Goal: Information Seeking & Learning: Find specific fact

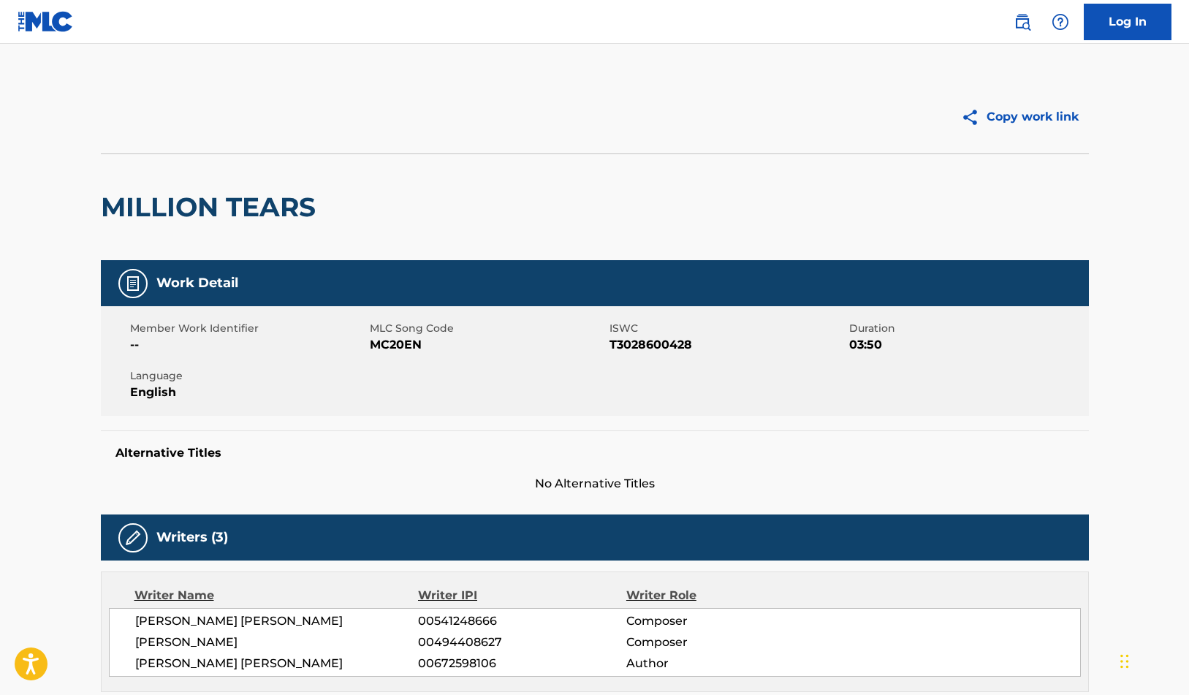
click at [1024, 26] on img at bounding box center [1022, 22] width 18 height 18
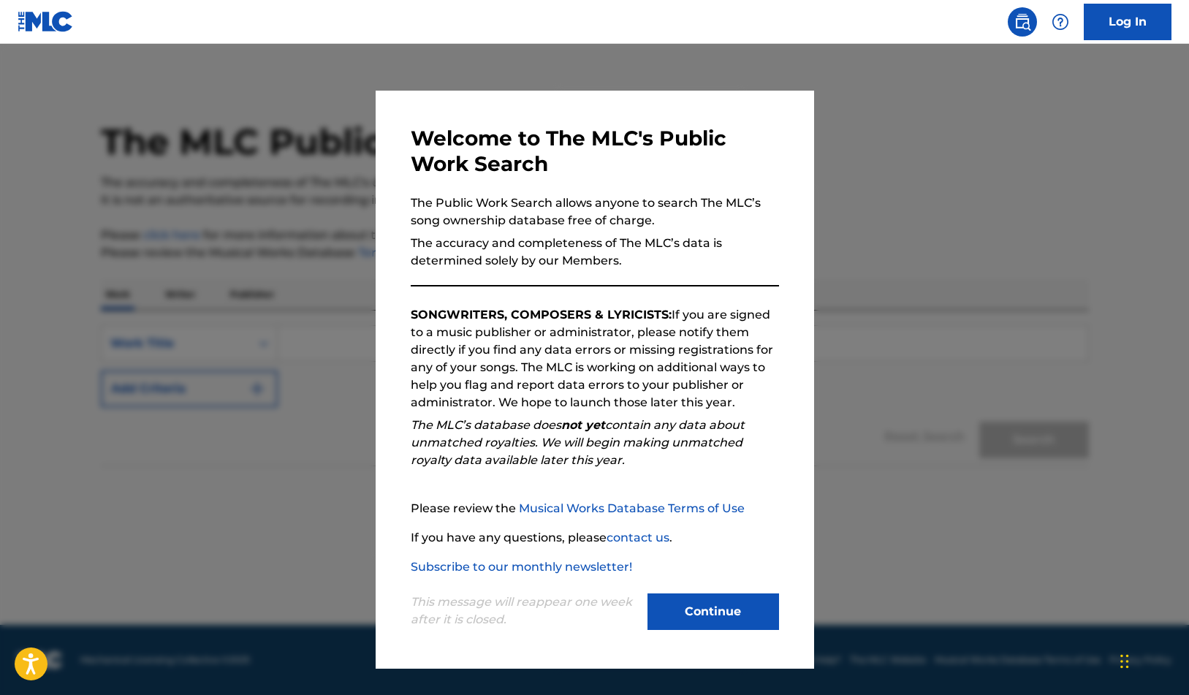
click at [715, 610] on button "Continue" at bounding box center [713, 611] width 132 height 37
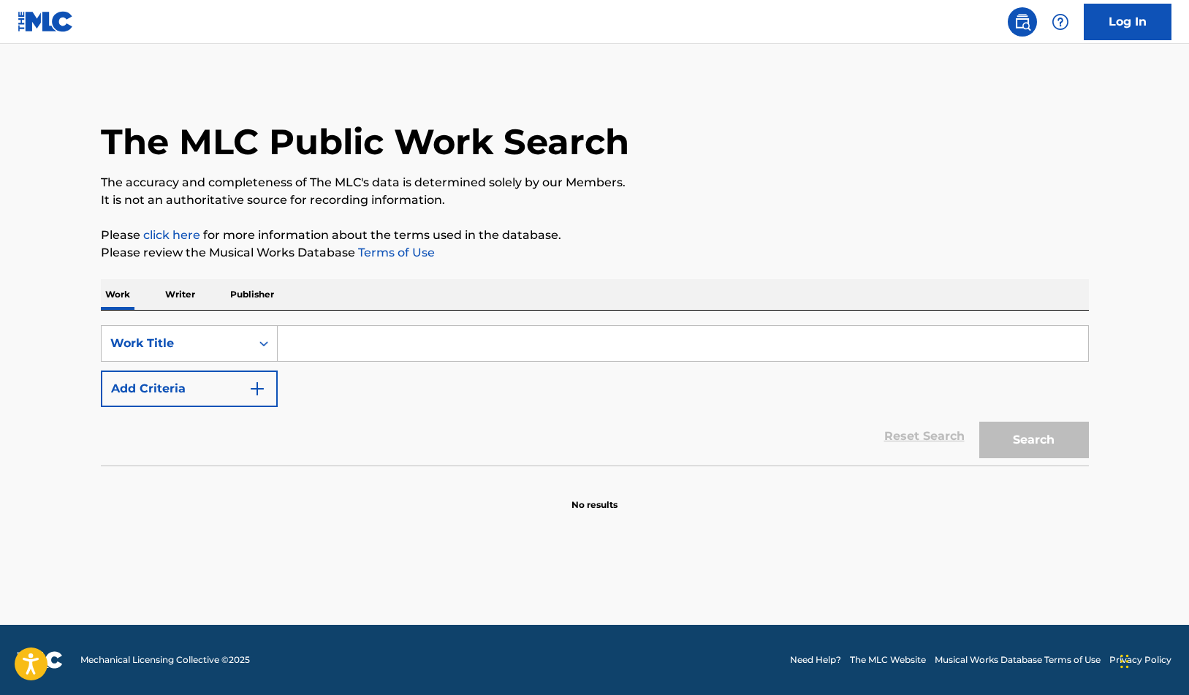
click at [313, 349] on input "Search Form" at bounding box center [683, 343] width 810 height 35
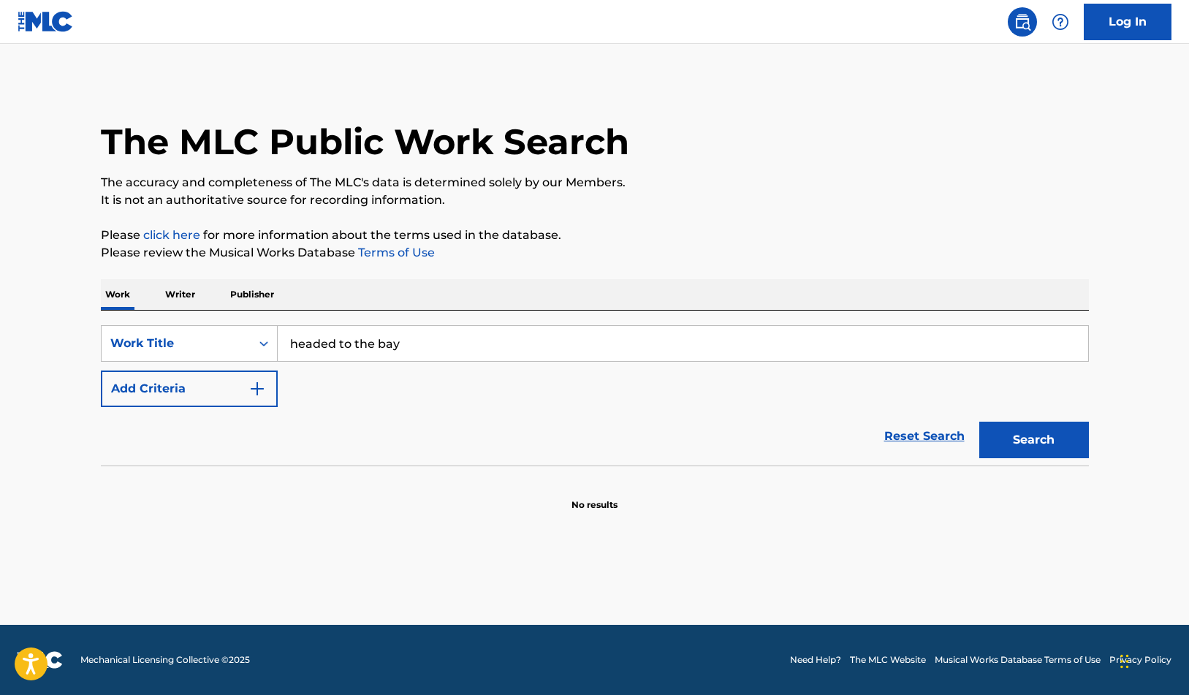
type input "headed to the bay"
click at [1033, 440] on button "Search" at bounding box center [1034, 440] width 110 height 37
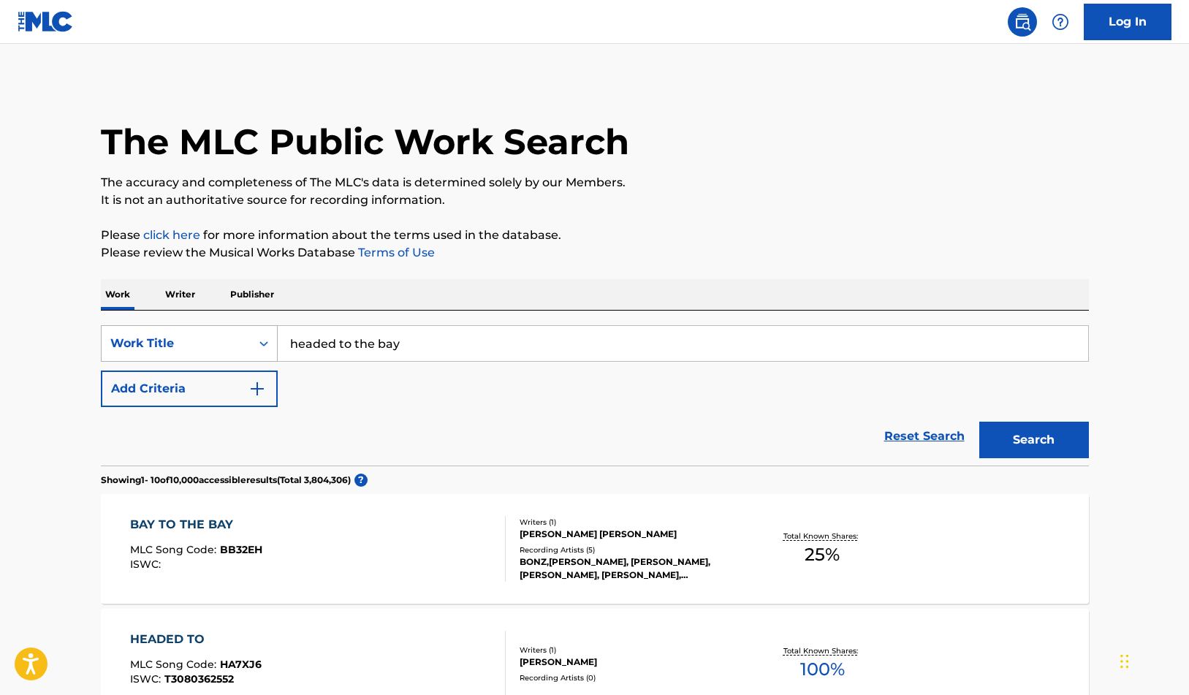
click at [223, 341] on div "Work Title" at bounding box center [176, 344] width 132 height 18
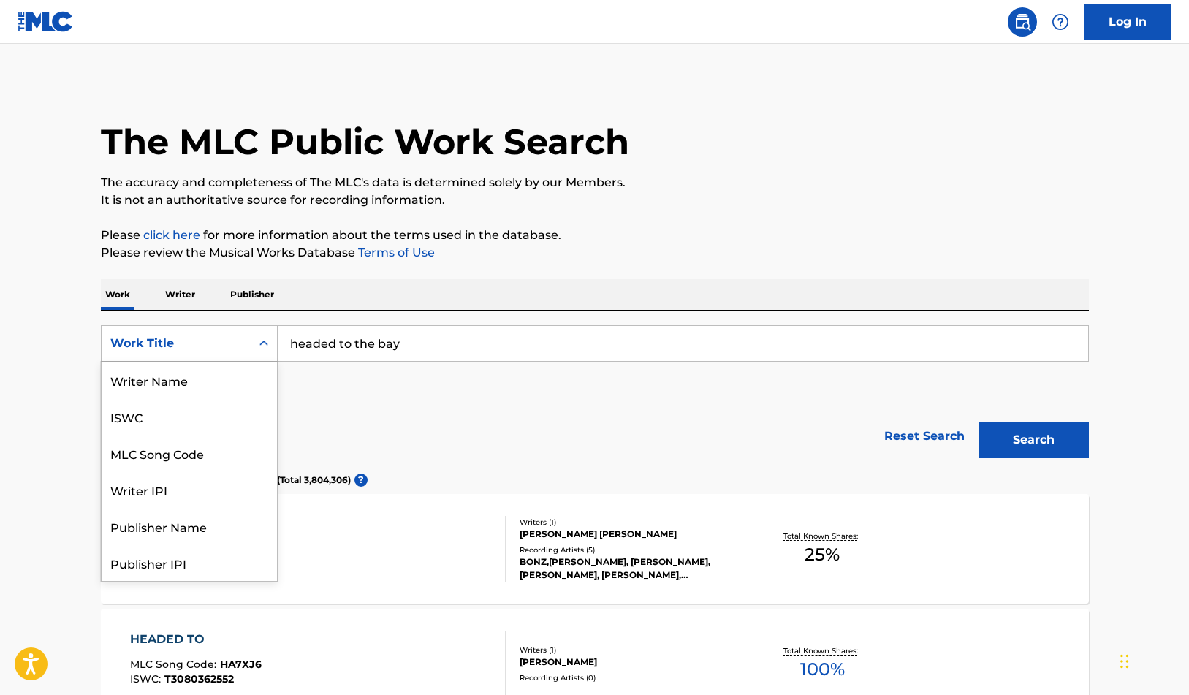
scroll to position [73, 0]
click at [199, 448] on div "Publisher Name" at bounding box center [189, 453] width 175 height 37
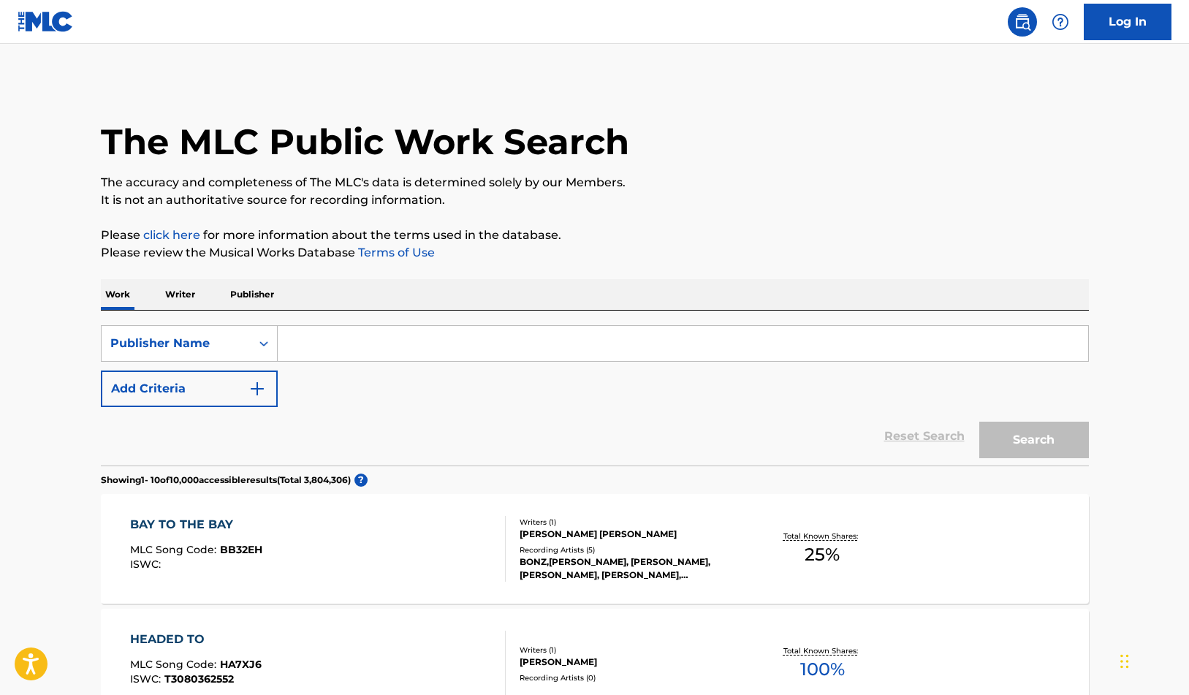
click at [364, 352] on input "Search Form" at bounding box center [683, 343] width 810 height 35
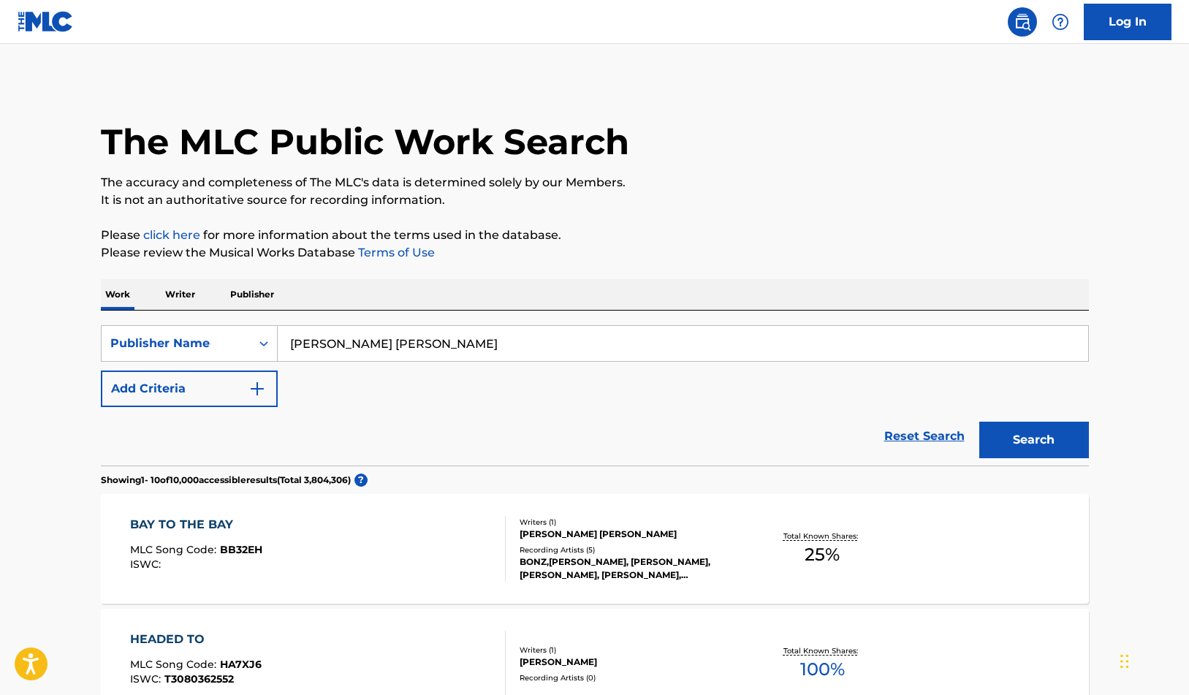
type input "[PERSON_NAME] [PERSON_NAME]"
click at [1033, 440] on button "Search" at bounding box center [1034, 440] width 110 height 37
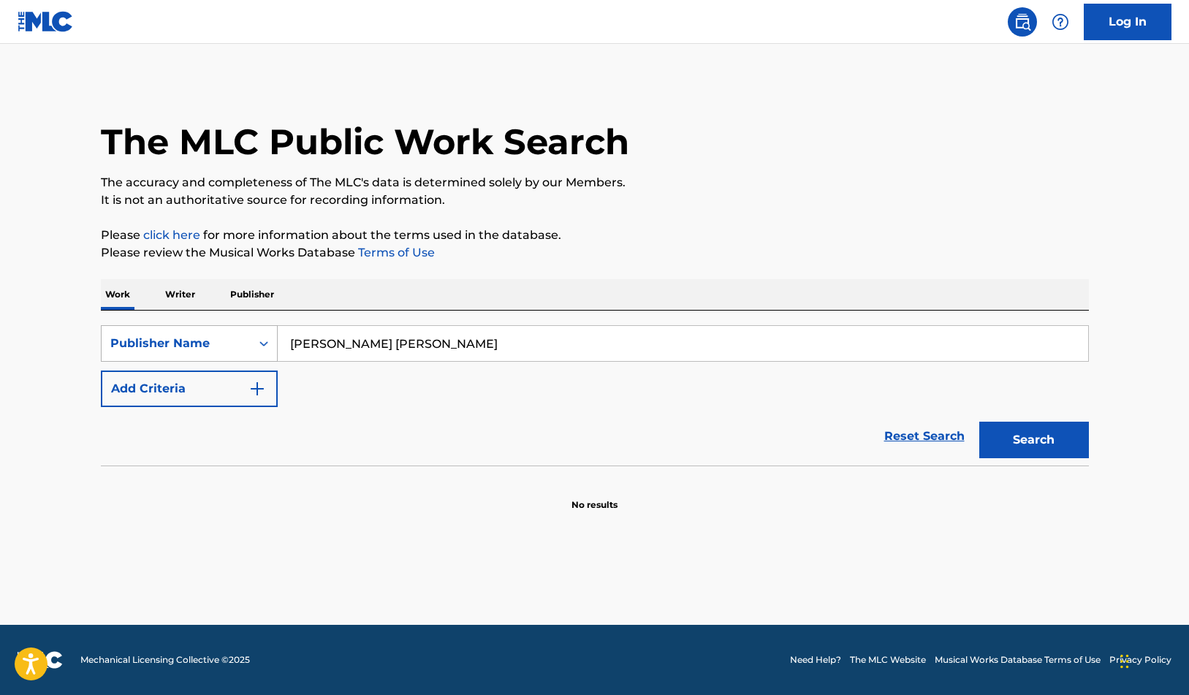
click at [262, 343] on icon "Search Form" at bounding box center [263, 343] width 9 height 5
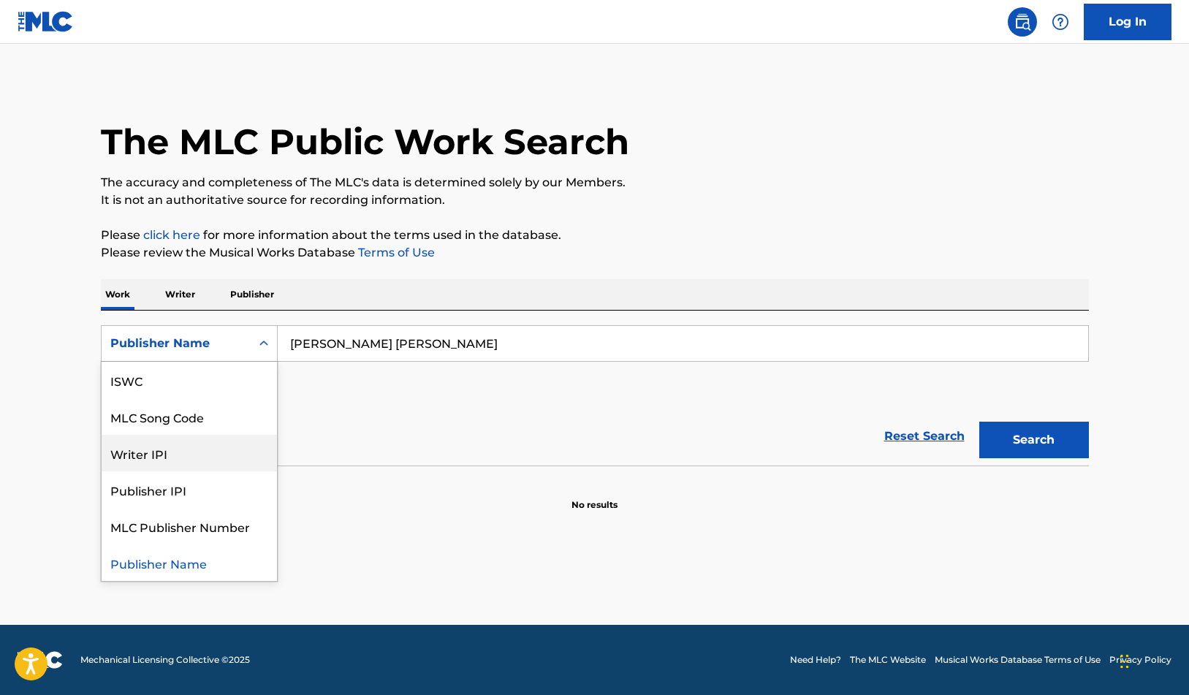
click at [200, 446] on div "Writer IPI" at bounding box center [189, 453] width 175 height 37
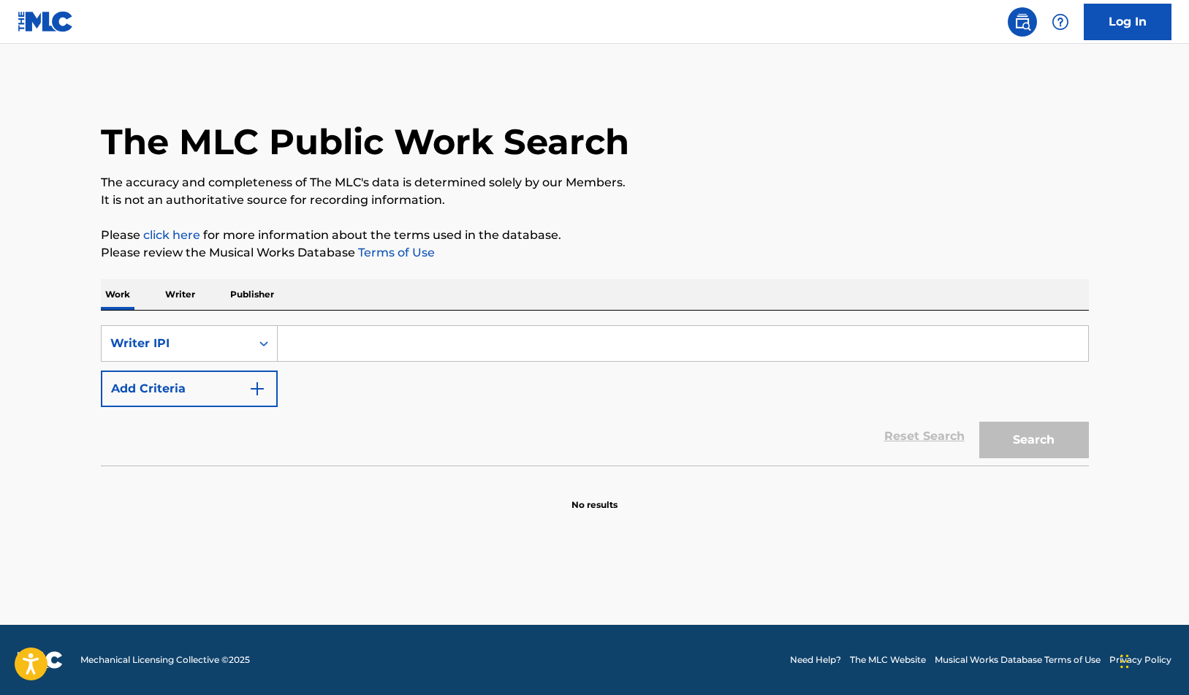
click at [365, 354] on input "Search Form" at bounding box center [683, 343] width 810 height 35
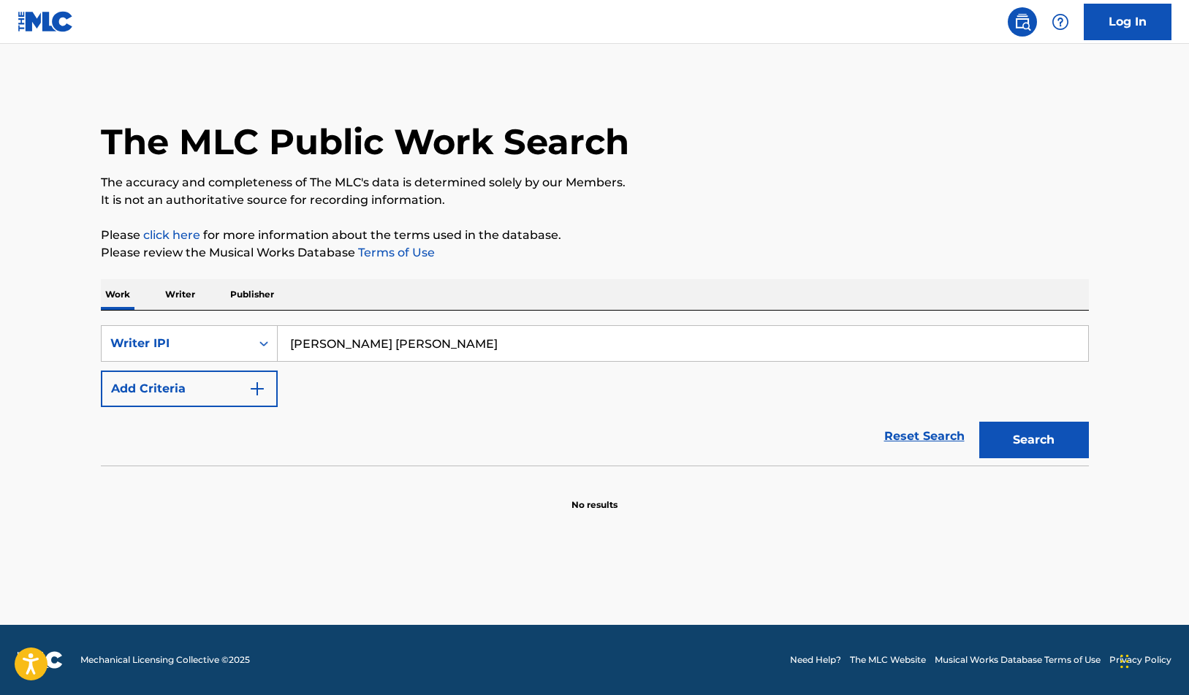
type input "[PERSON_NAME] [PERSON_NAME]"
click at [1033, 440] on button "Search" at bounding box center [1034, 440] width 110 height 37
click at [189, 296] on p "Writer" at bounding box center [180, 294] width 39 height 31
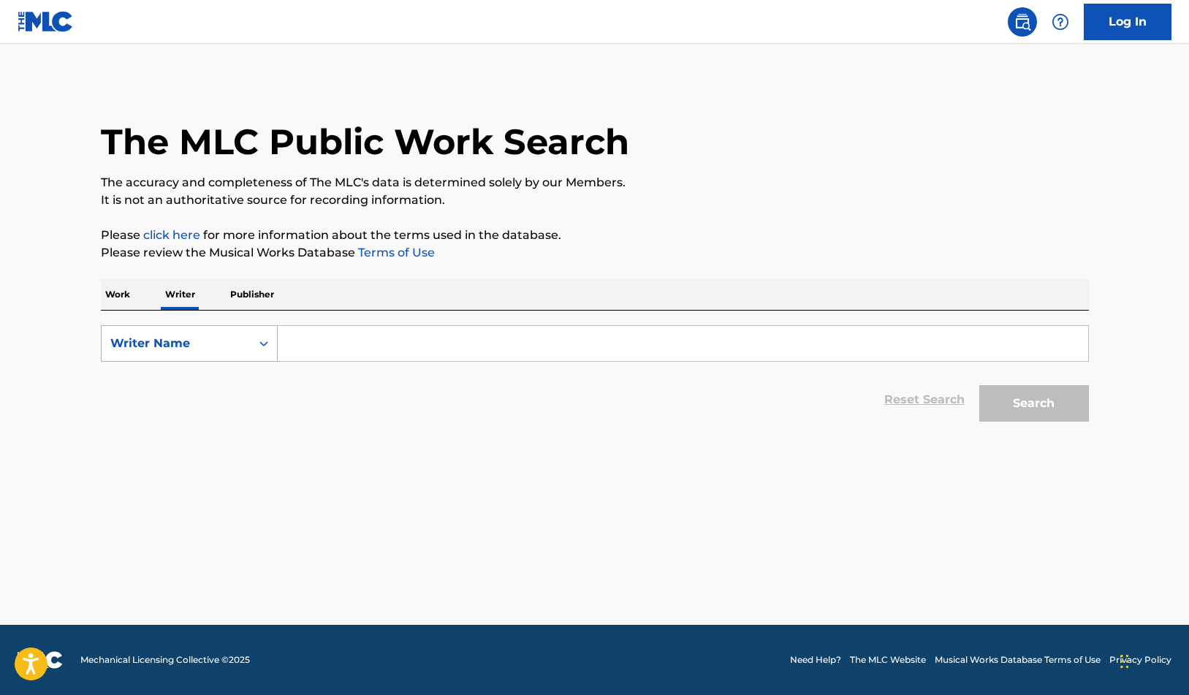
click at [208, 351] on div "Writer Name" at bounding box center [176, 344] width 132 height 18
click at [226, 301] on p "Publisher" at bounding box center [252, 294] width 53 height 31
click at [197, 299] on p "Writer" at bounding box center [180, 294] width 39 height 31
click at [364, 350] on input "Search Form" at bounding box center [683, 343] width 810 height 35
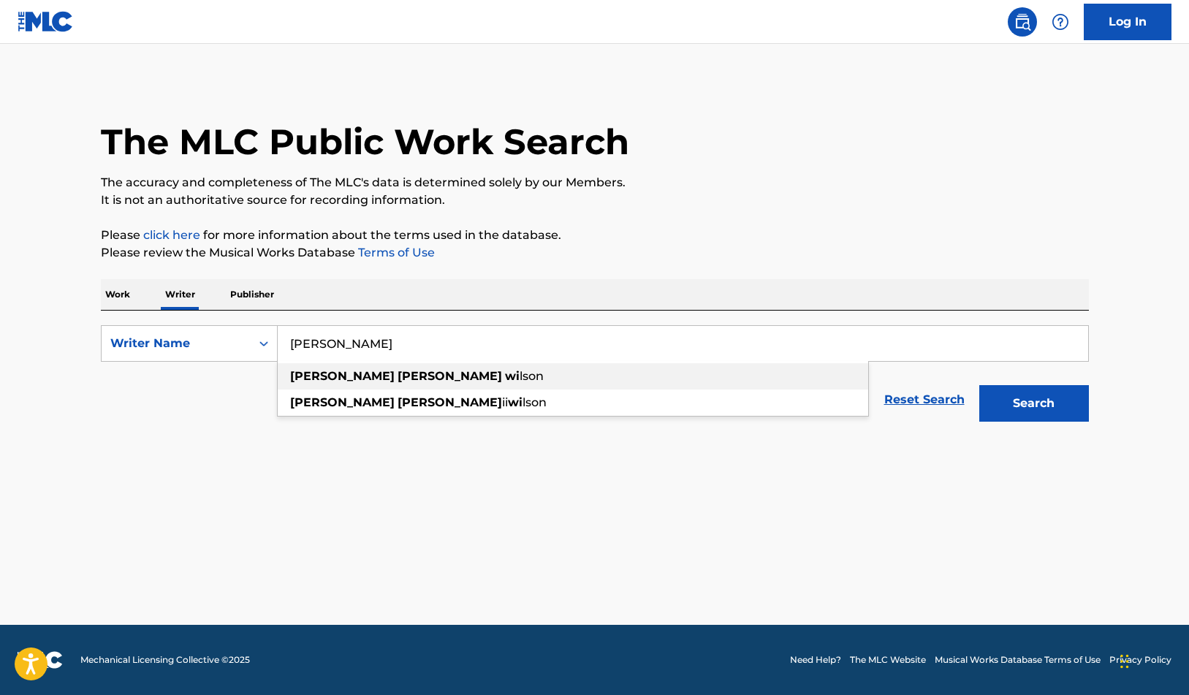
click at [397, 376] on strong "[PERSON_NAME]" at bounding box center [449, 376] width 104 height 14
type input "kenneth wayne wilson"
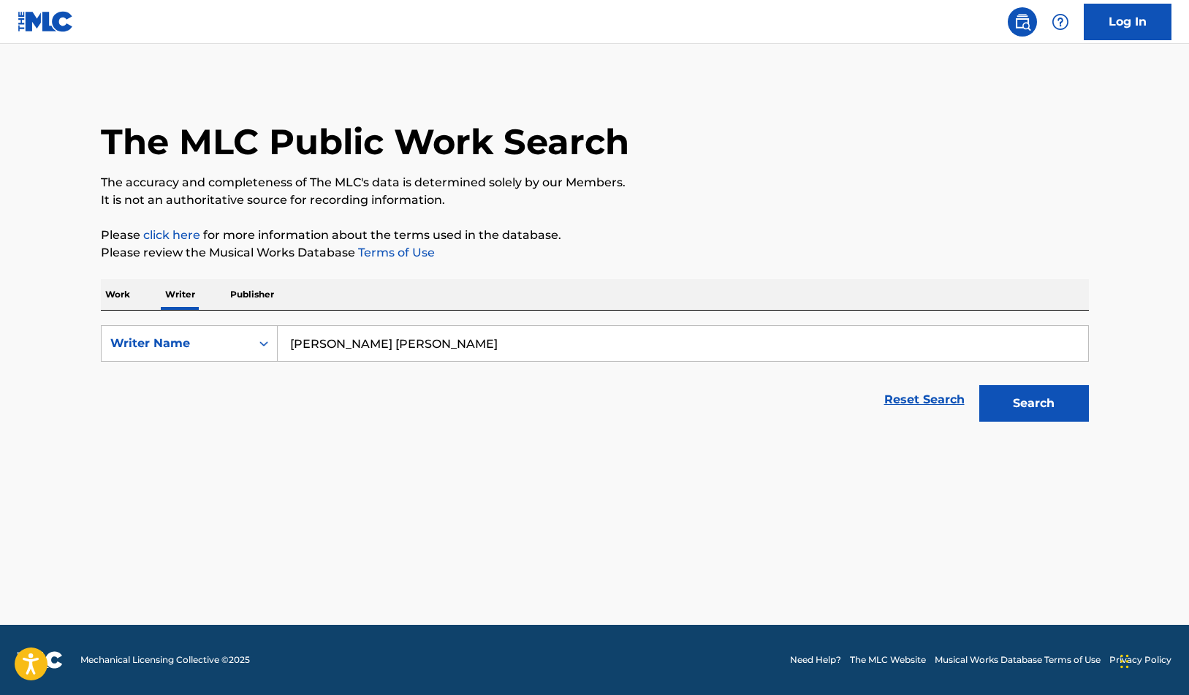
click at [1033, 403] on button "Search" at bounding box center [1034, 403] width 110 height 37
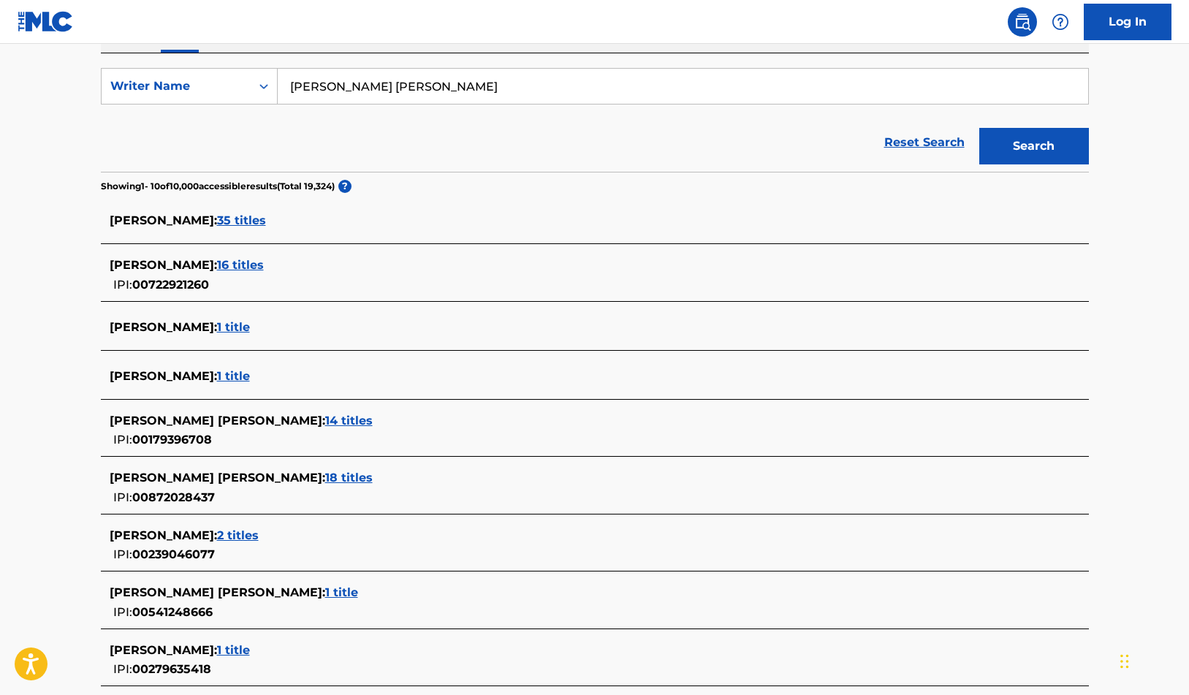
scroll to position [258, 0]
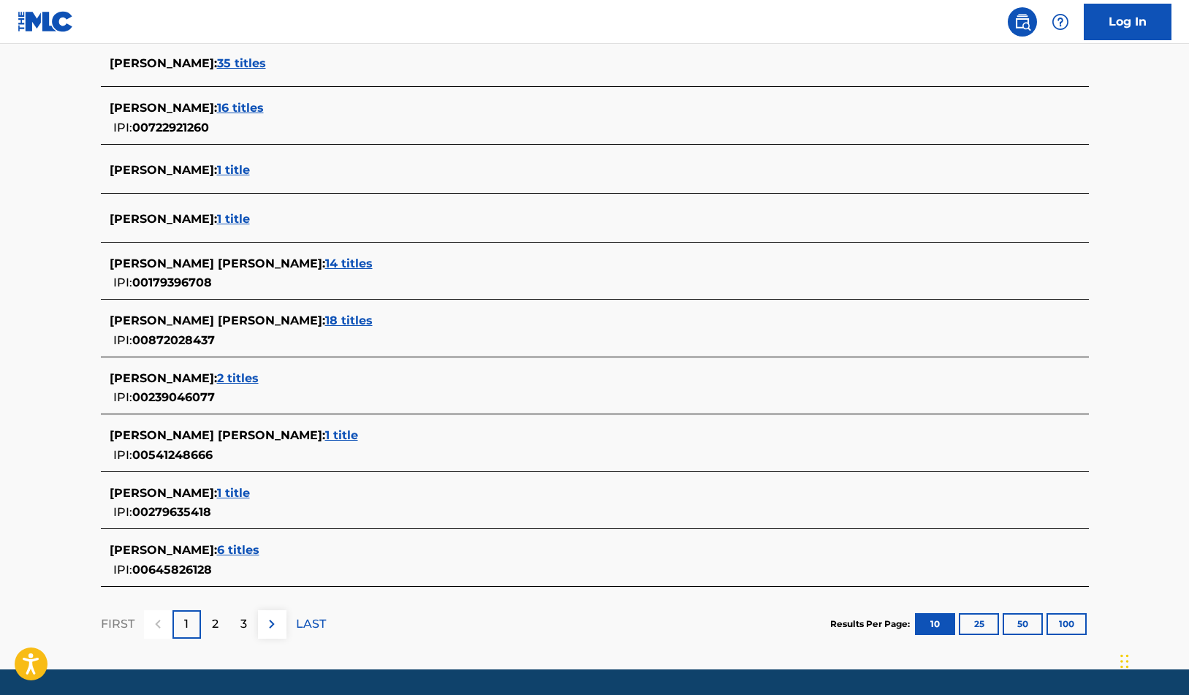
click at [325, 435] on span "1 title" at bounding box center [341, 435] width 33 height 14
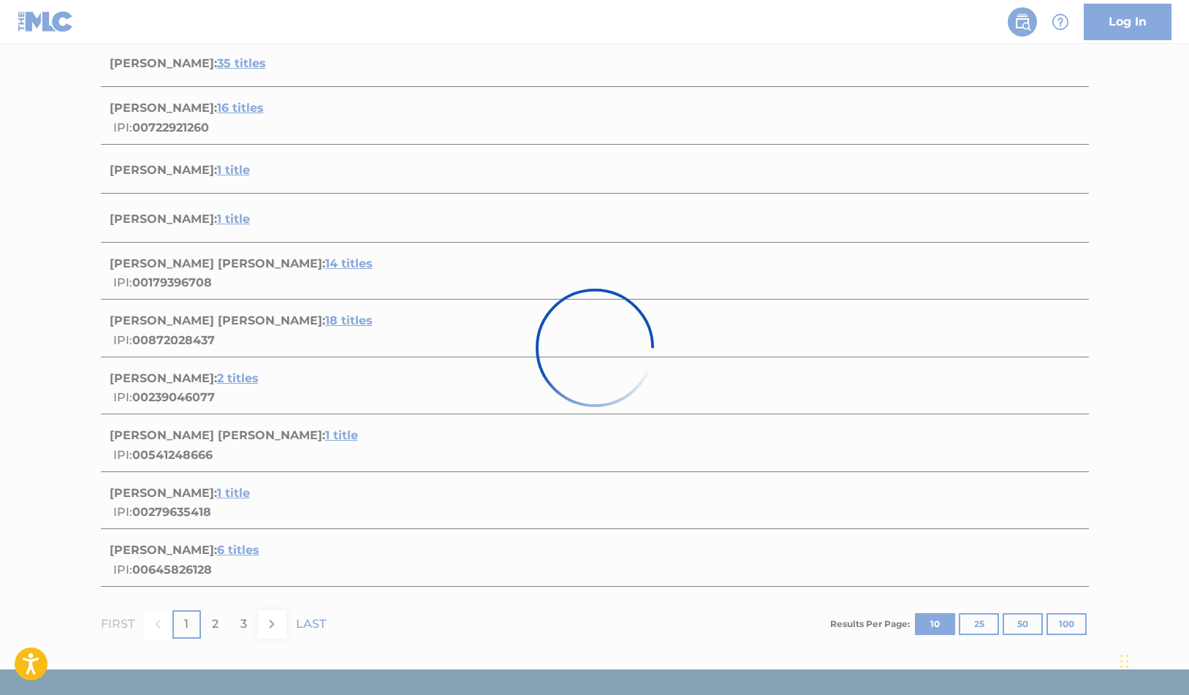
scroll to position [55, 0]
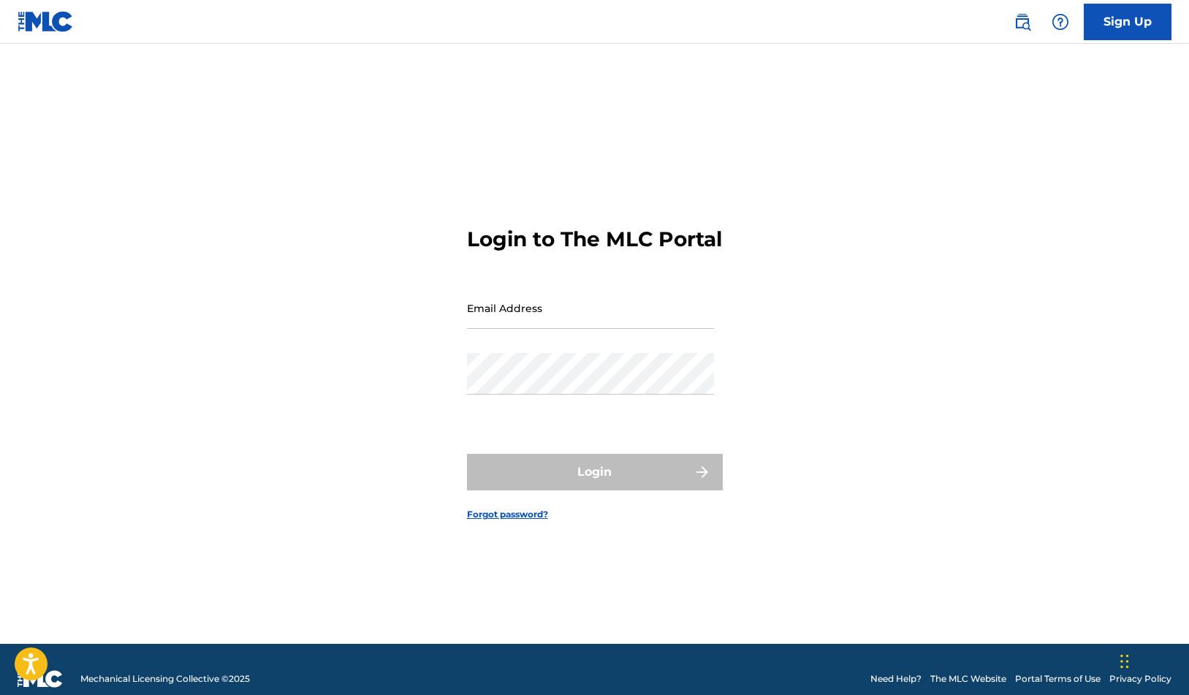
click at [1027, 18] on img at bounding box center [1022, 22] width 18 height 18
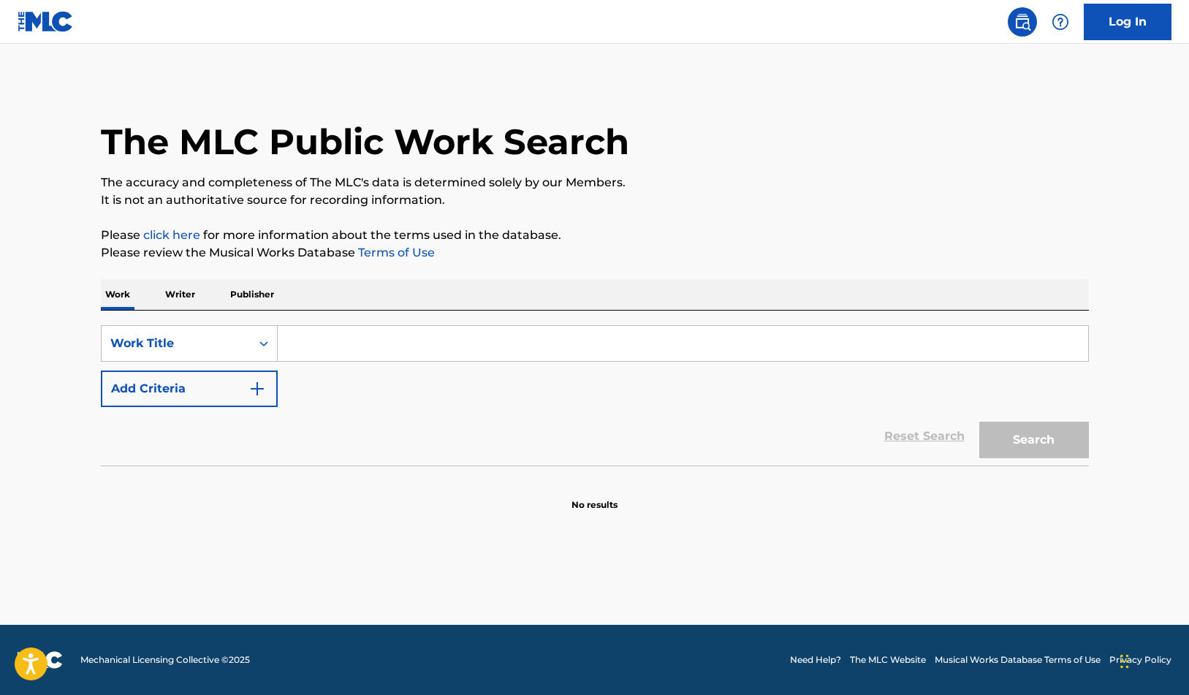
click at [256, 303] on p "Publisher" at bounding box center [252, 294] width 53 height 31
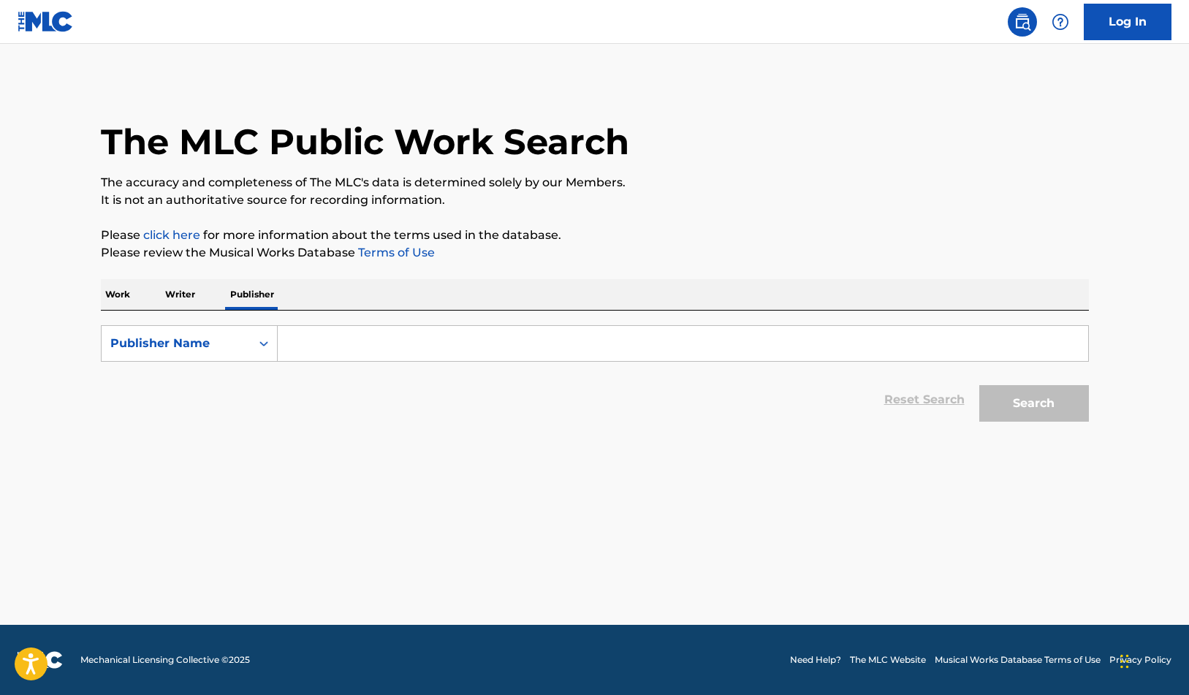
click at [302, 338] on input "Search Form" at bounding box center [683, 343] width 810 height 35
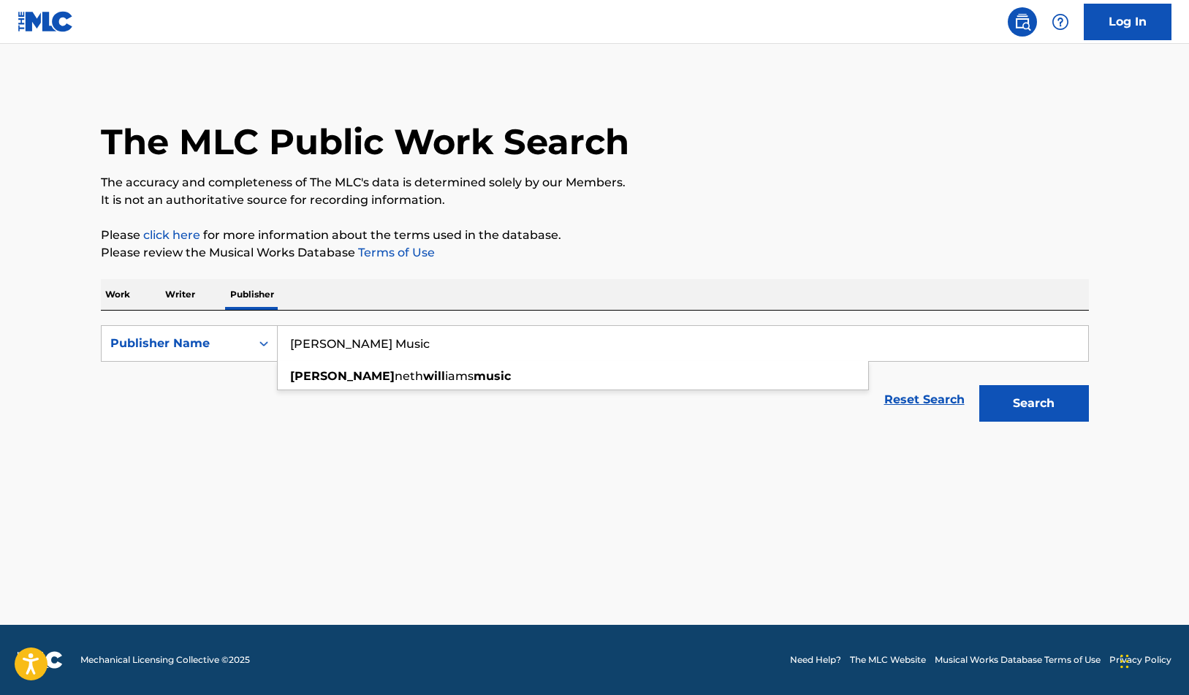
click at [1033, 403] on button "Search" at bounding box center [1034, 403] width 110 height 37
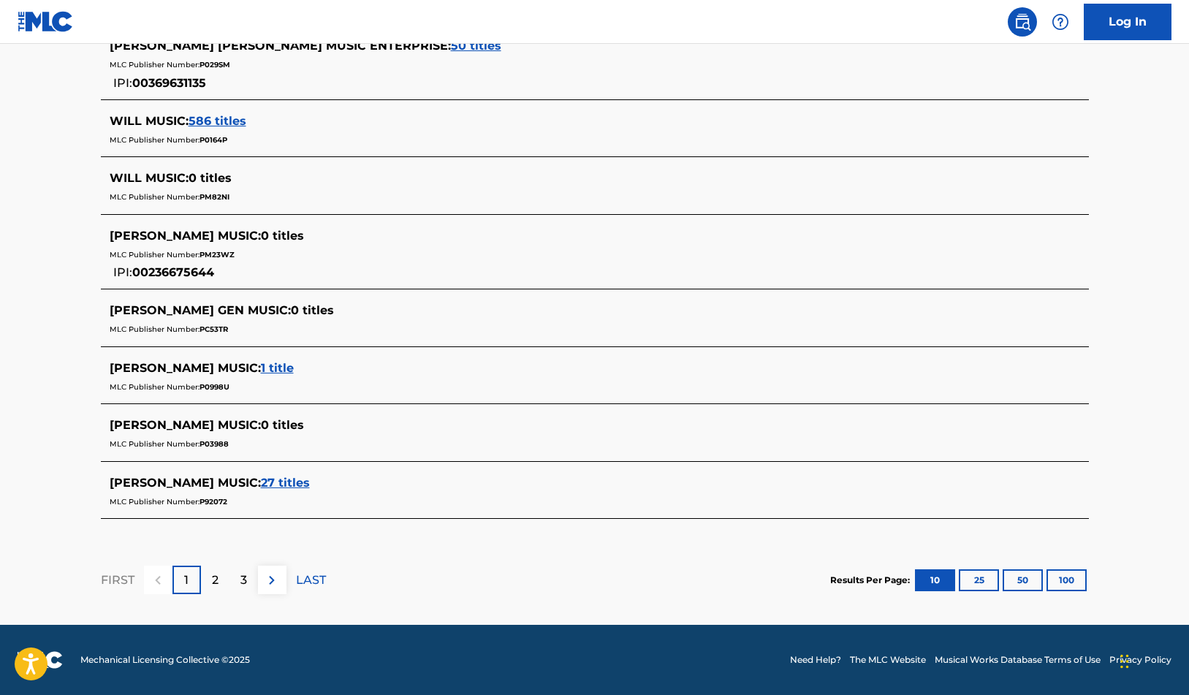
scroll to position [596, 0]
click at [218, 582] on div "2" at bounding box center [215, 580] width 28 height 28
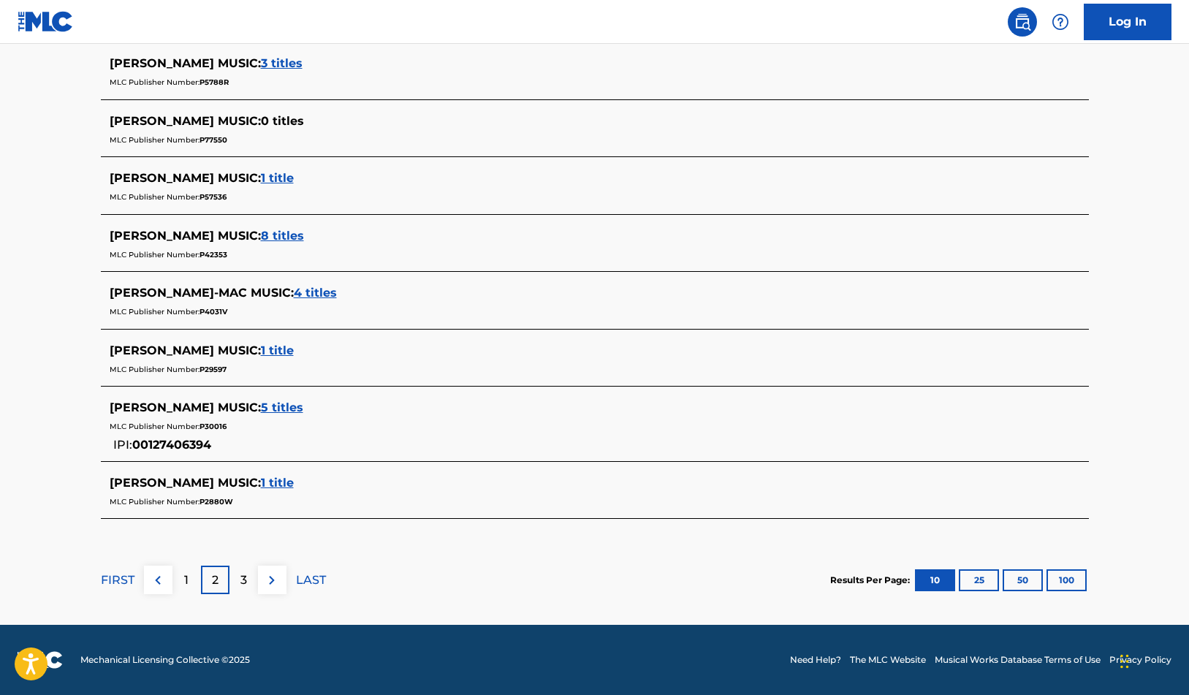
scroll to position [578, 0]
click at [246, 576] on p "3" at bounding box center [243, 580] width 7 height 18
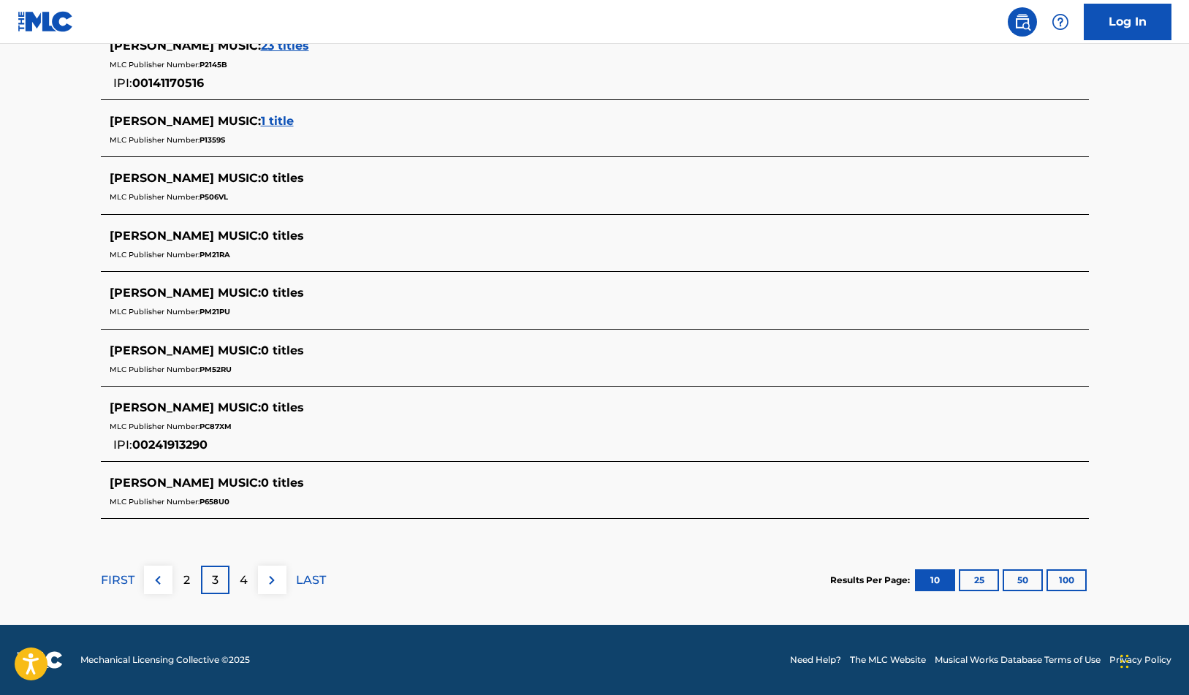
click at [183, 578] on p "2" at bounding box center [186, 580] width 7 height 18
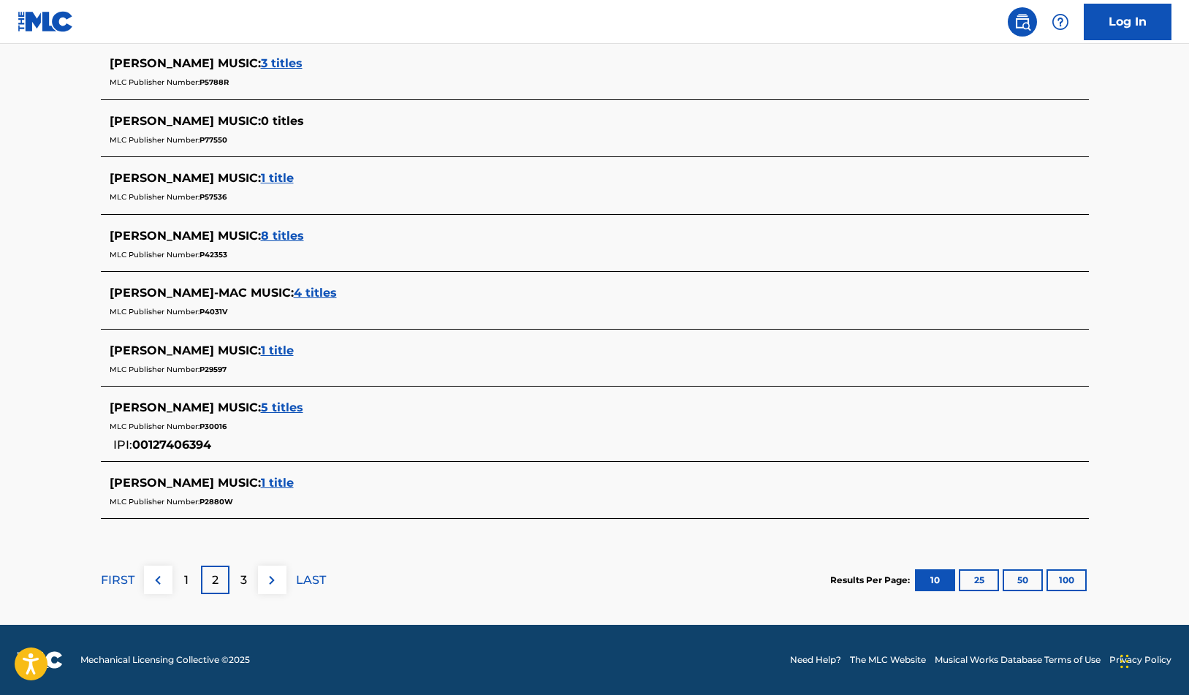
click at [186, 576] on p "1" at bounding box center [186, 580] width 4 height 18
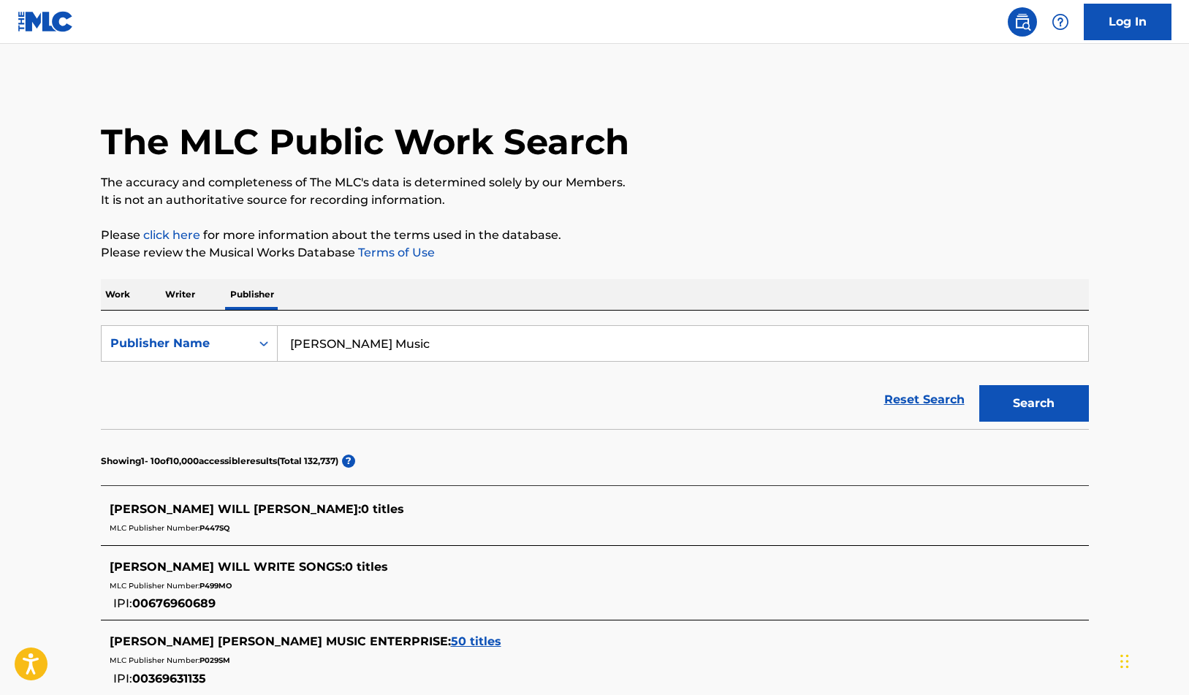
scroll to position [0, 0]
click at [389, 343] on input "[PERSON_NAME] Music" at bounding box center [683, 343] width 810 height 35
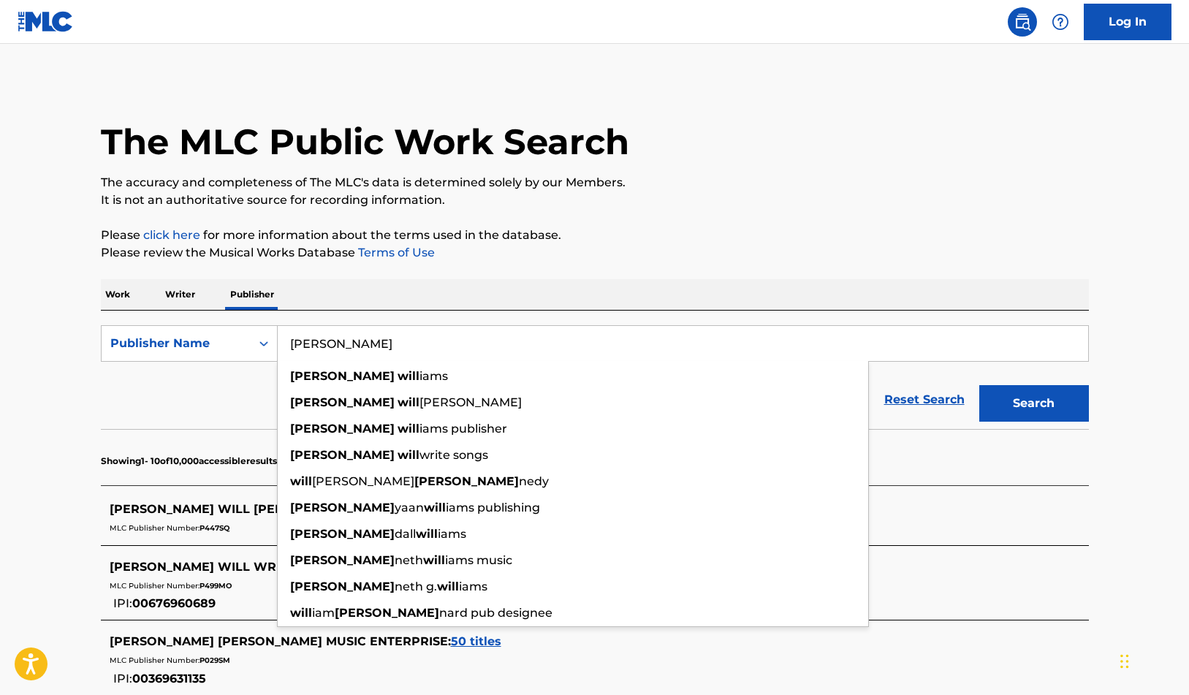
click at [1033, 403] on button "Search" at bounding box center [1034, 403] width 110 height 37
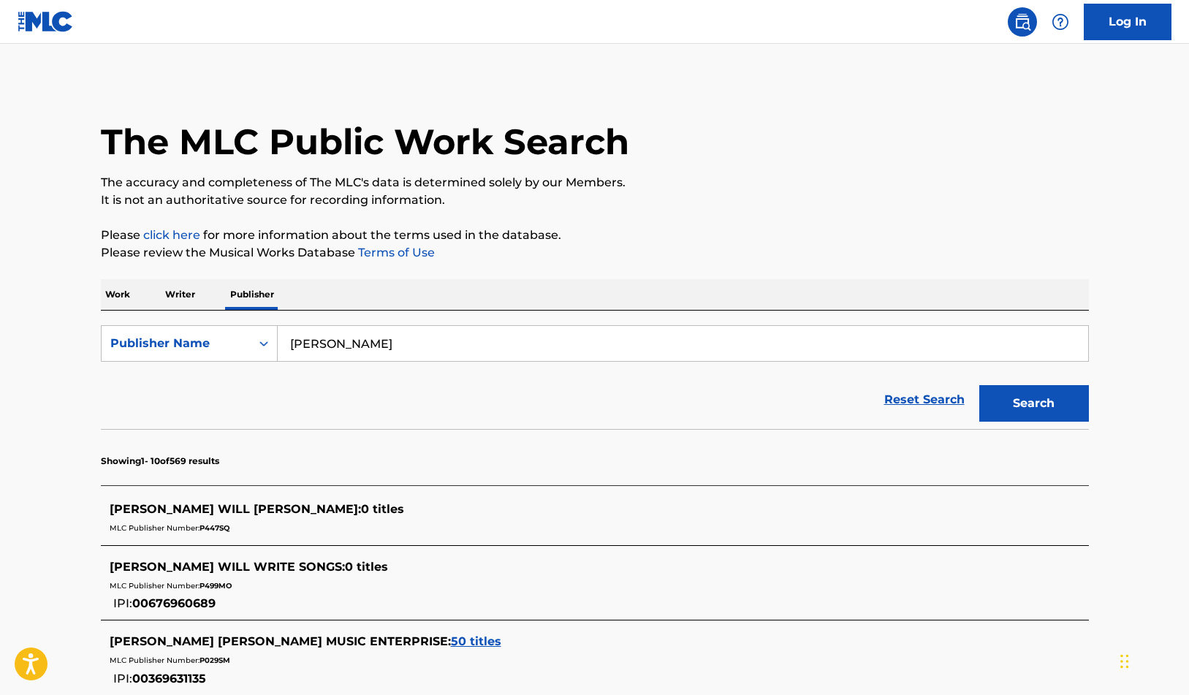
drag, startPoint x: 352, startPoint y: 344, endPoint x: 309, endPoint y: 338, distance: 43.5
click at [309, 339] on input "[PERSON_NAME]" at bounding box center [683, 343] width 810 height 35
click at [1033, 403] on button "Search" at bounding box center [1034, 403] width 110 height 37
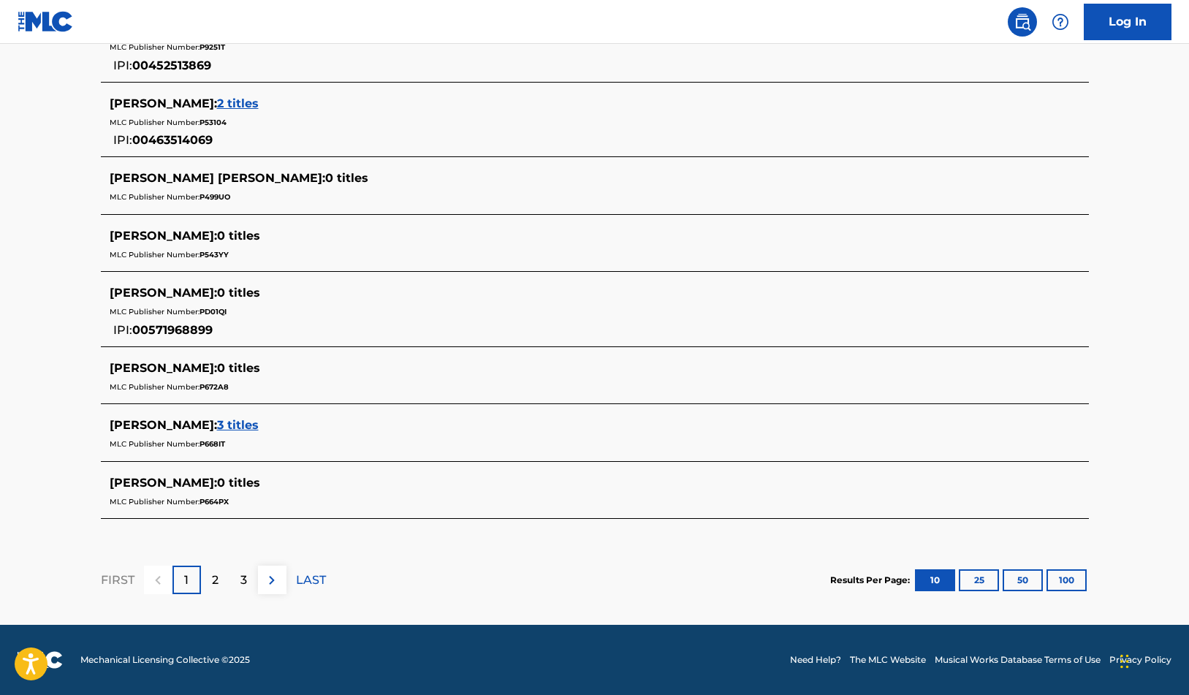
scroll to position [596, 0]
click at [213, 578] on p "2" at bounding box center [215, 580] width 7 height 18
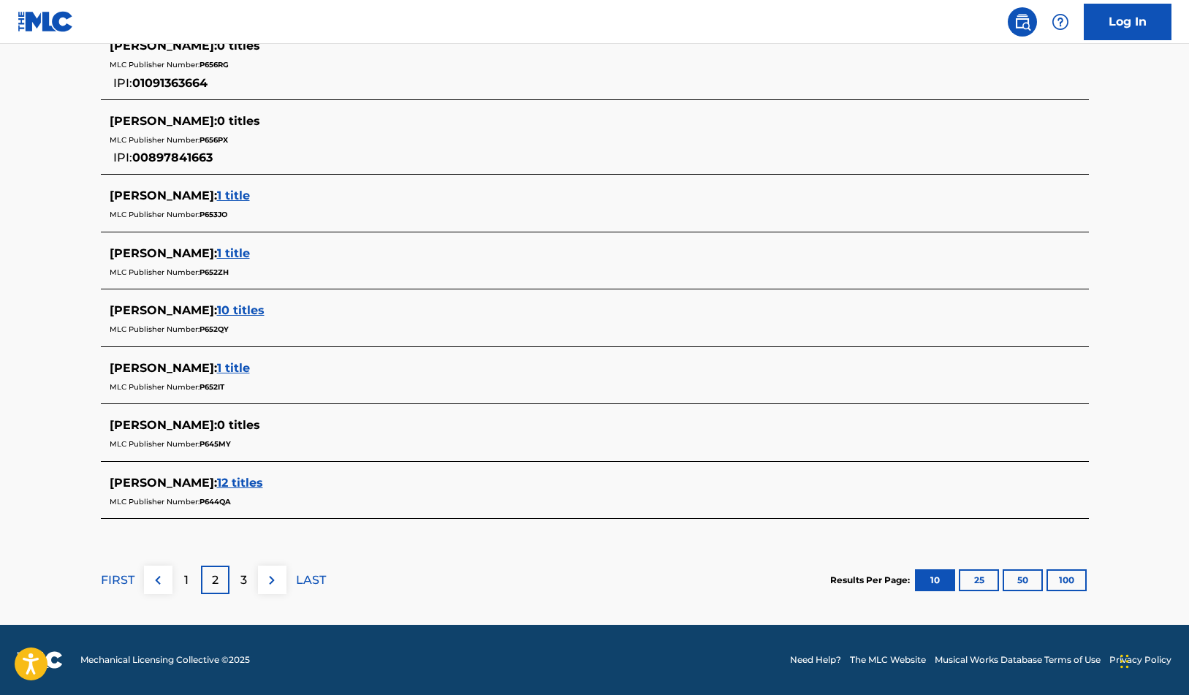
scroll to position [578, 0]
click at [245, 576] on p "3" at bounding box center [243, 580] width 7 height 18
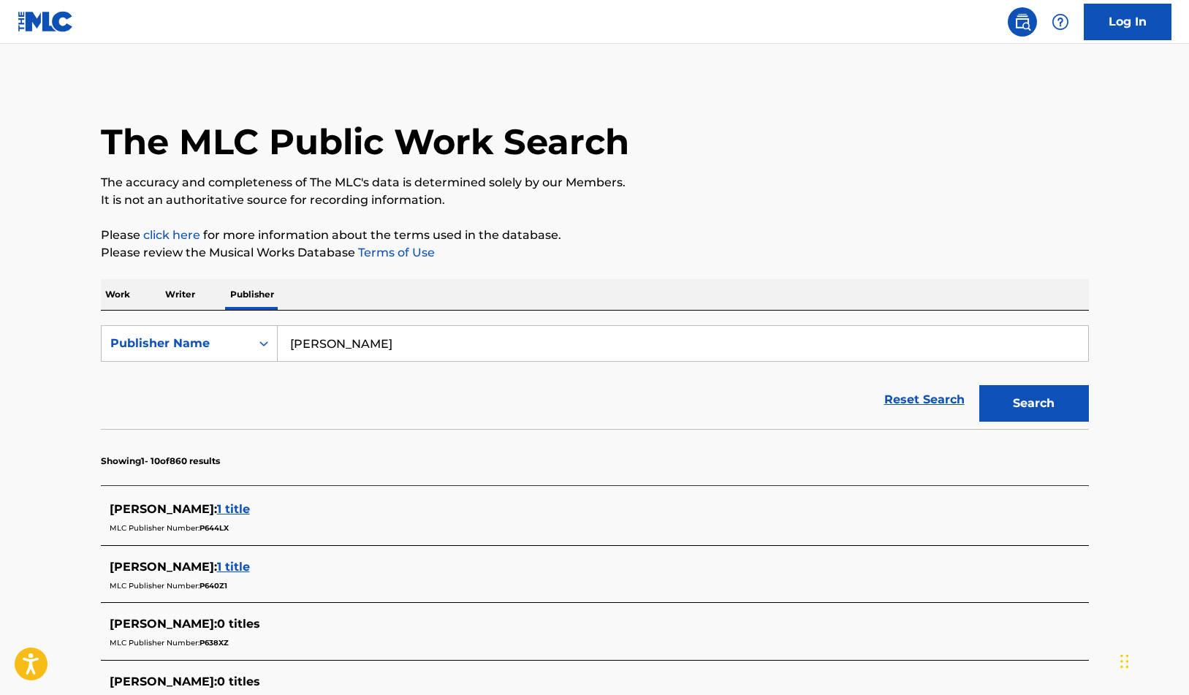
scroll to position [0, 0]
click at [340, 343] on input "[PERSON_NAME]" at bounding box center [683, 343] width 810 height 35
type input "[PERSON_NAME] [PERSON_NAME]"
click at [1033, 403] on button "Search" at bounding box center [1034, 403] width 110 height 37
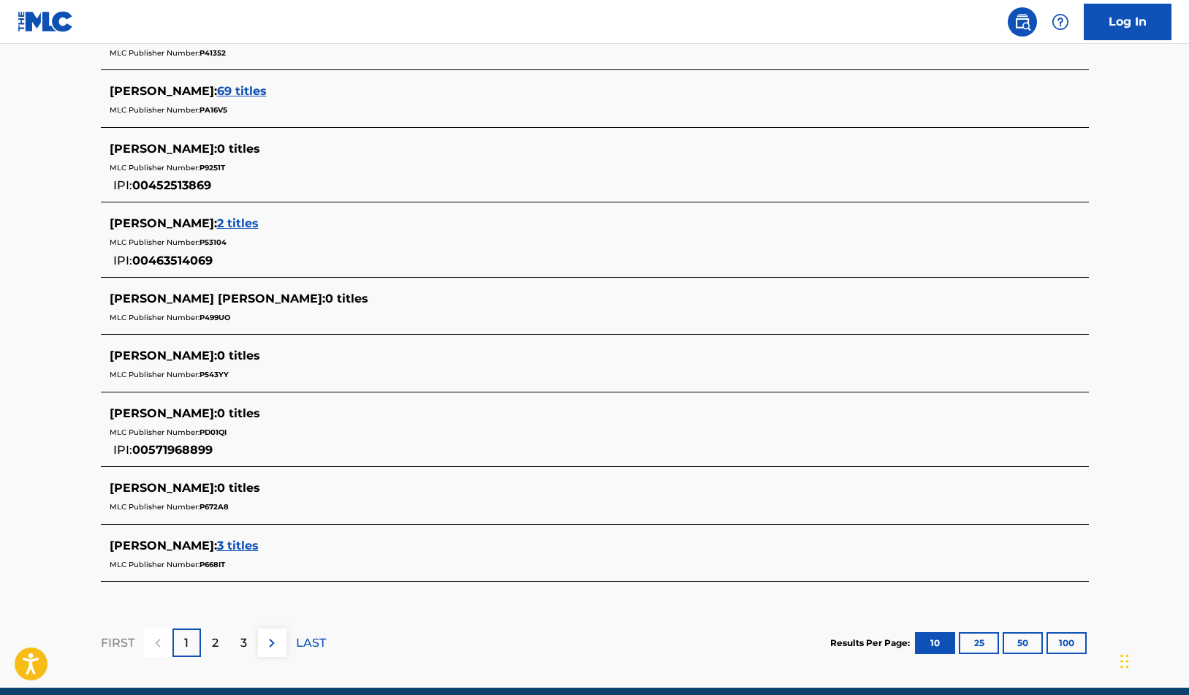
scroll to position [533, 0]
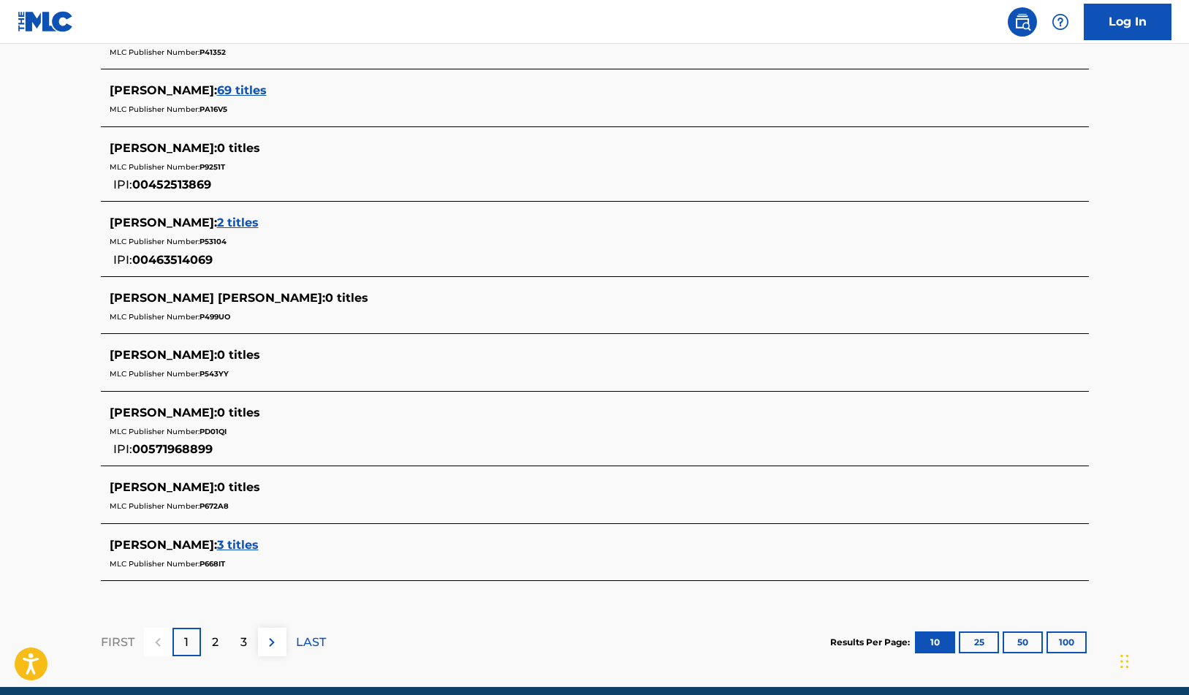
click at [226, 637] on div "2" at bounding box center [215, 642] width 28 height 28
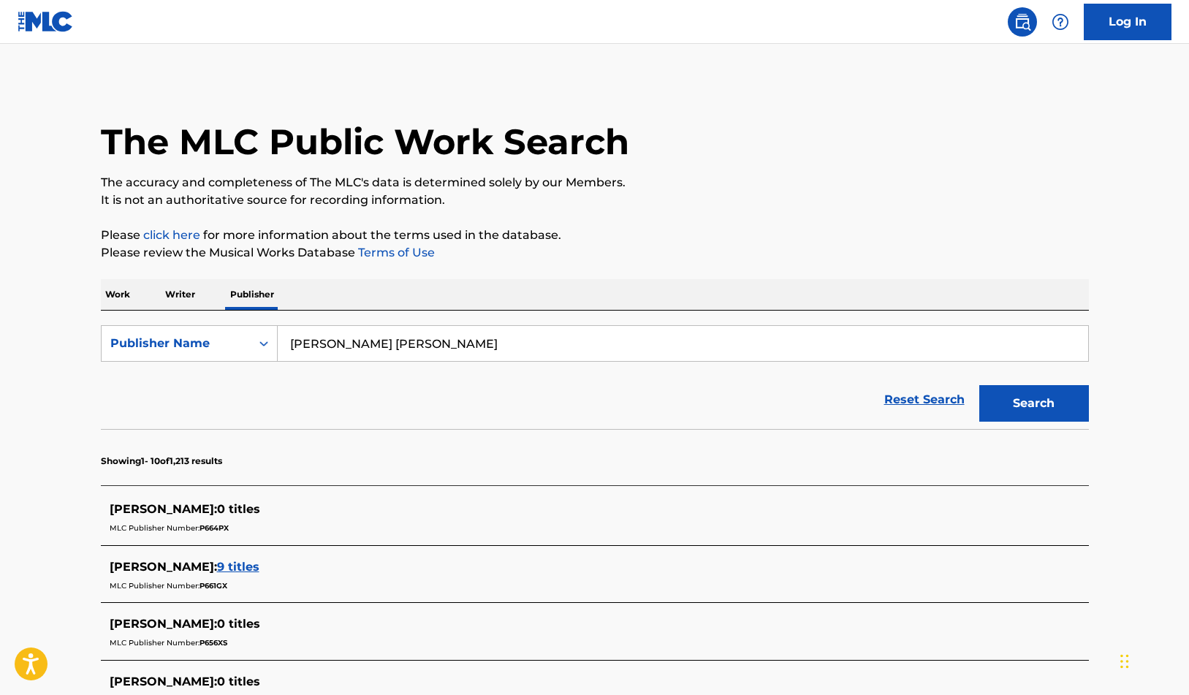
scroll to position [0, 0]
click at [186, 294] on p "Writer" at bounding box center [180, 294] width 39 height 31
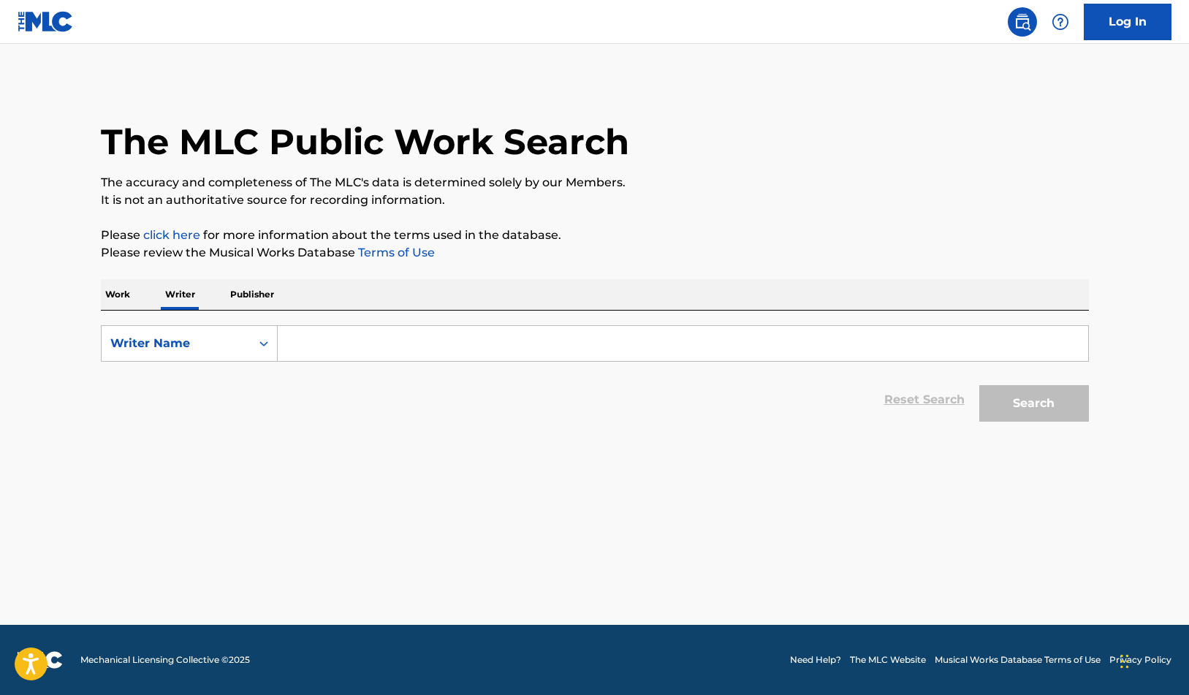
click at [294, 340] on input "Search Form" at bounding box center [683, 343] width 810 height 35
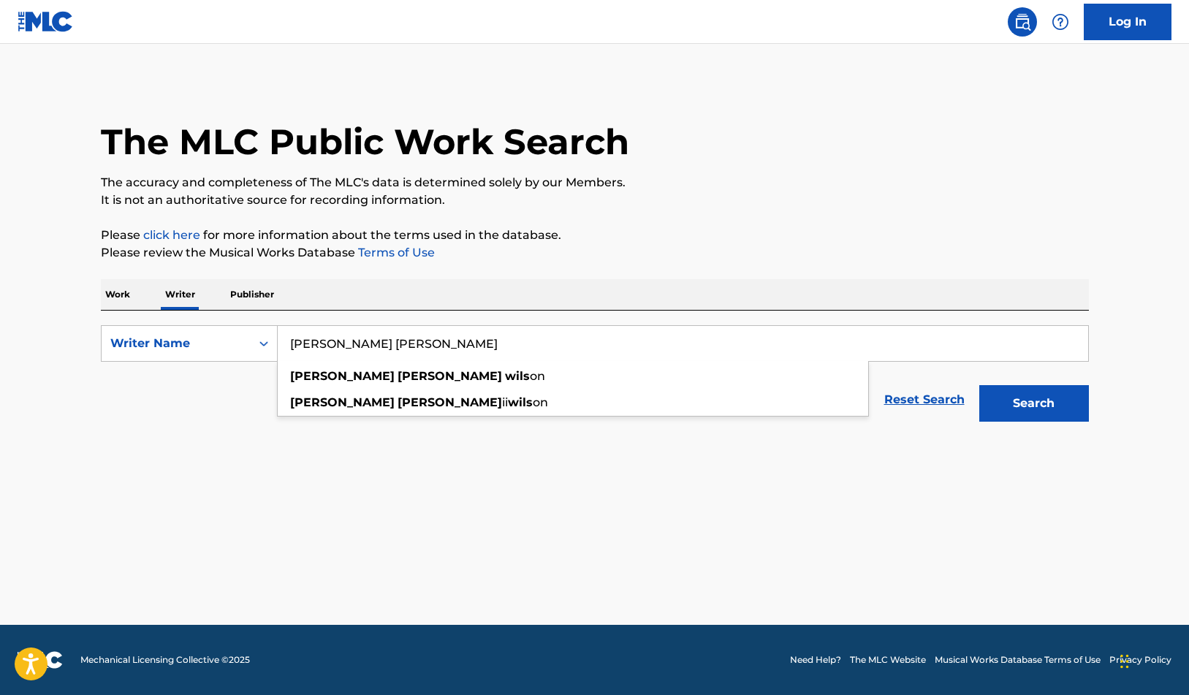
type input "[PERSON_NAME] [PERSON_NAME]"
click at [1033, 403] on button "Search" at bounding box center [1034, 403] width 110 height 37
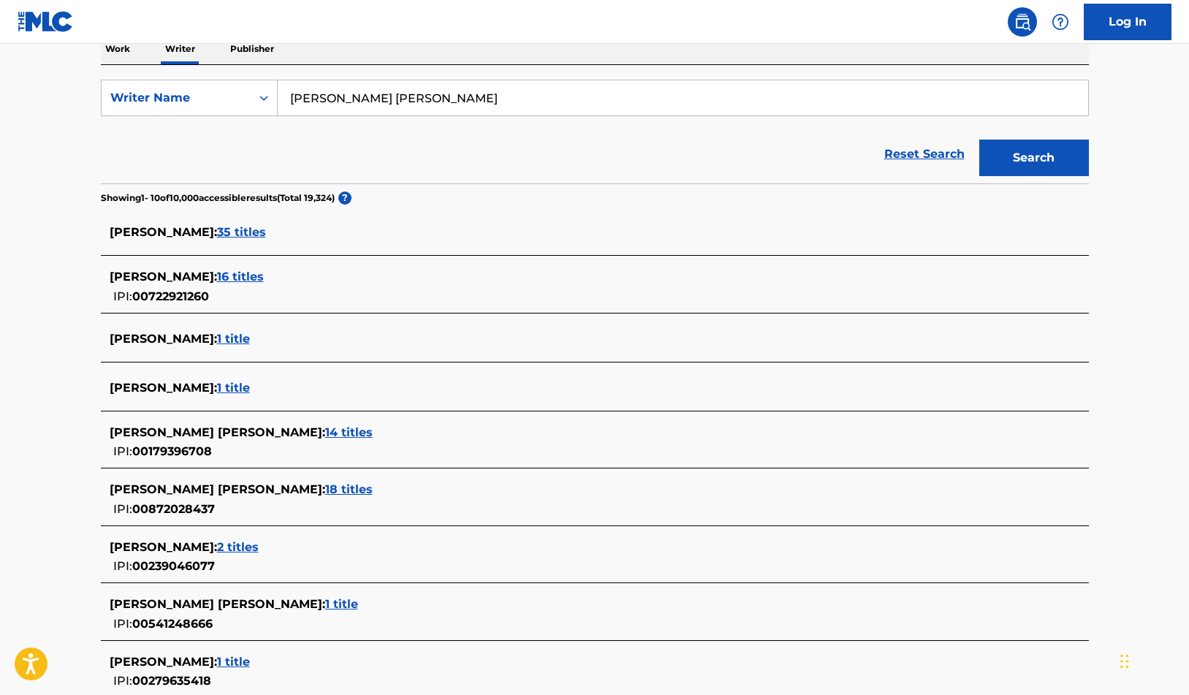
scroll to position [246, 0]
click at [250, 544] on span "2 titles" at bounding box center [238, 546] width 42 height 14
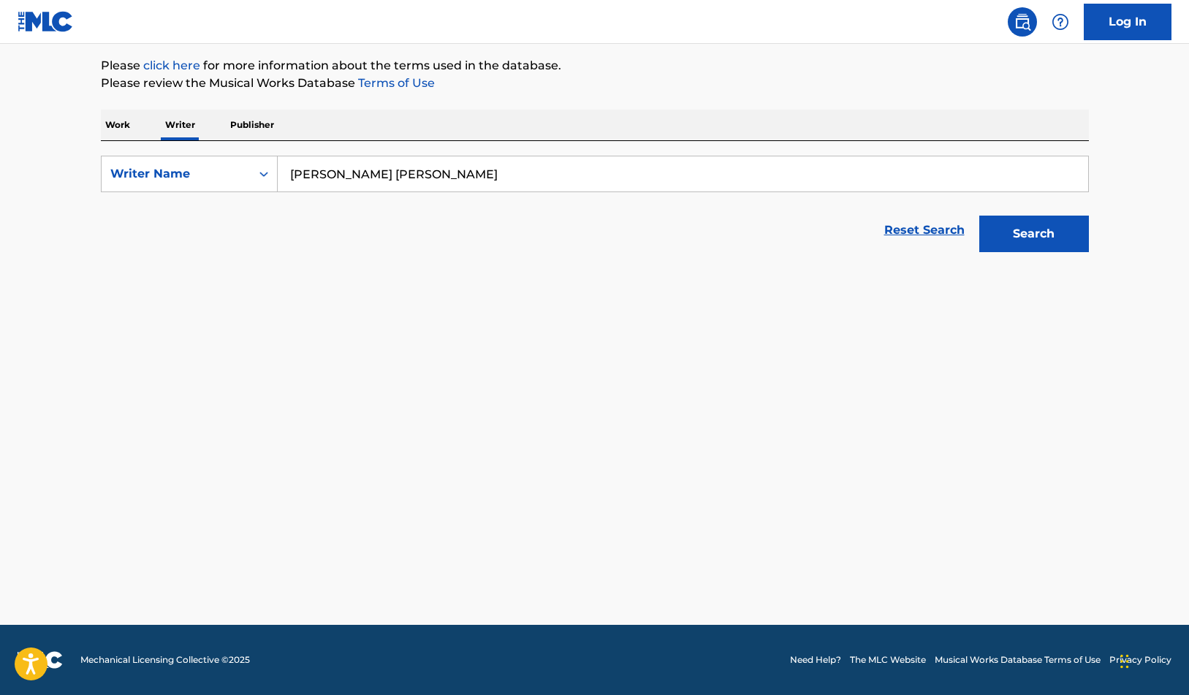
scroll to position [170, 0]
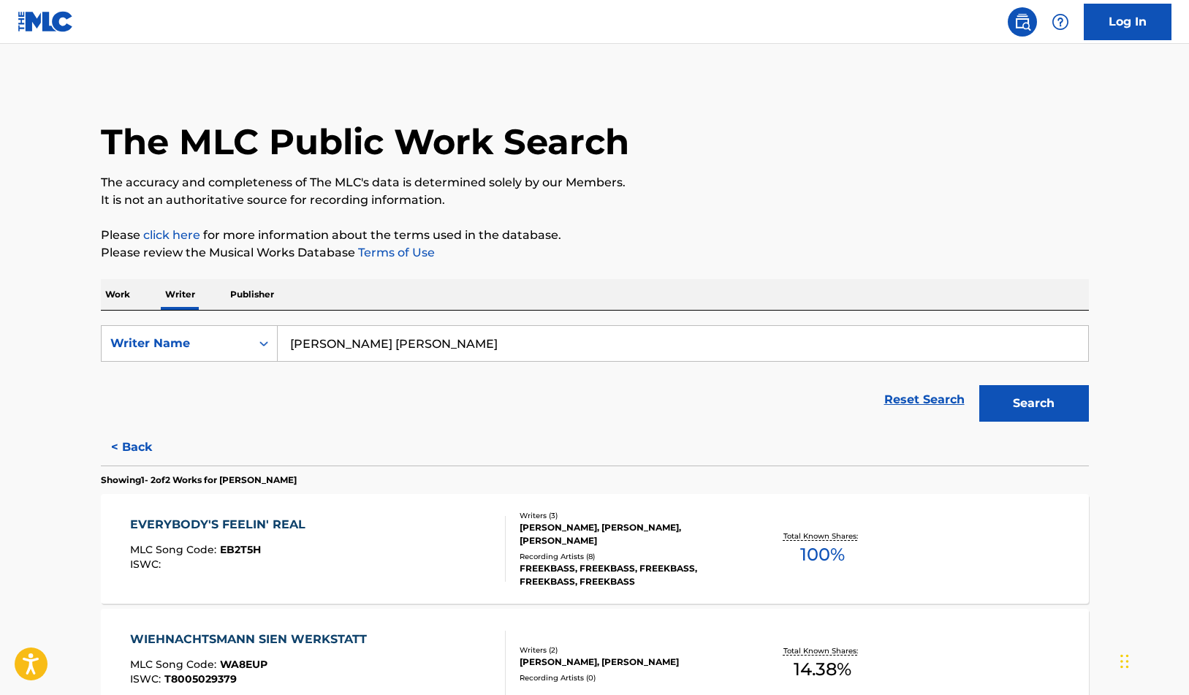
click at [1019, 15] on img at bounding box center [1022, 22] width 18 height 18
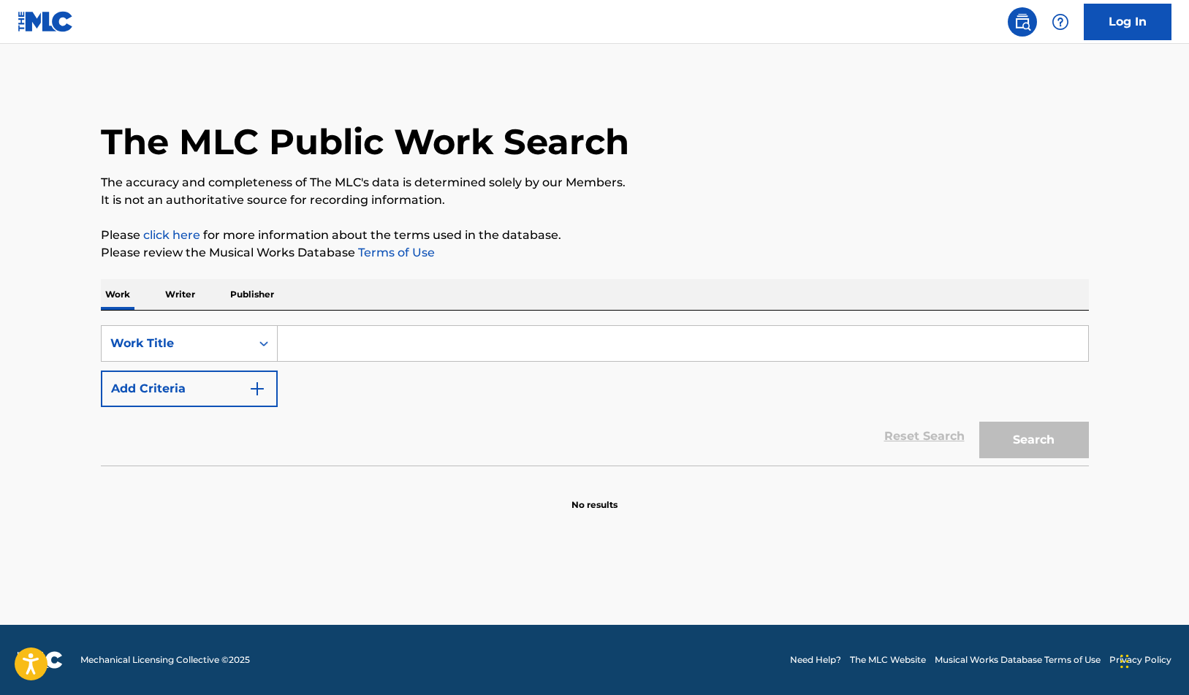
click at [183, 300] on p "Writer" at bounding box center [180, 294] width 39 height 31
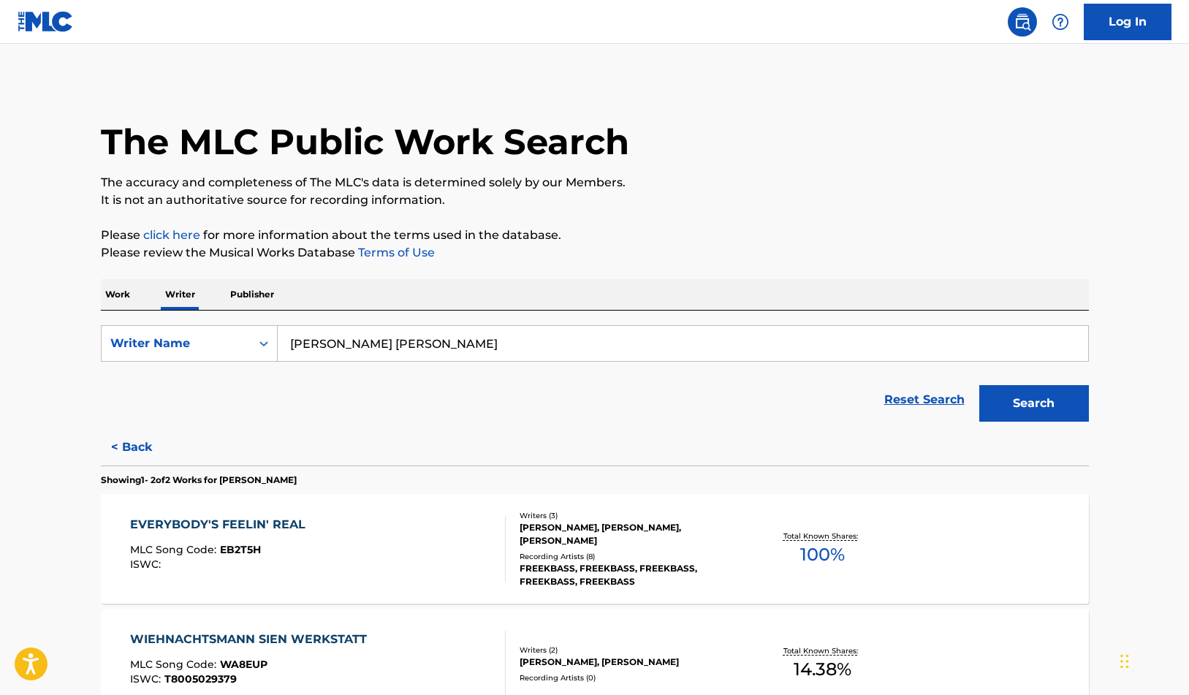
click at [434, 338] on input "[PERSON_NAME] [PERSON_NAME]" at bounding box center [683, 343] width 810 height 35
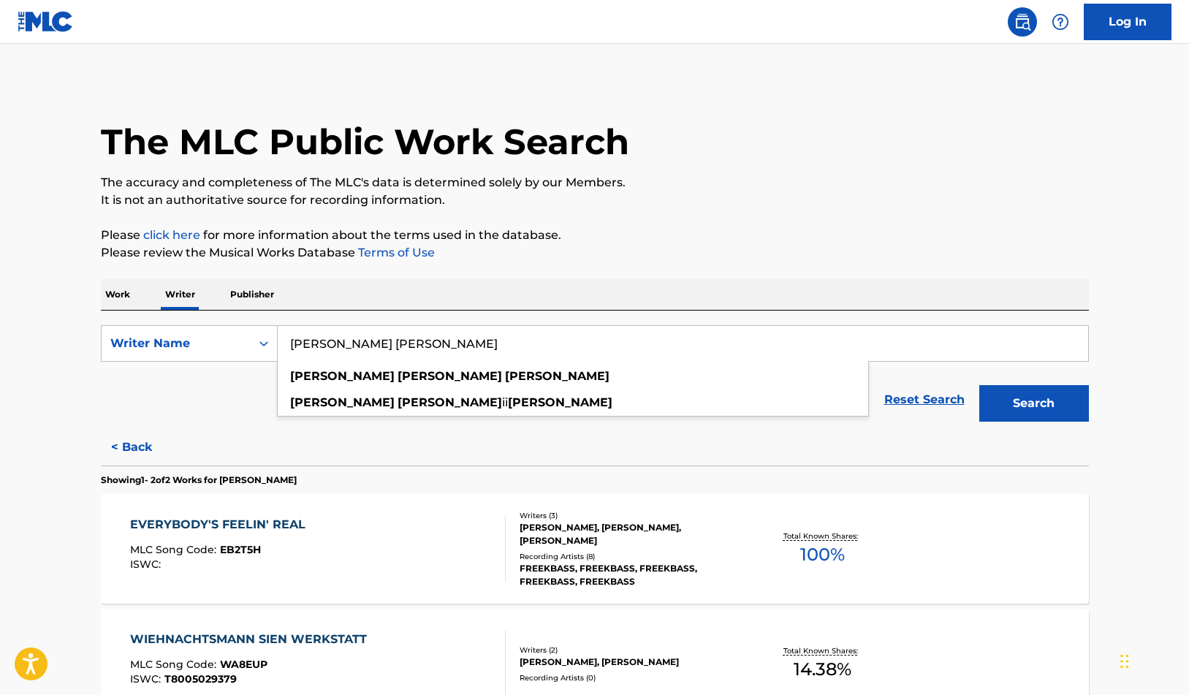
click at [1033, 403] on button "Search" at bounding box center [1034, 403] width 110 height 37
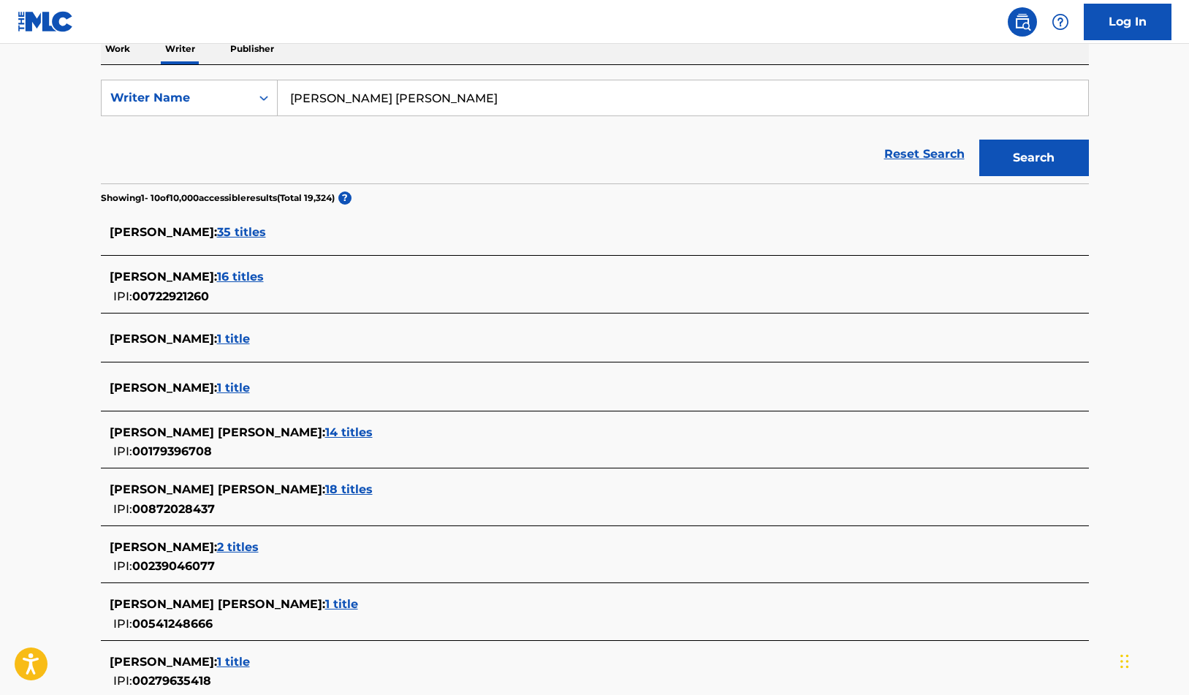
scroll to position [253, 0]
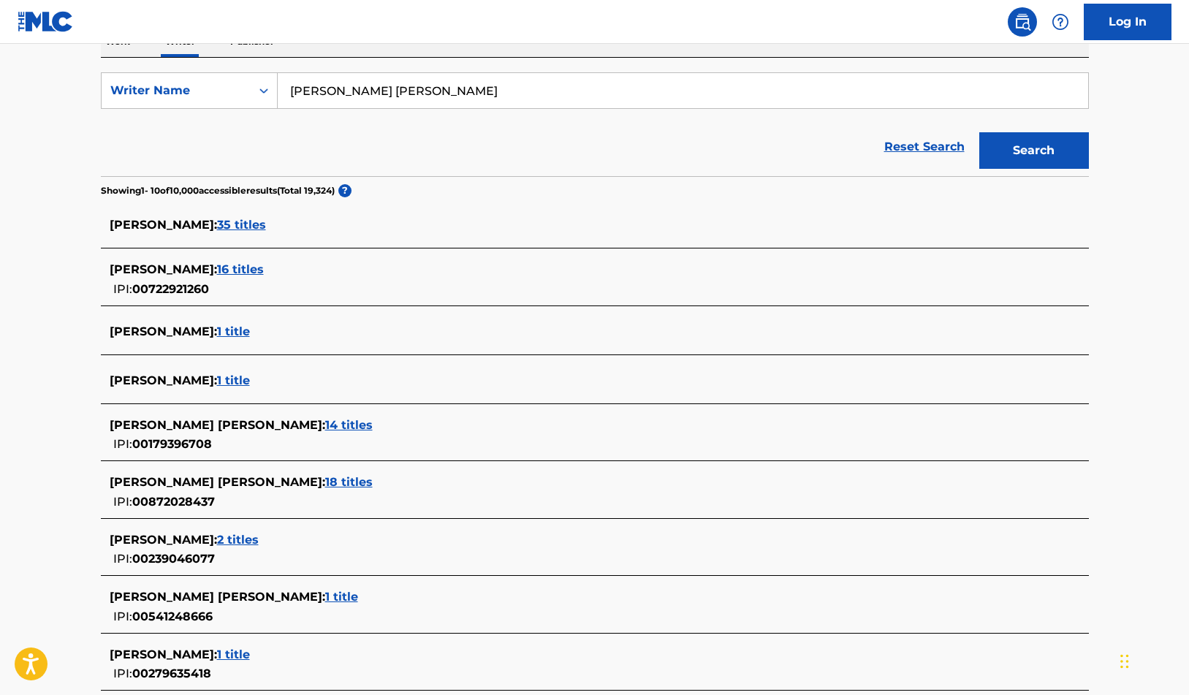
click at [244, 228] on span "35 titles" at bounding box center [241, 225] width 49 height 14
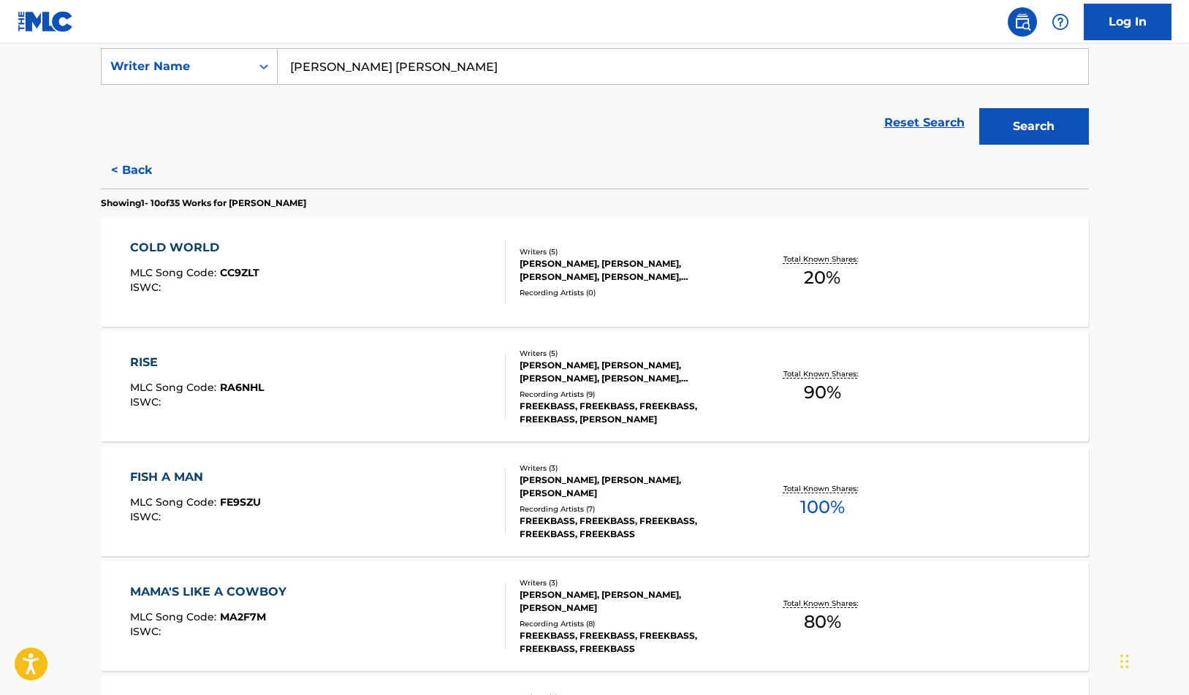
scroll to position [280, 0]
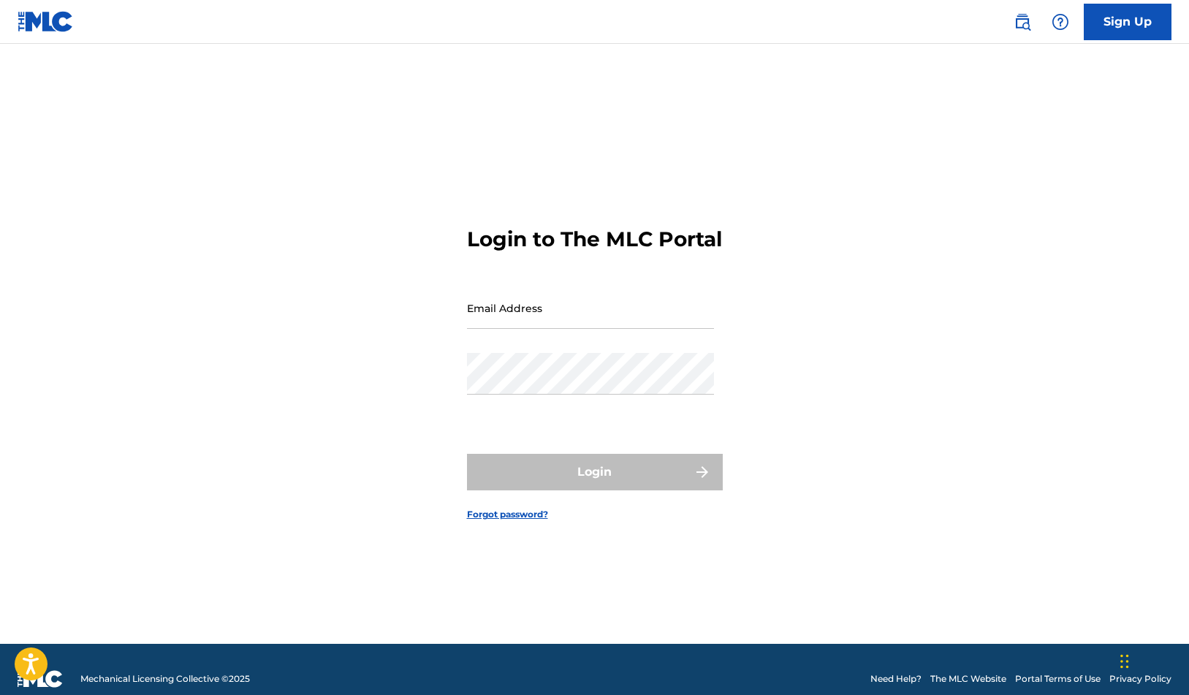
click at [1015, 13] on img at bounding box center [1022, 22] width 18 height 18
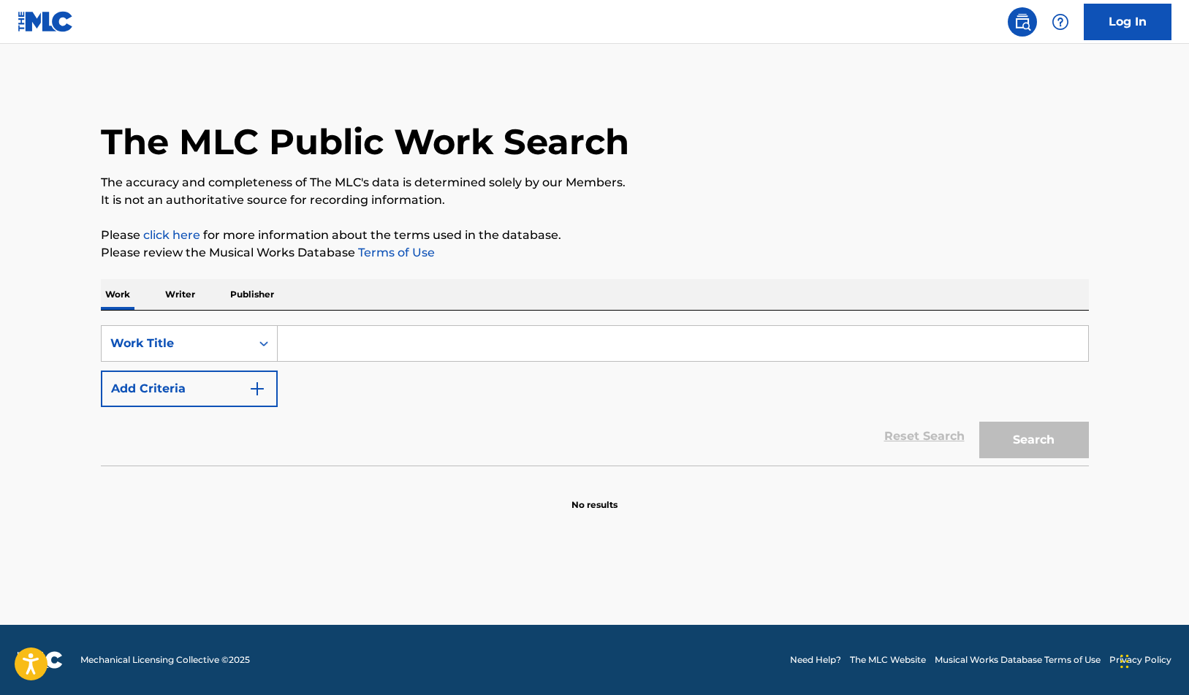
click at [173, 300] on p "Writer" at bounding box center [180, 294] width 39 height 31
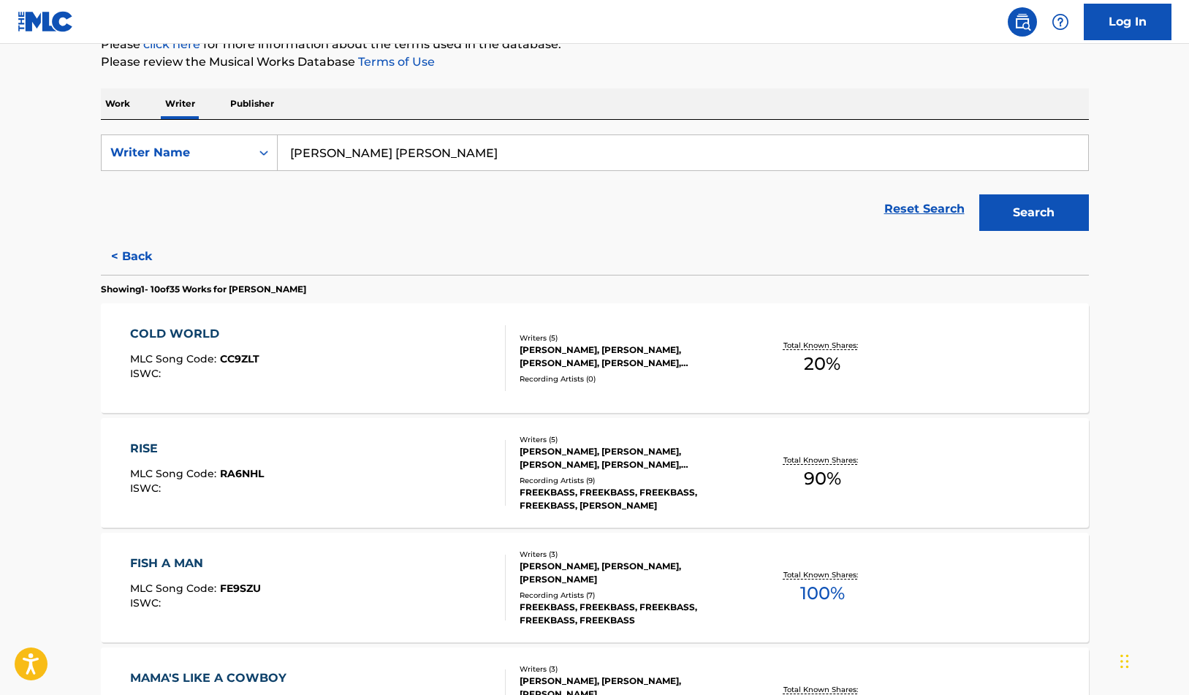
scroll to position [183, 0]
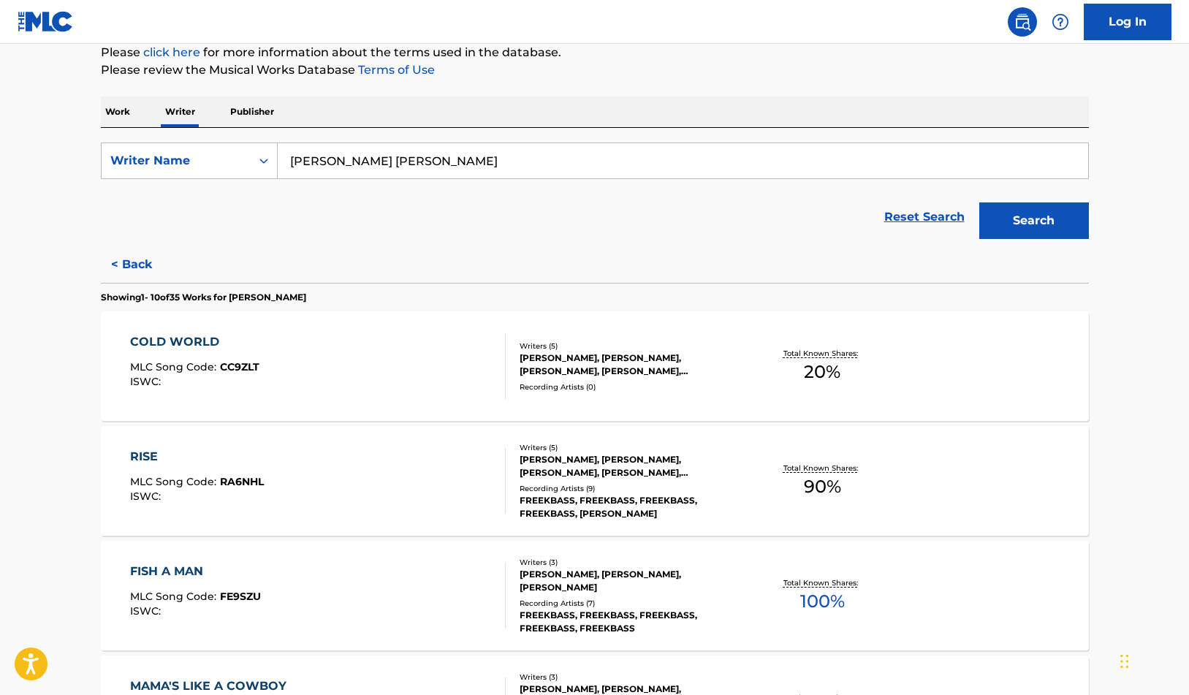
click at [150, 260] on button "< Back" at bounding box center [145, 264] width 88 height 37
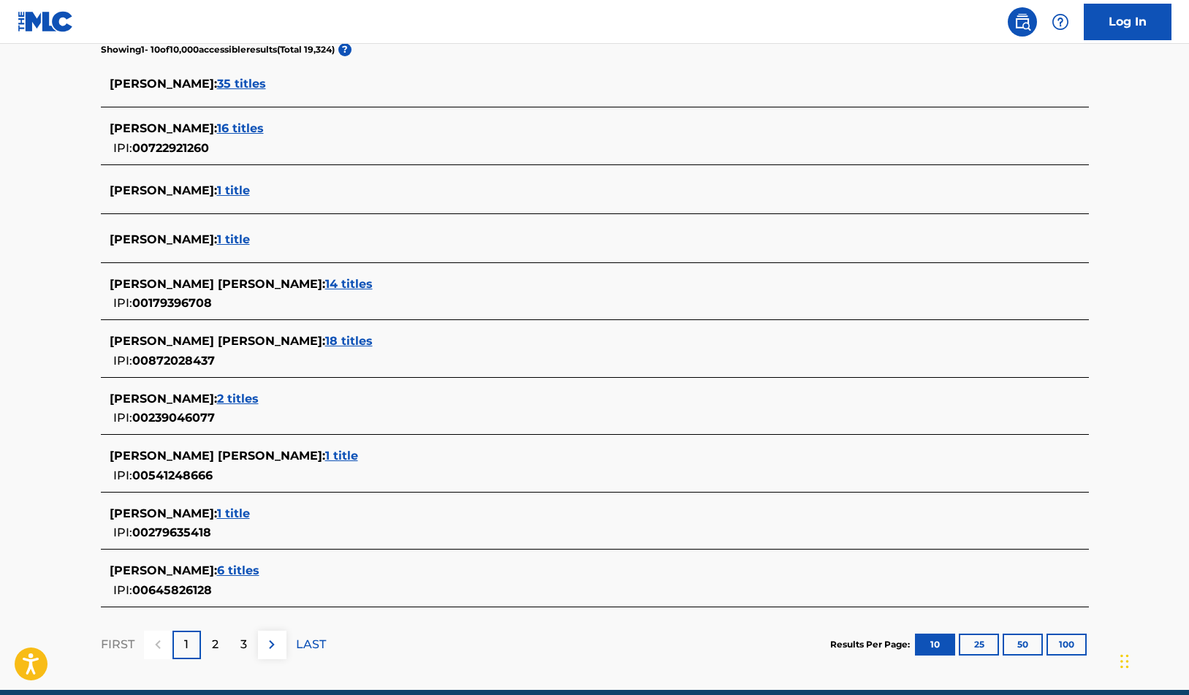
scroll to position [408, 0]
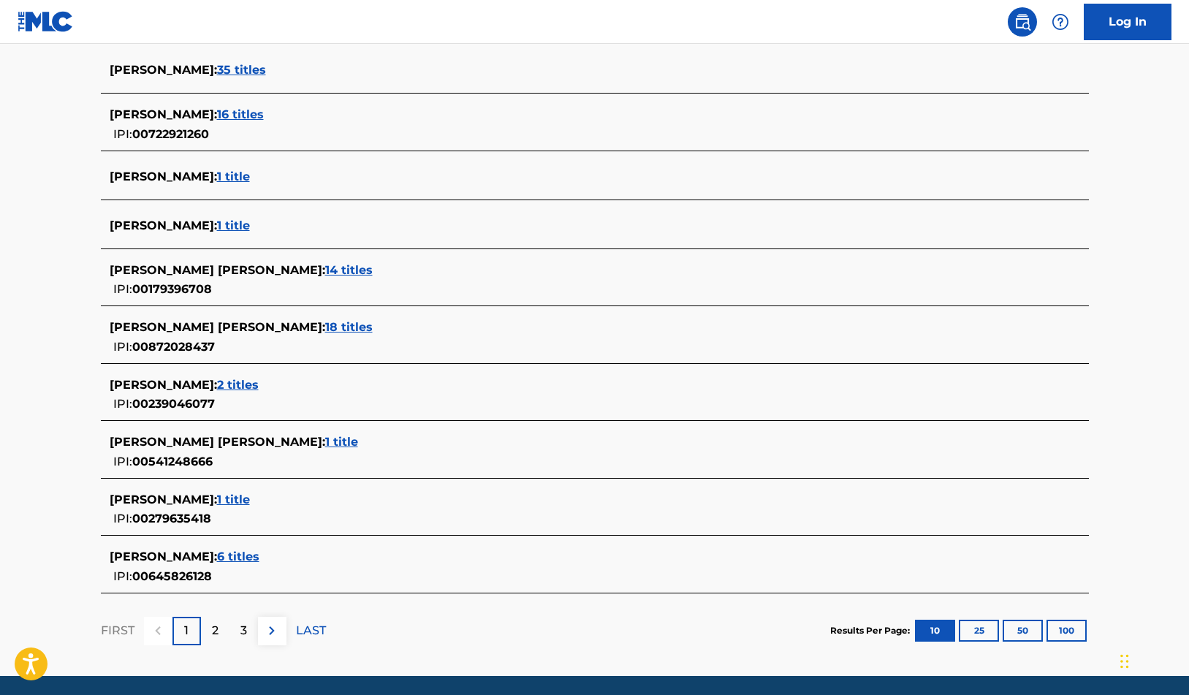
click at [240, 501] on span "1 title" at bounding box center [233, 499] width 33 height 14
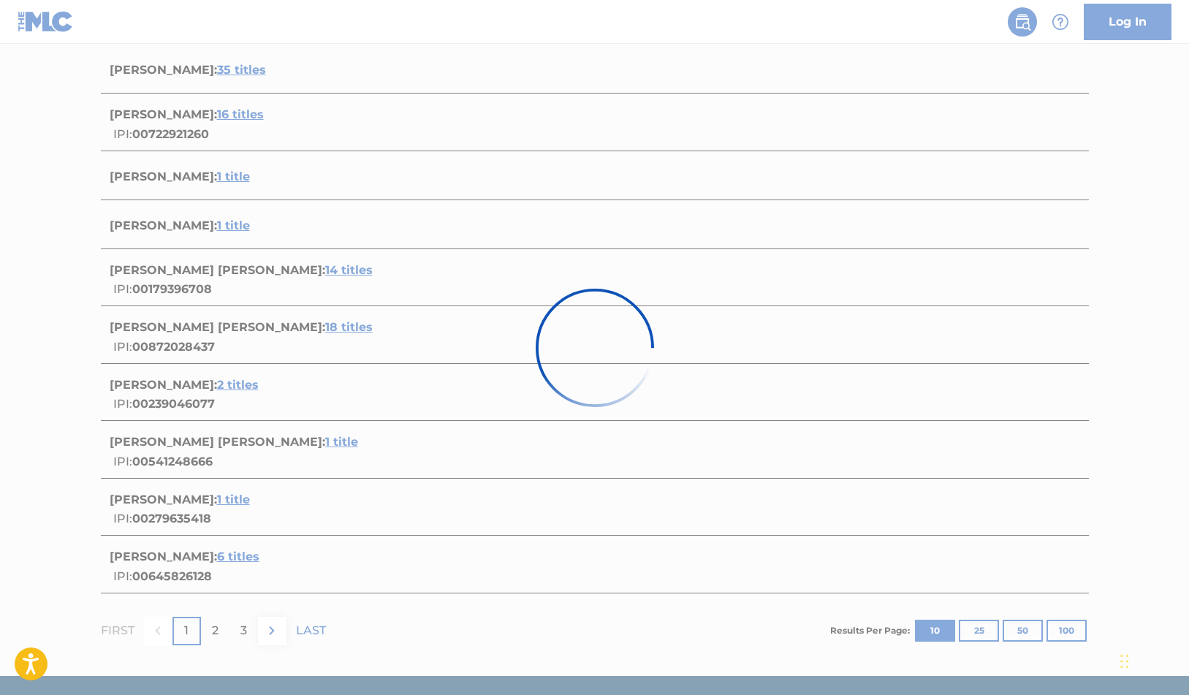
scroll to position [55, 0]
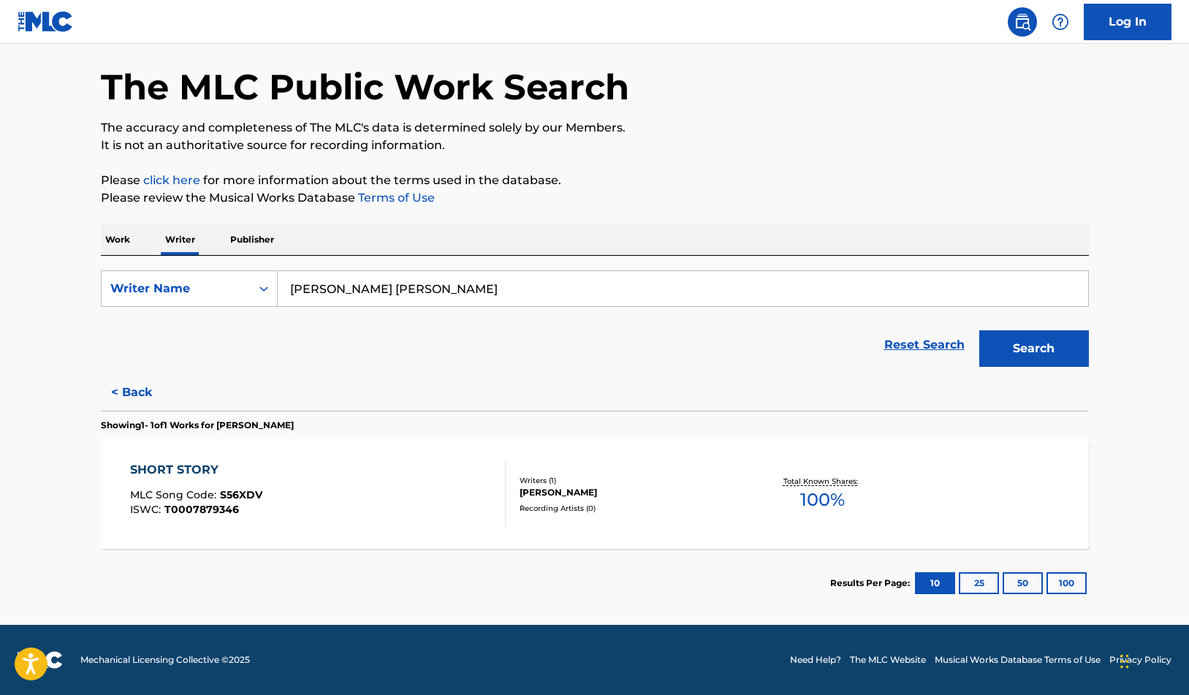
click at [133, 387] on button "< Back" at bounding box center [145, 392] width 88 height 37
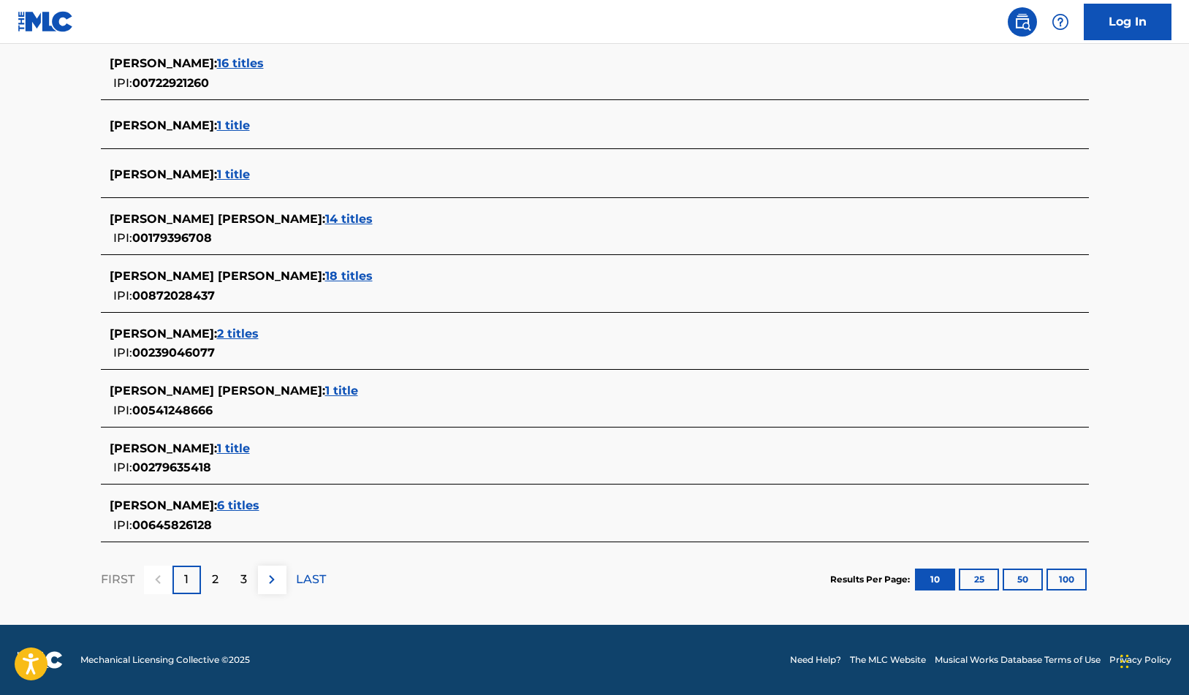
scroll to position [459, 0]
click at [238, 502] on span "6 titles" at bounding box center [238, 505] width 42 height 14
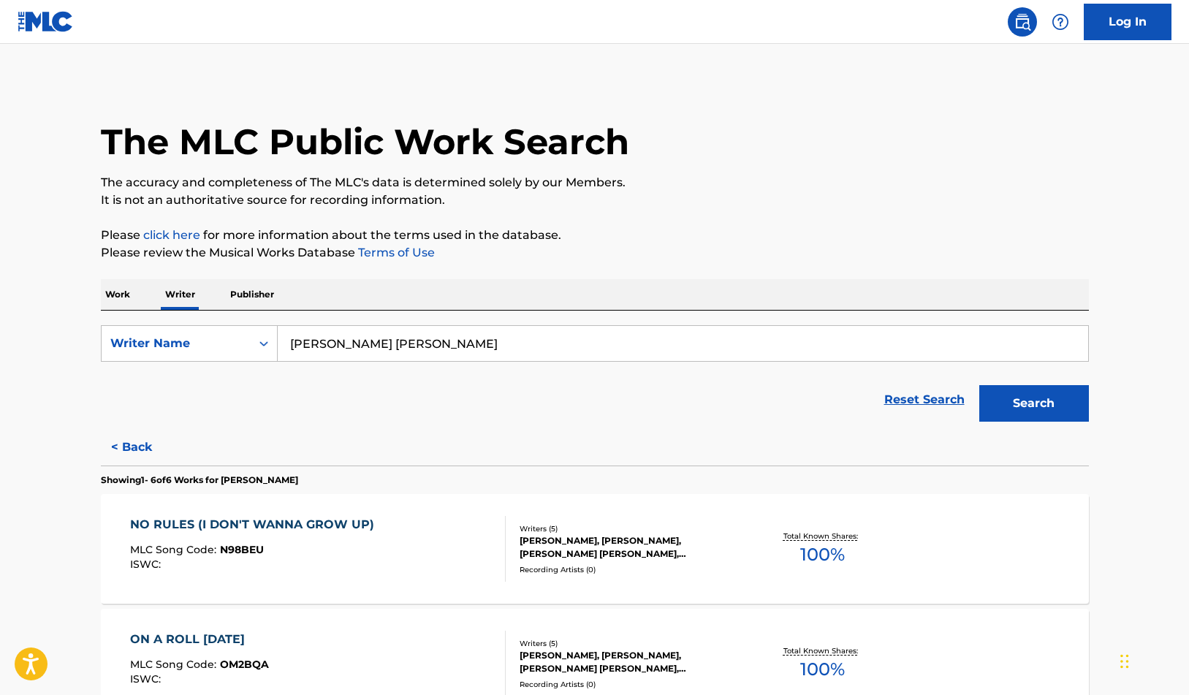
scroll to position [0, 0]
click at [141, 440] on button "< Back" at bounding box center [145, 447] width 88 height 37
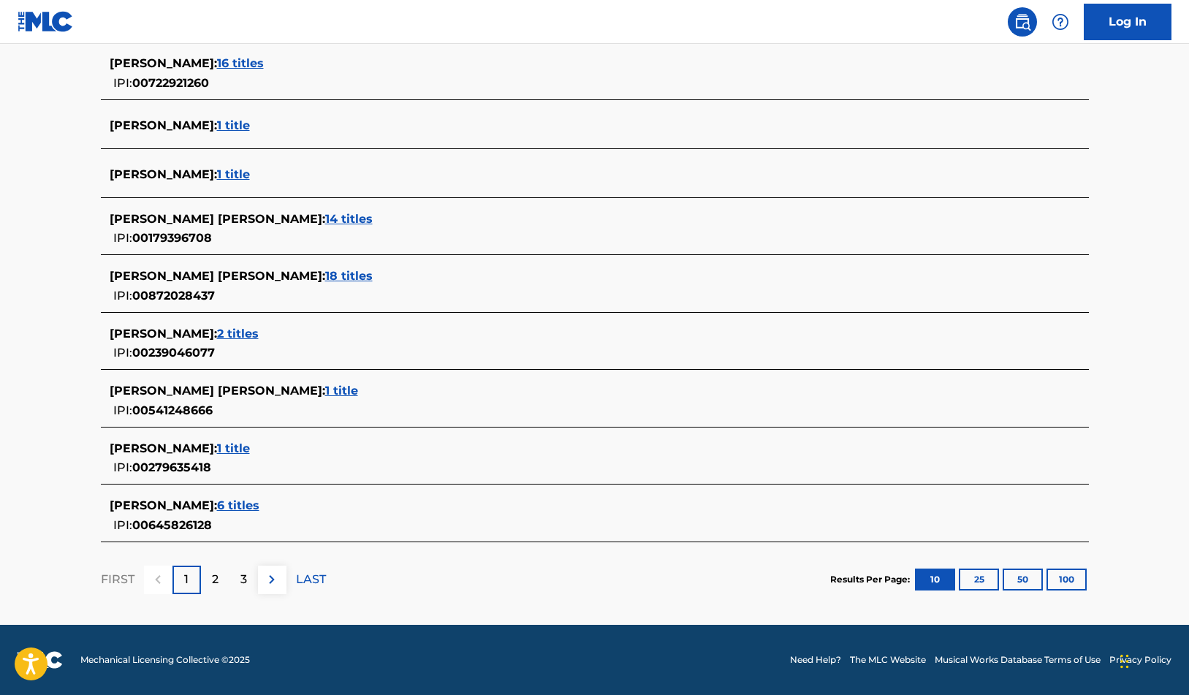
scroll to position [459, 0]
click at [209, 587] on div "2" at bounding box center [215, 580] width 28 height 28
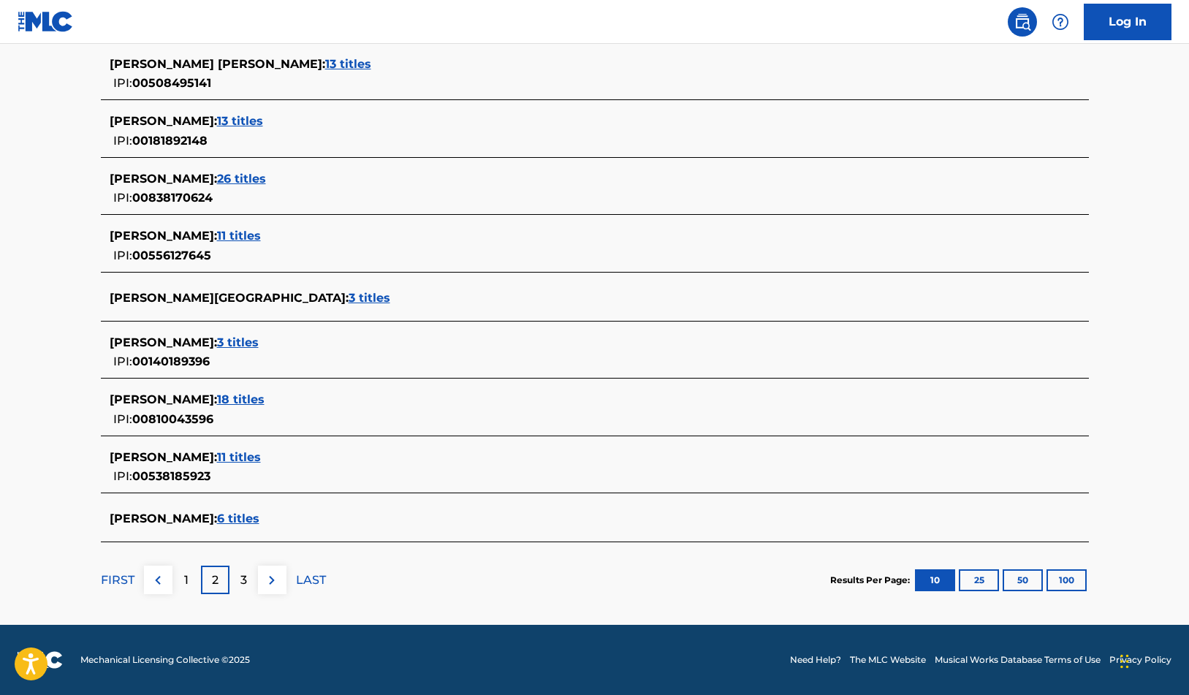
scroll to position [467, 0]
click at [245, 577] on p "3" at bounding box center [243, 580] width 7 height 18
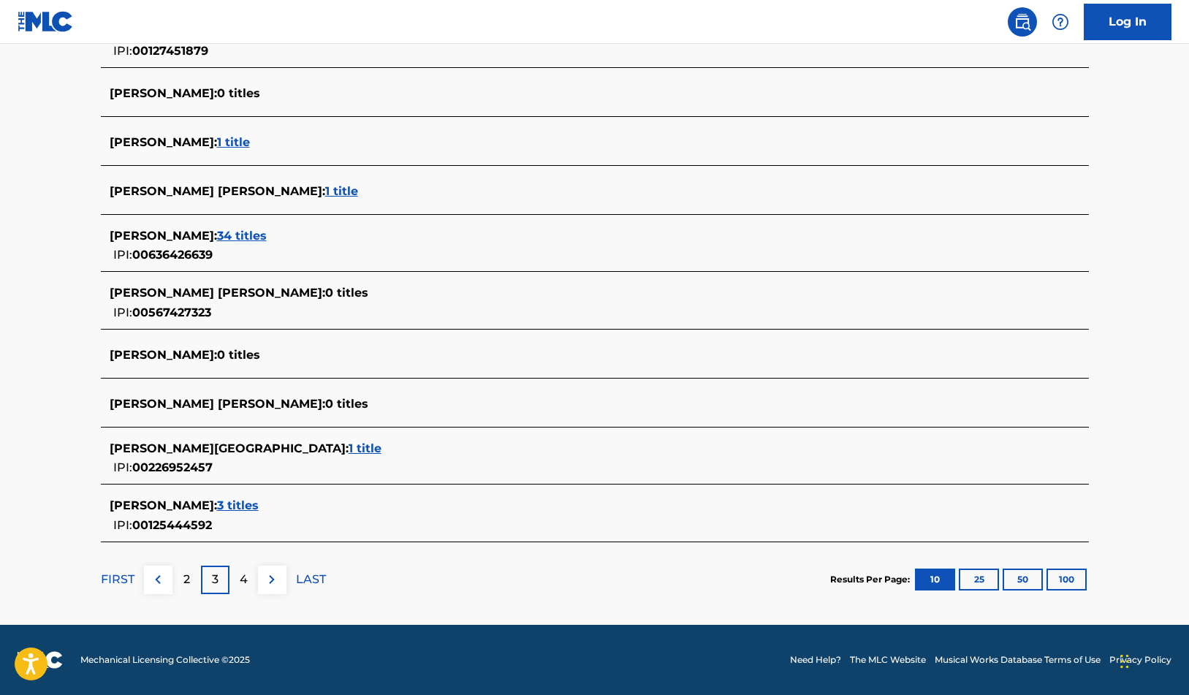
scroll to position [442, 0]
click at [248, 580] on div "4" at bounding box center [243, 580] width 28 height 28
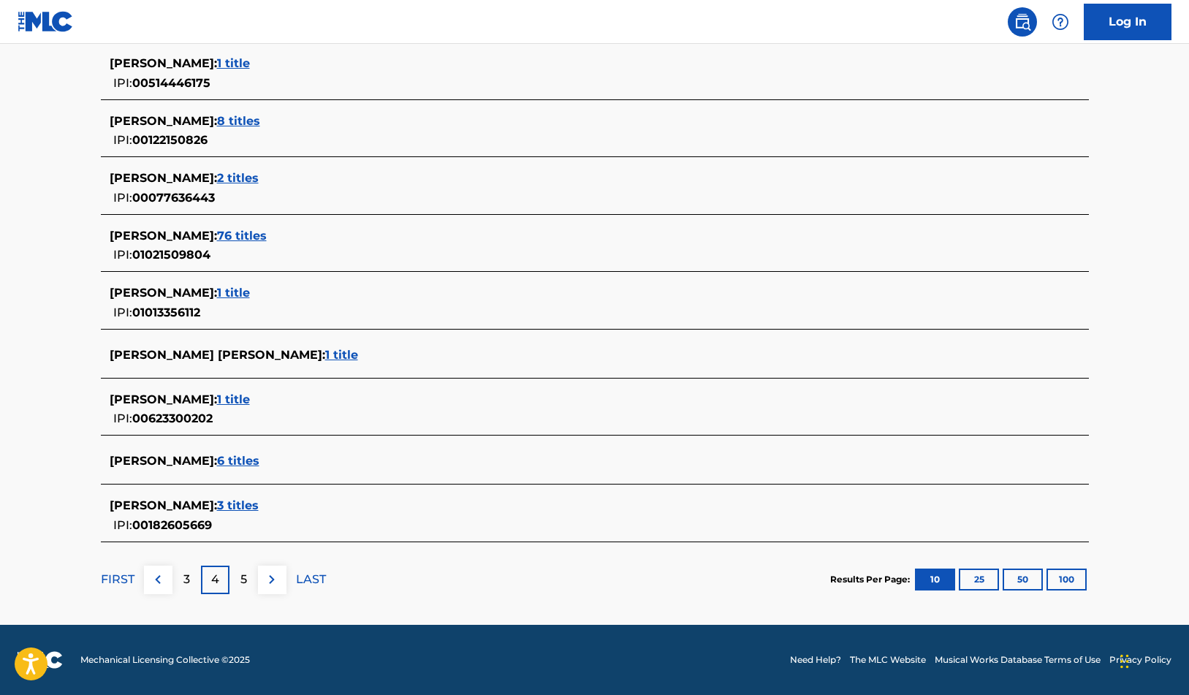
scroll to position [459, 0]
click at [248, 577] on div "5" at bounding box center [243, 580] width 28 height 28
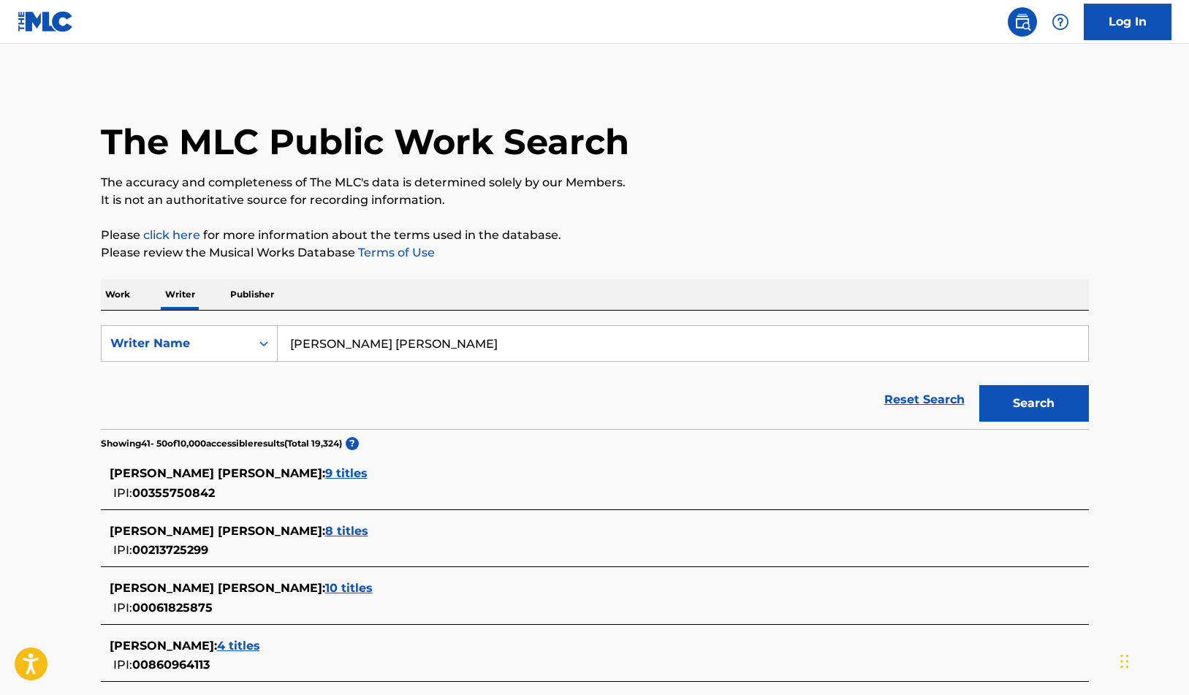
scroll to position [0, 0]
click at [124, 286] on p "Work" at bounding box center [118, 294] width 34 height 31
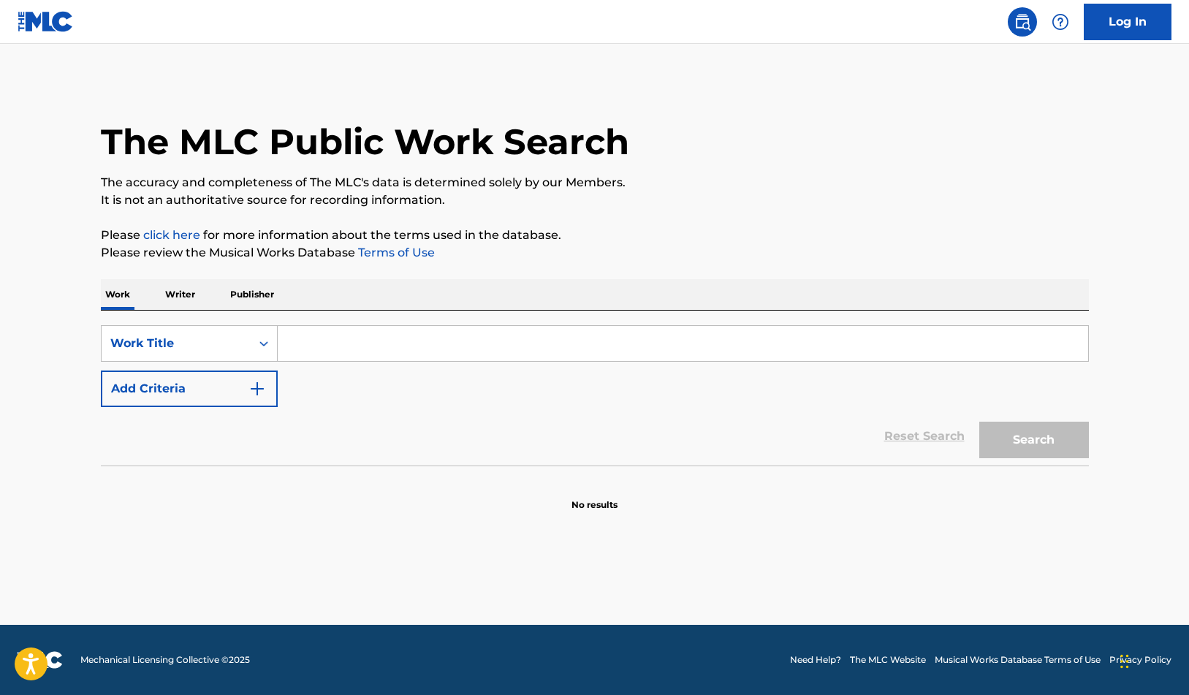
click at [329, 338] on input "Search Form" at bounding box center [683, 343] width 810 height 35
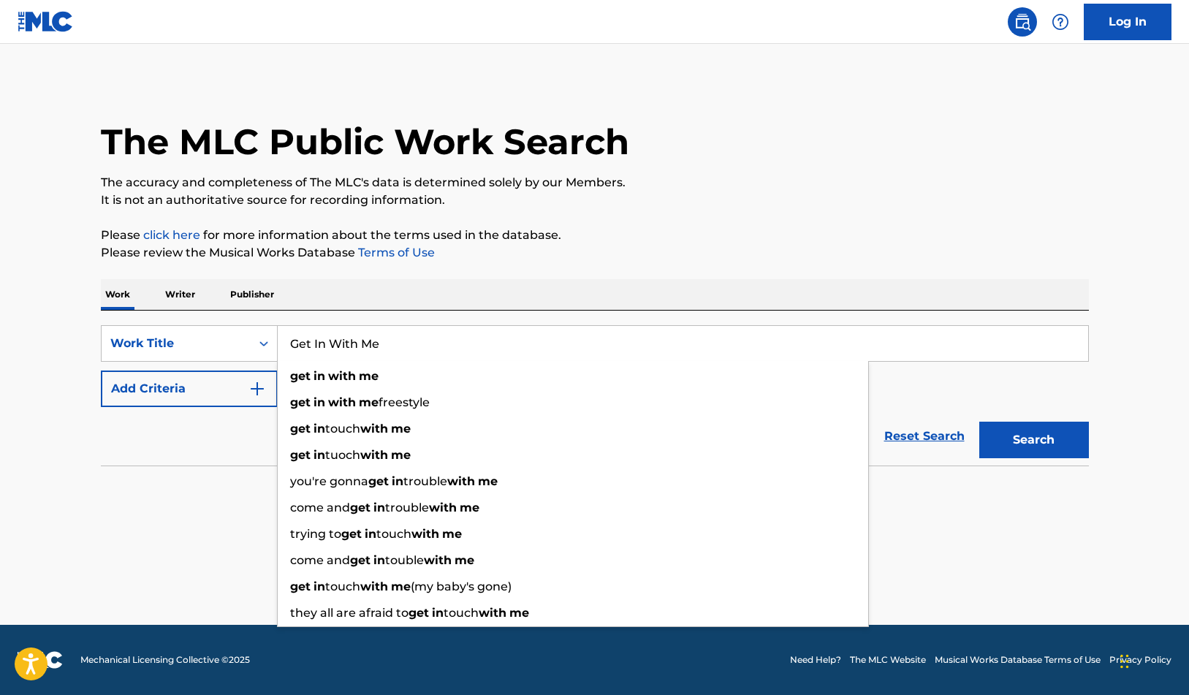
type input "Get In With Me"
click at [1033, 440] on button "Search" at bounding box center [1034, 440] width 110 height 37
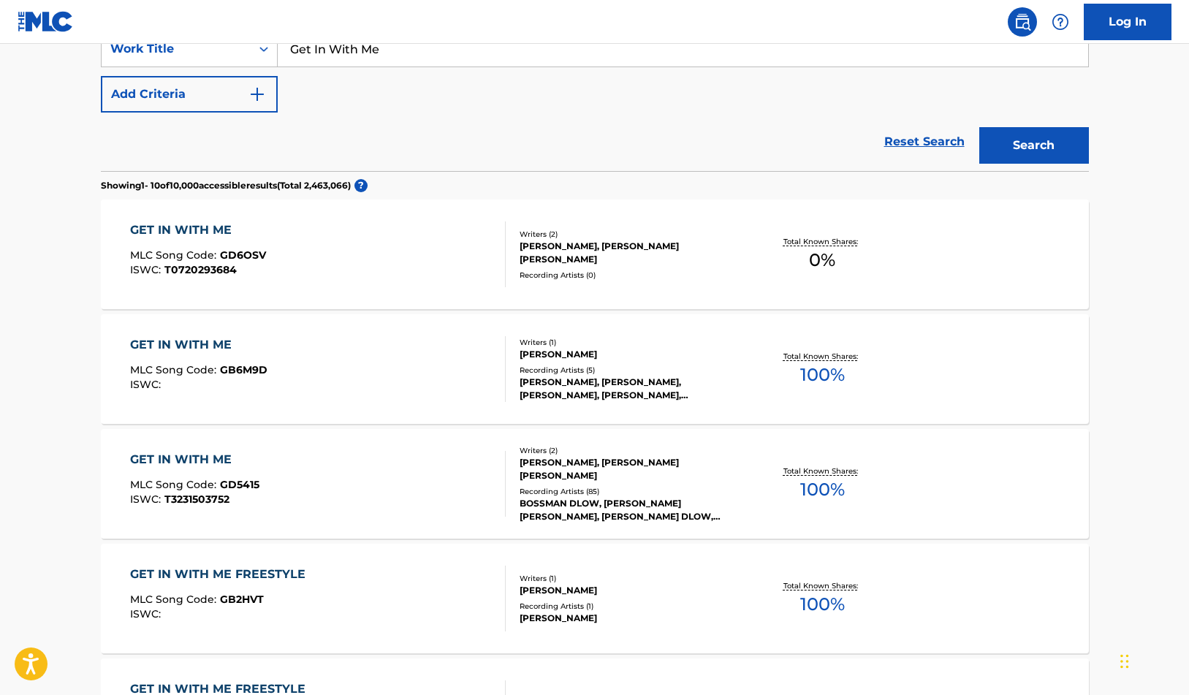
scroll to position [295, 0]
click at [210, 457] on div "GET IN WITH ME" at bounding box center [194, 459] width 129 height 18
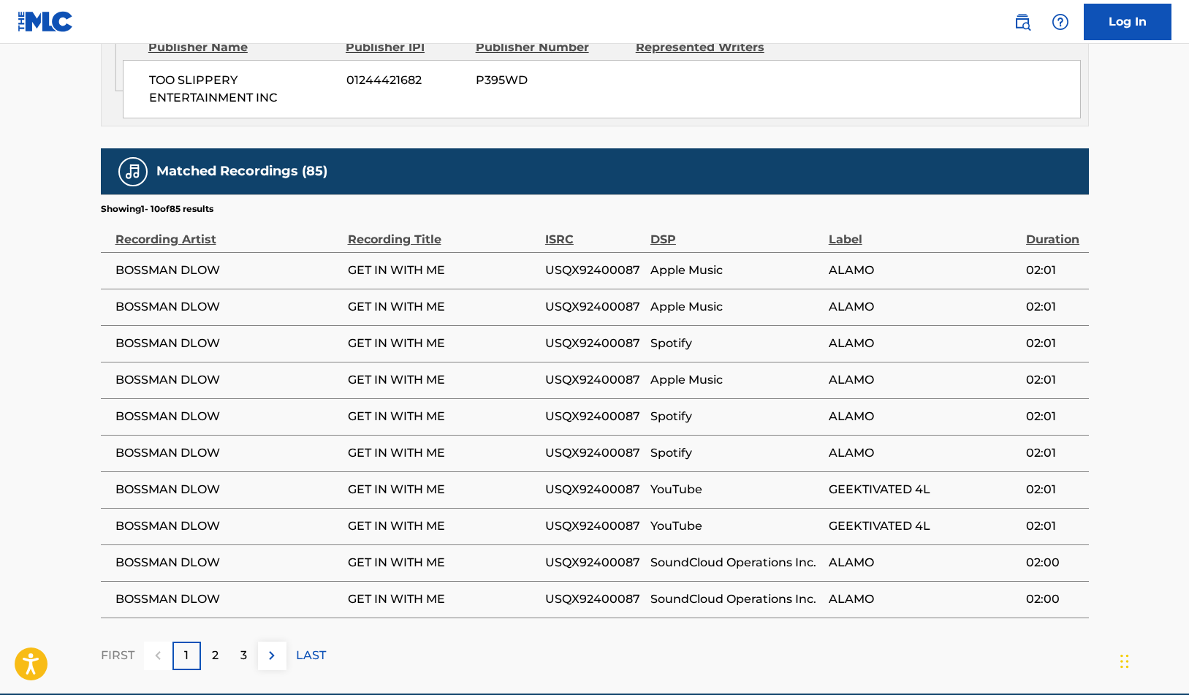
scroll to position [1056, 0]
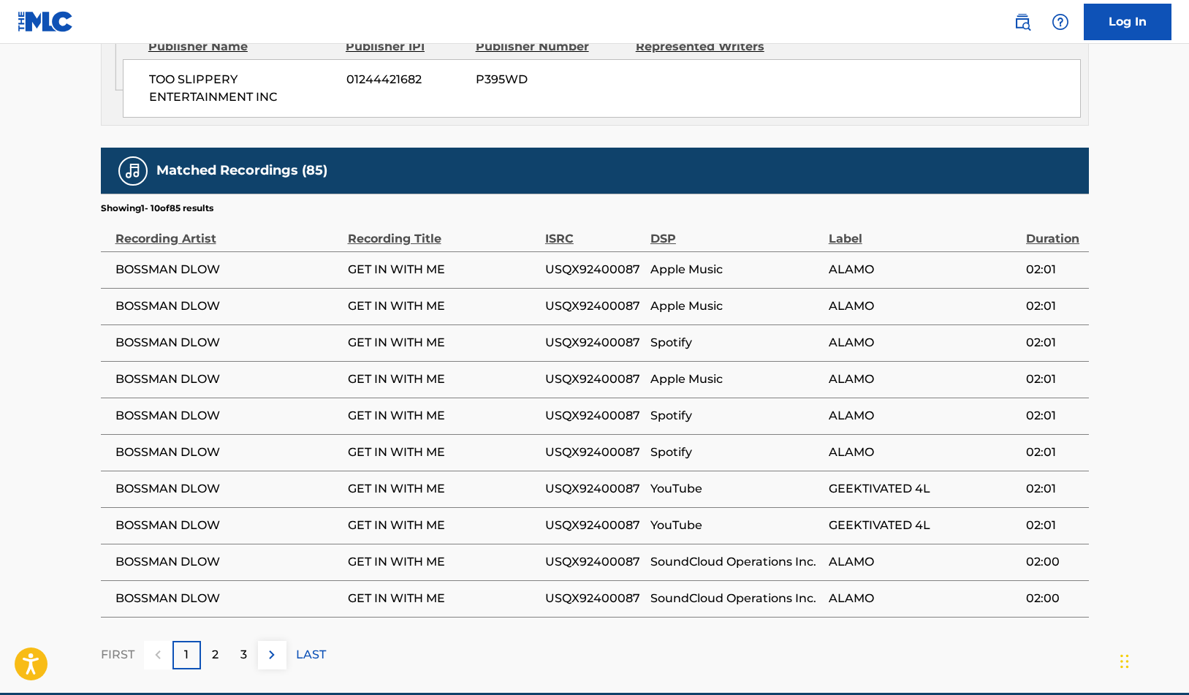
click at [215, 646] on p "2" at bounding box center [215, 655] width 7 height 18
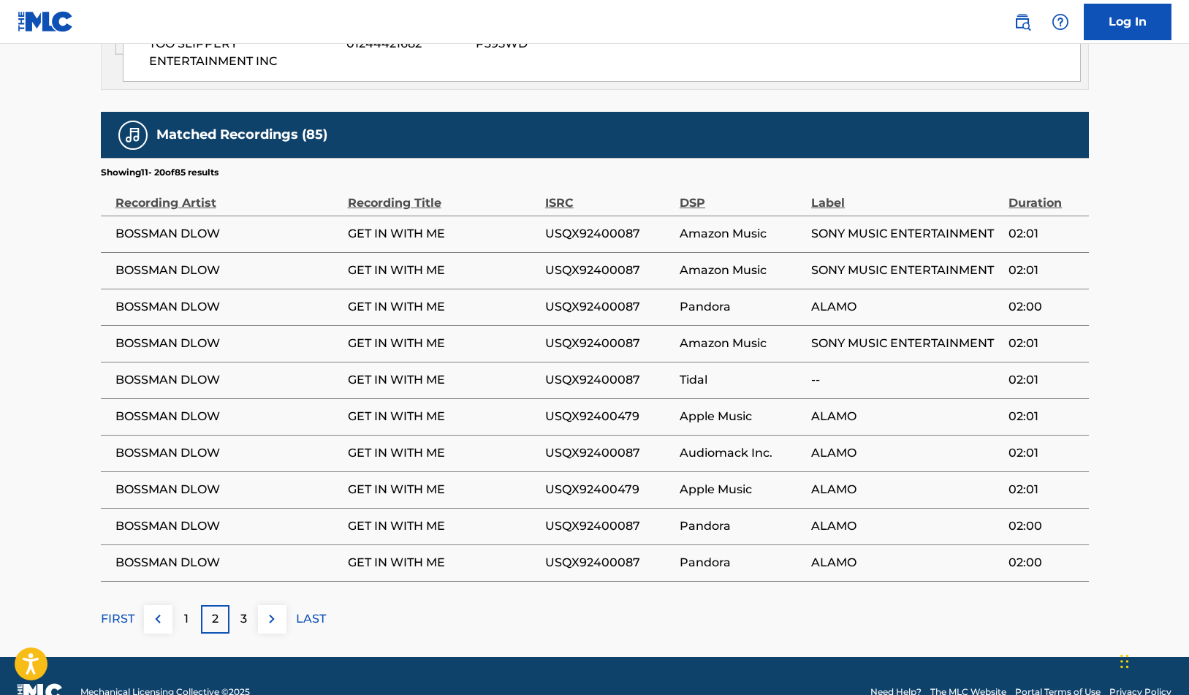
scroll to position [1090, 0]
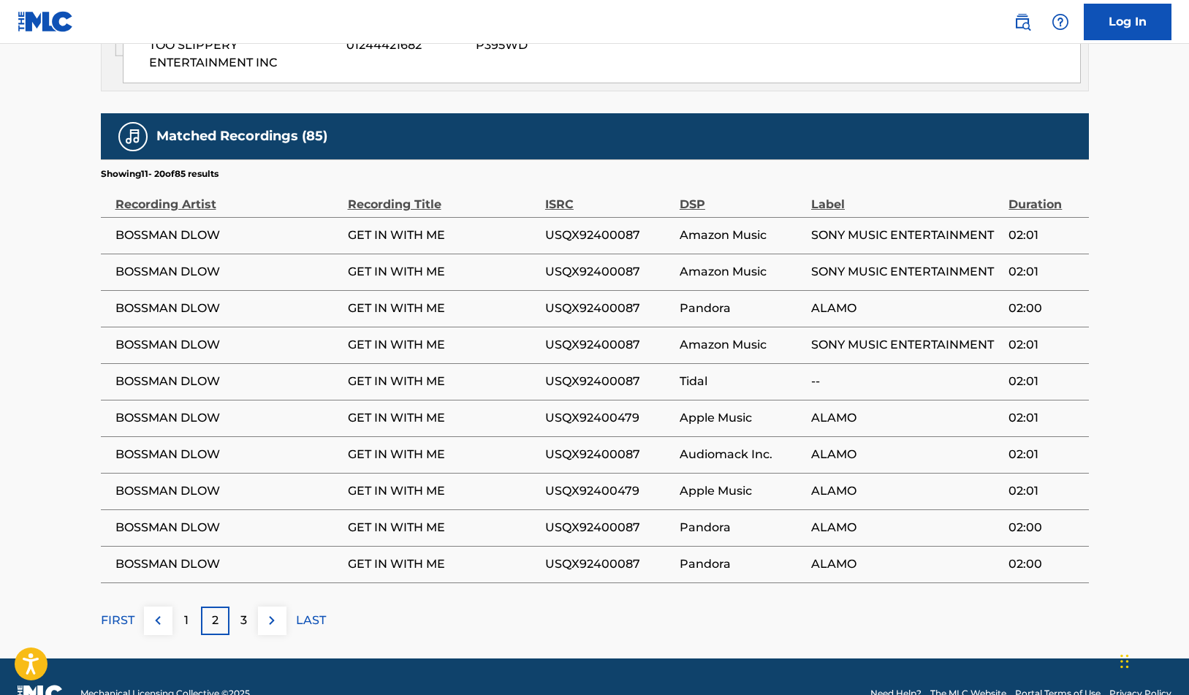
click at [250, 606] on div "3" at bounding box center [243, 620] width 28 height 28
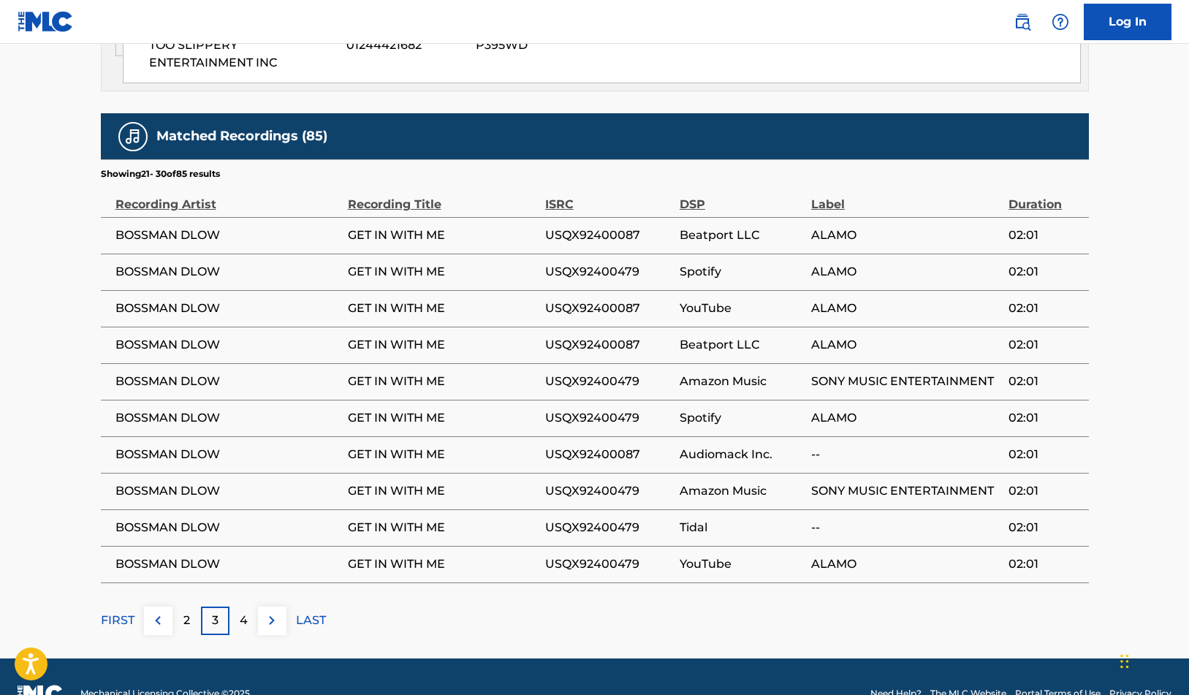
click at [244, 612] on p "4" at bounding box center [244, 621] width 8 height 18
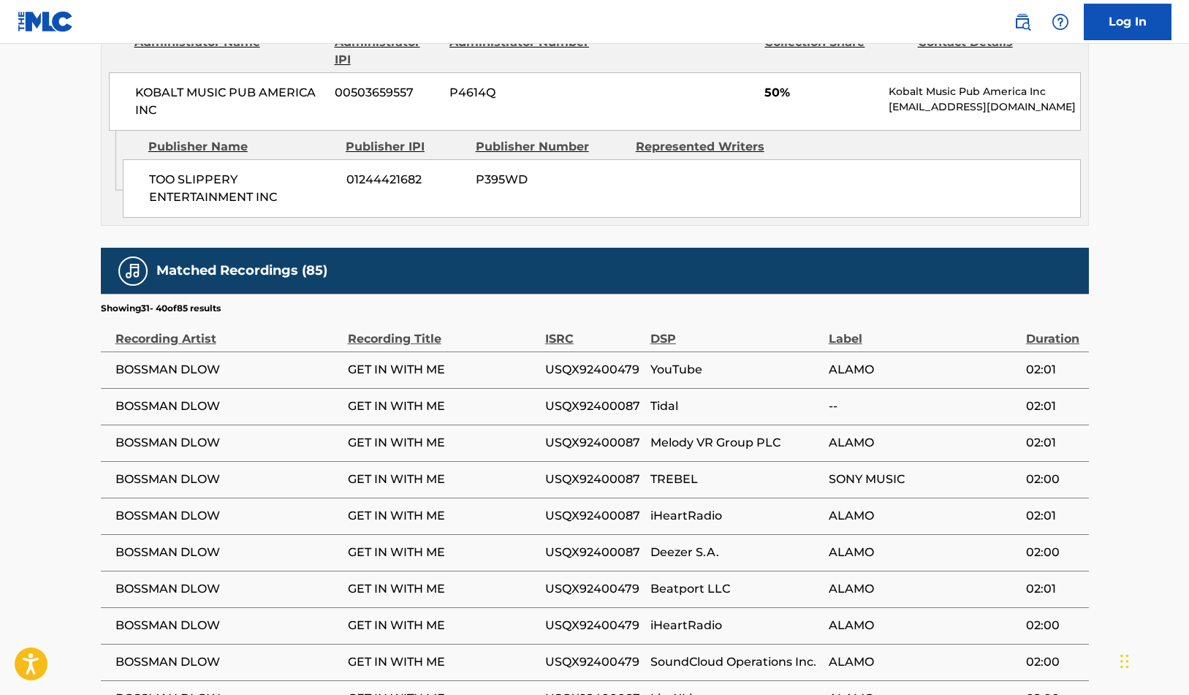
scroll to position [959, 0]
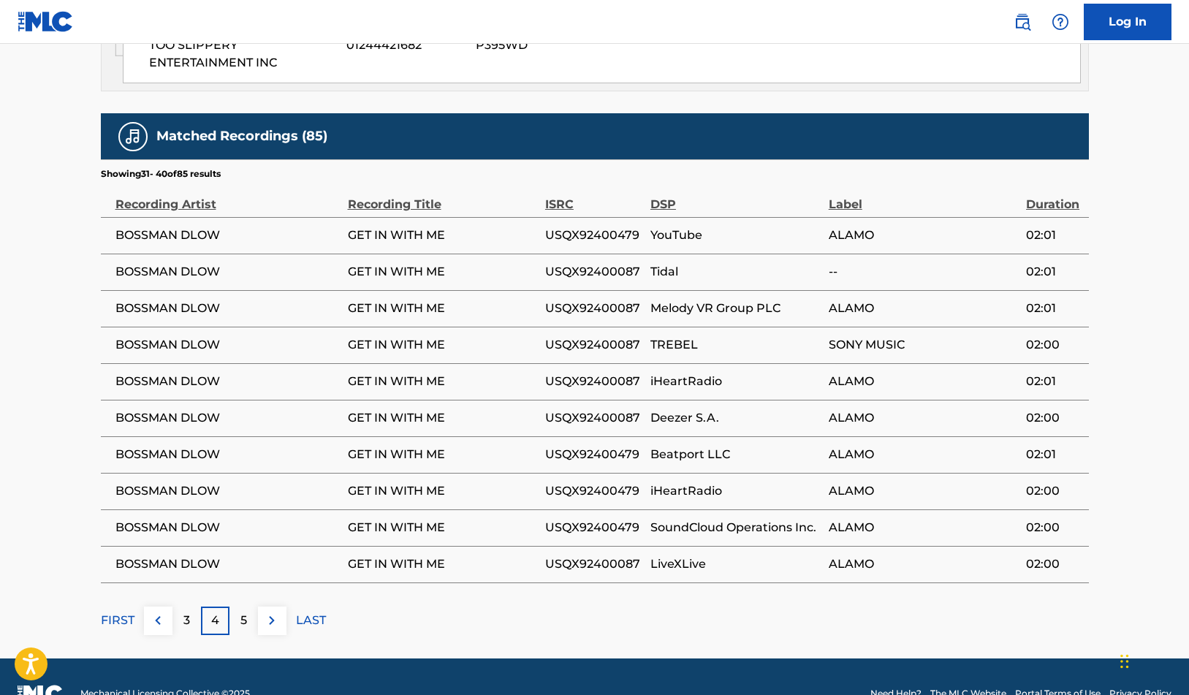
click at [240, 612] on p "5" at bounding box center [243, 621] width 7 height 18
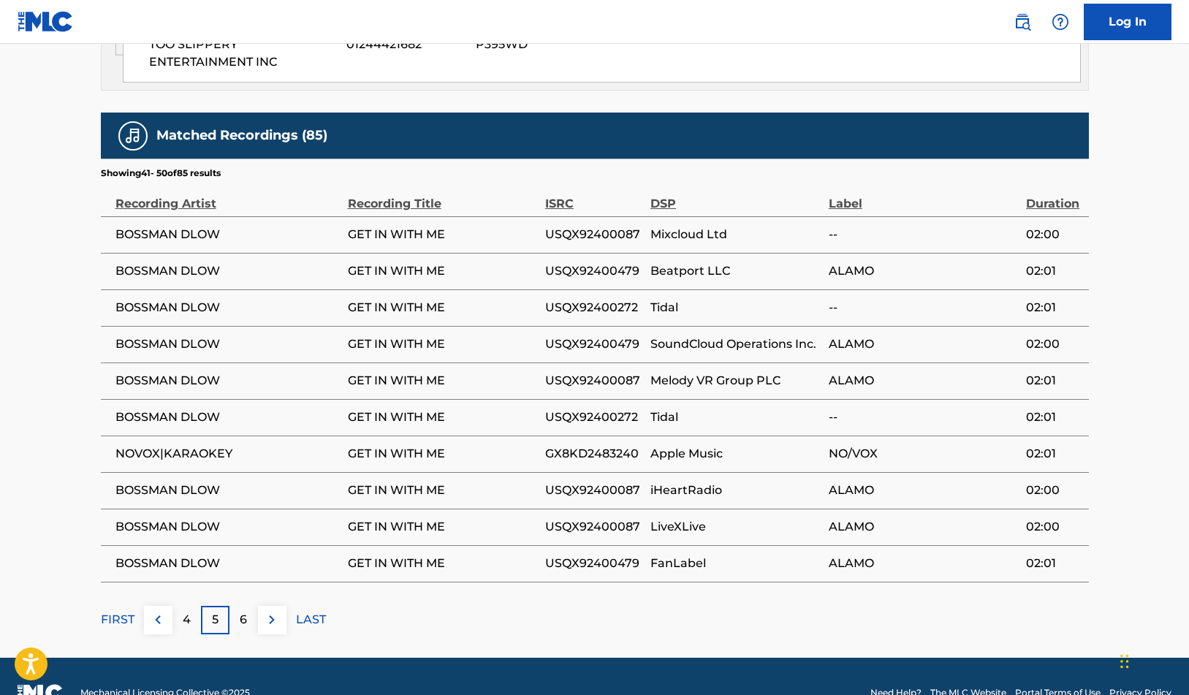
scroll to position [1090, 0]
click at [245, 612] on p "6" at bounding box center [243, 621] width 7 height 18
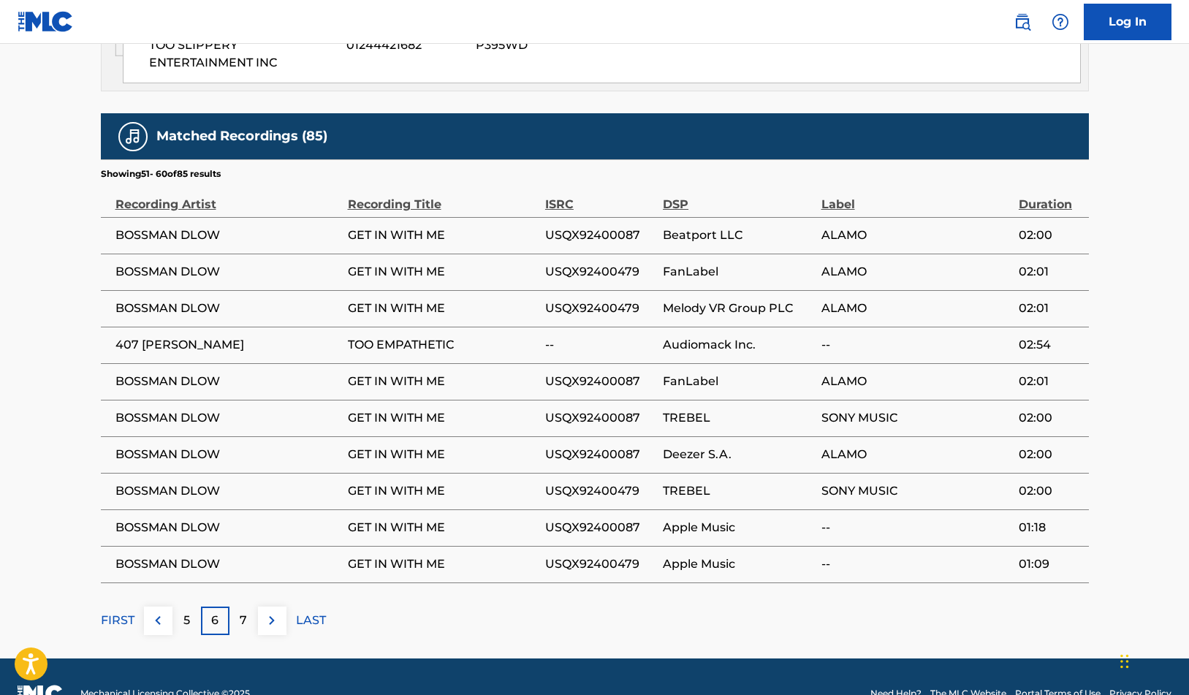
click at [237, 606] on div "7" at bounding box center [243, 620] width 28 height 28
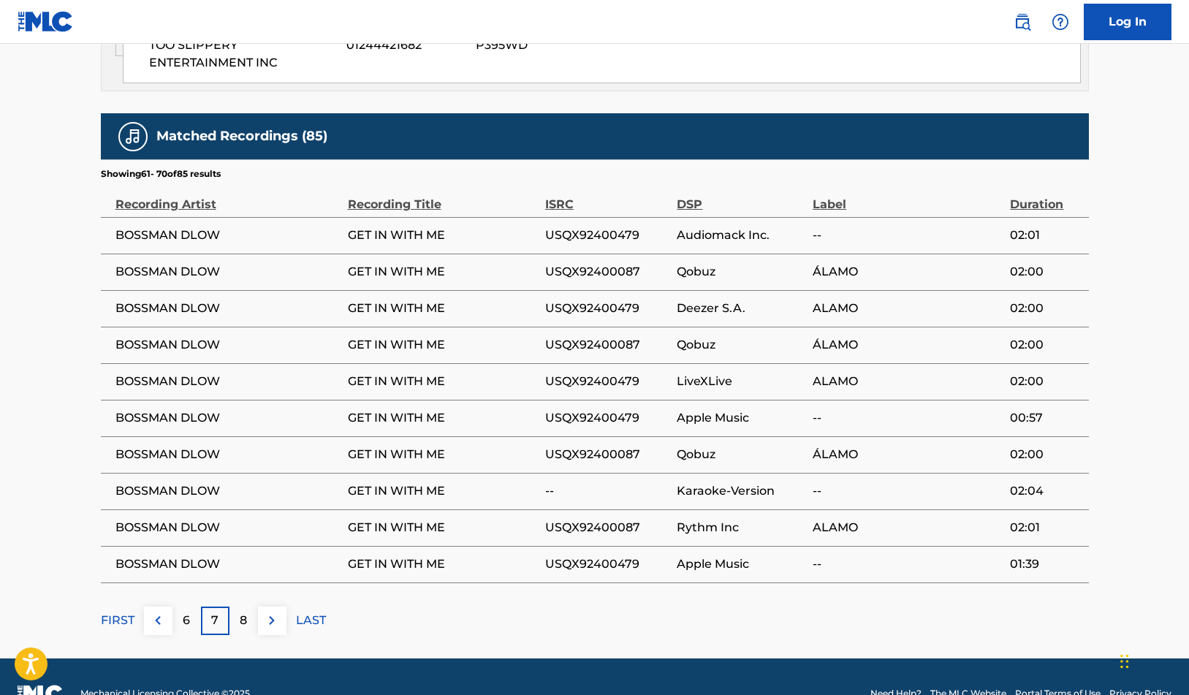
click at [246, 612] on p "8" at bounding box center [243, 621] width 7 height 18
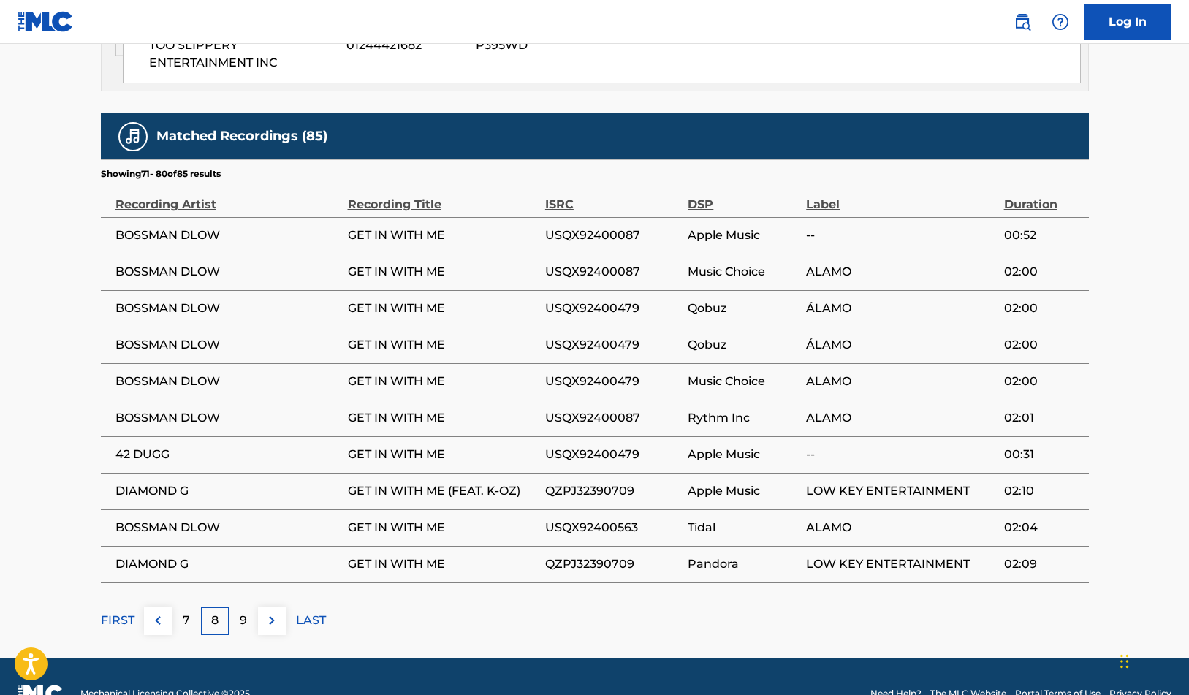
click at [248, 606] on div "9" at bounding box center [243, 620] width 28 height 28
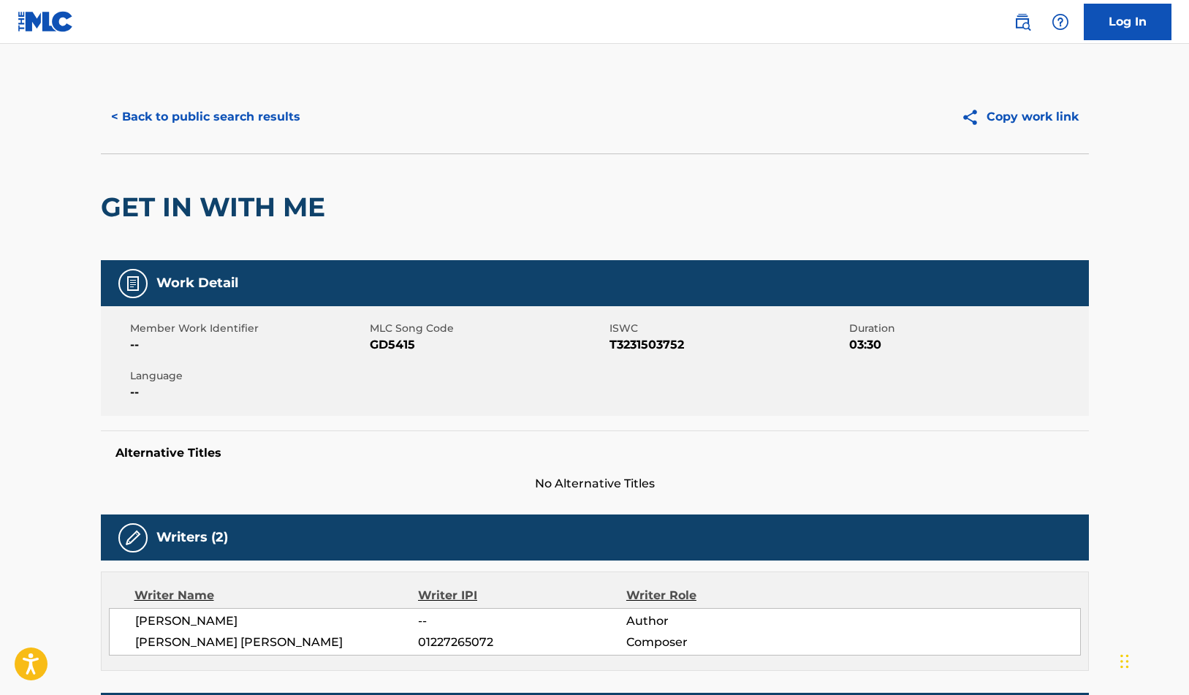
scroll to position [0, 0]
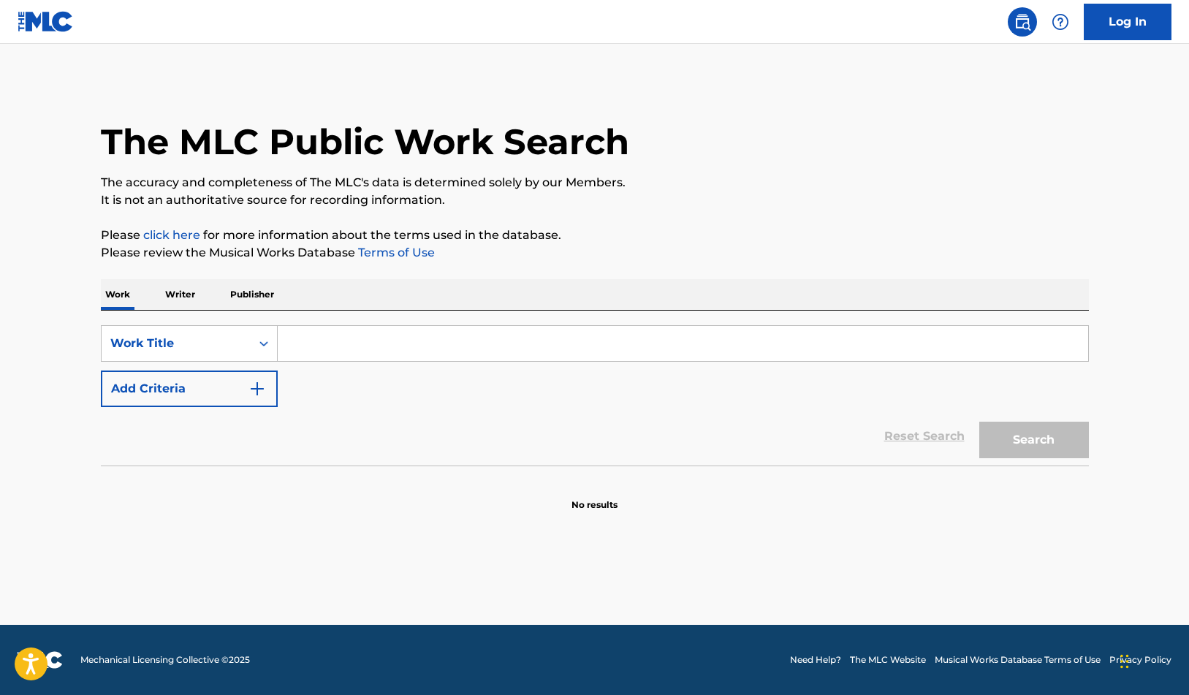
click at [181, 295] on p "Writer" at bounding box center [180, 294] width 39 height 31
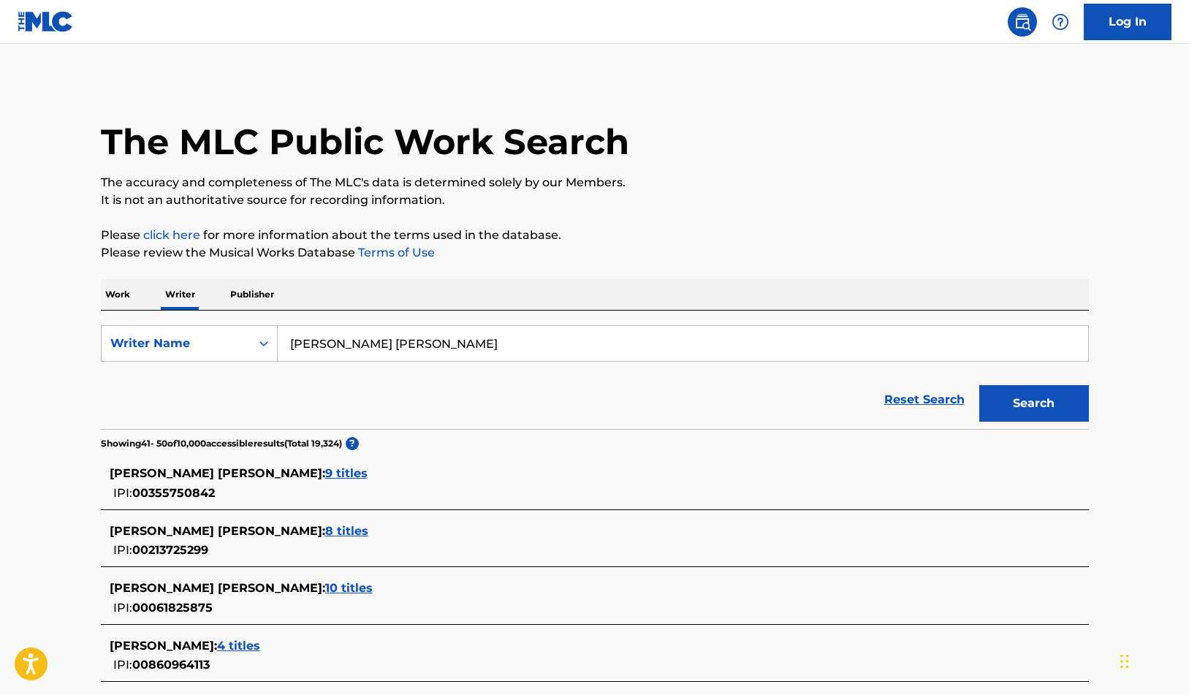
click at [434, 345] on input "[PERSON_NAME] [PERSON_NAME]" at bounding box center [683, 343] width 810 height 35
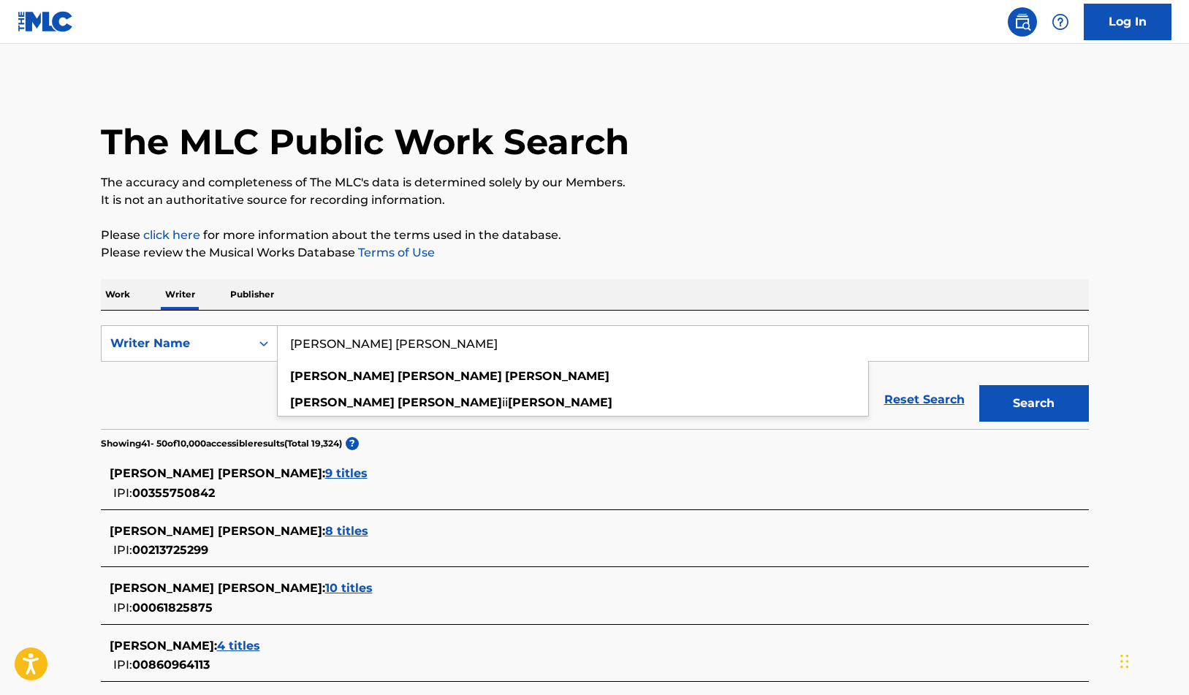
click at [1033, 403] on button "Search" at bounding box center [1034, 403] width 110 height 37
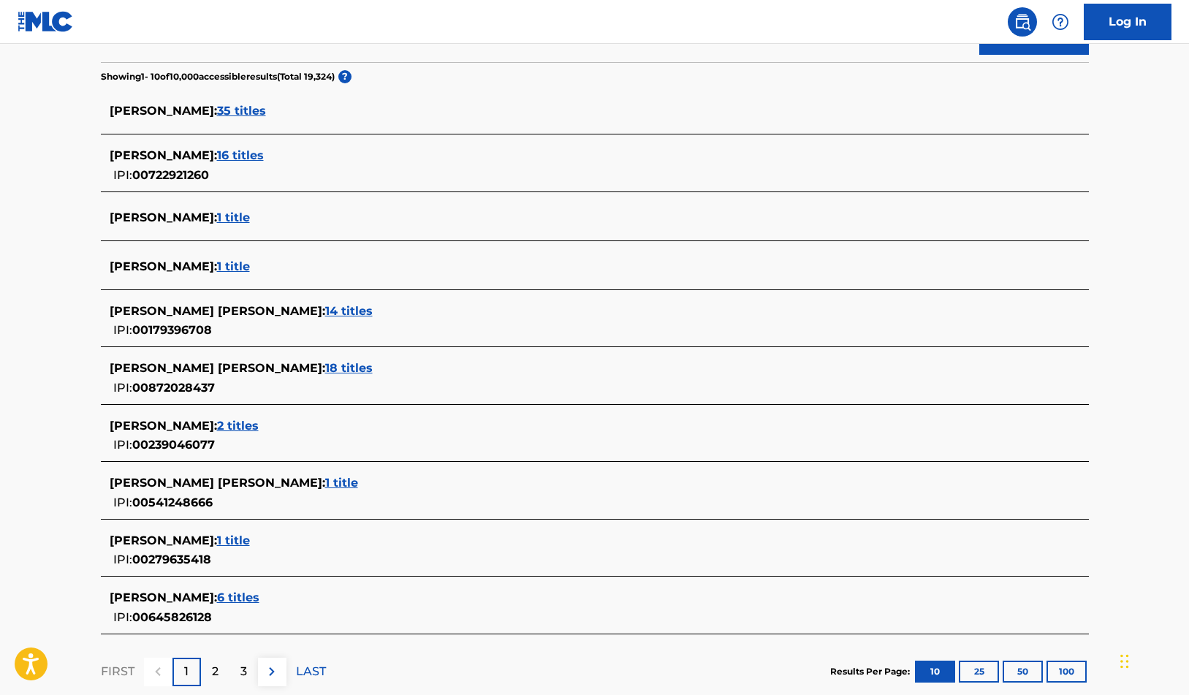
scroll to position [368, 0]
click at [325, 482] on span "1 title" at bounding box center [341, 482] width 33 height 14
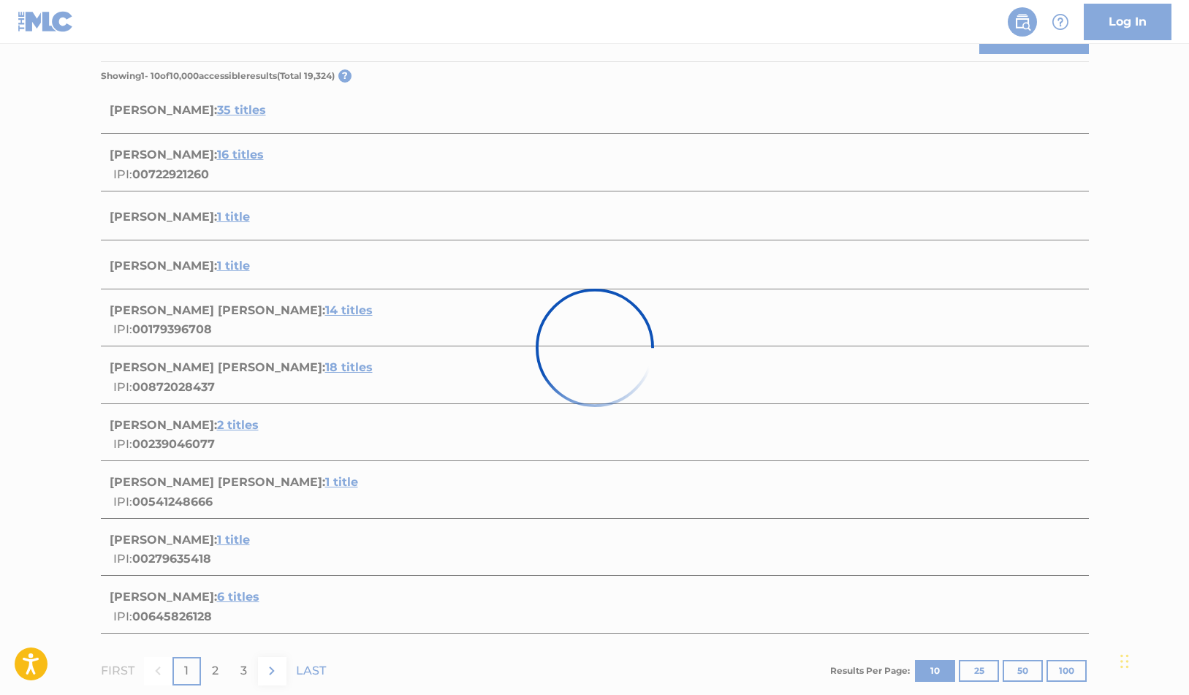
scroll to position [55, 0]
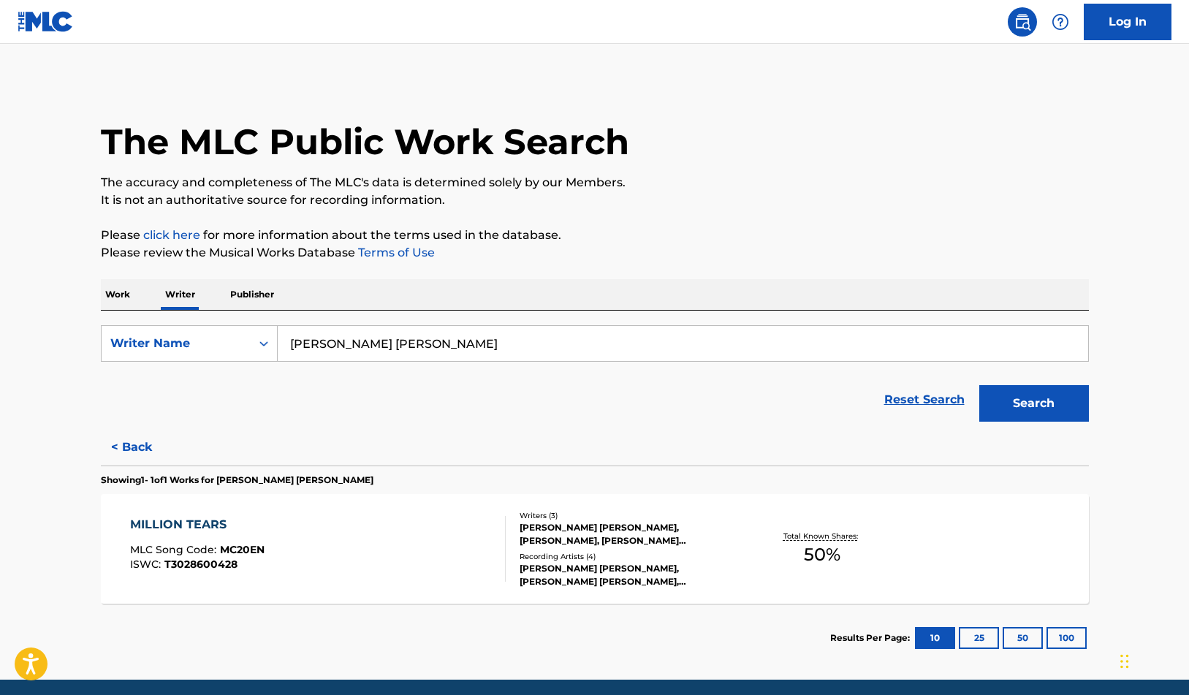
click at [623, 351] on input "[PERSON_NAME] [PERSON_NAME]" at bounding box center [683, 343] width 810 height 35
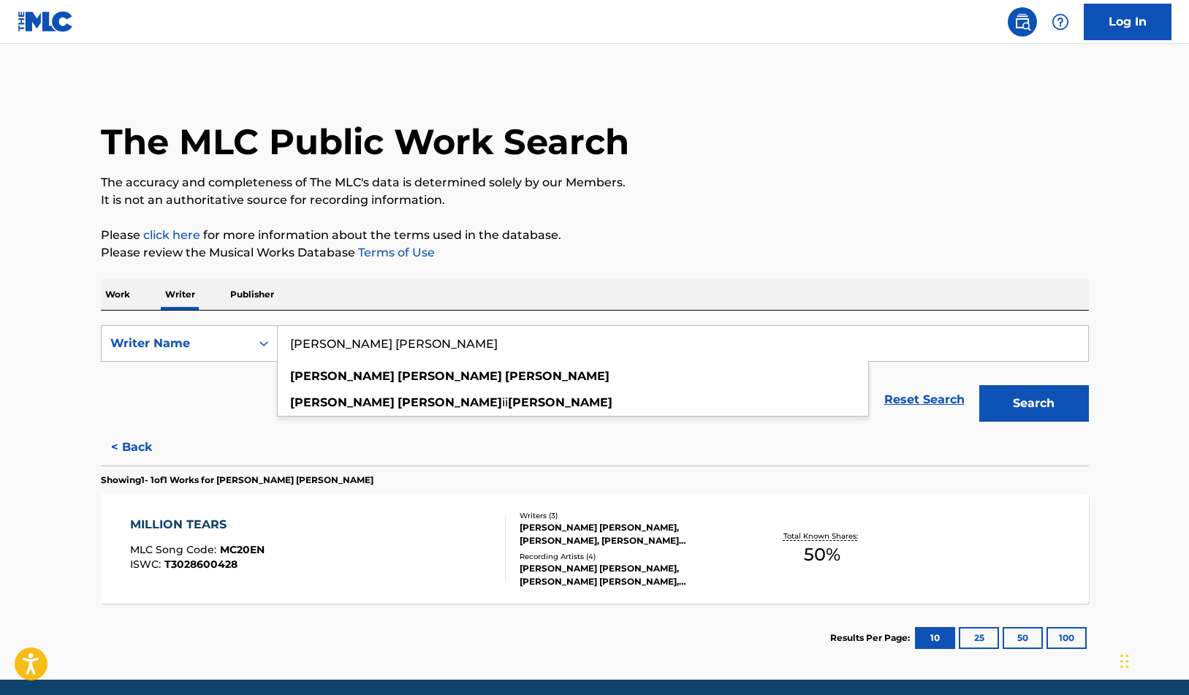
click at [1033, 403] on button "Search" at bounding box center [1034, 403] width 110 height 37
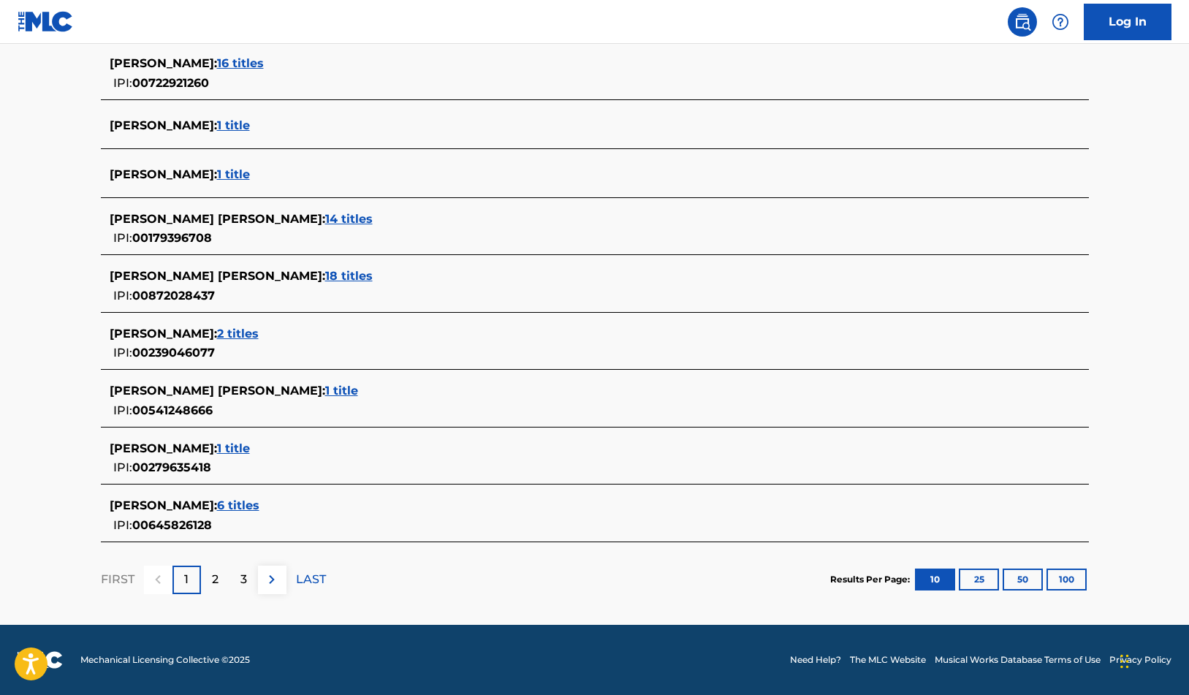
scroll to position [459, 0]
drag, startPoint x: 227, startPoint y: 409, endPoint x: 219, endPoint y: 413, distance: 8.8
click at [219, 413] on div "[PERSON_NAME] [PERSON_NAME] : 1 title IPI: 00541248666" at bounding box center [576, 400] width 932 height 37
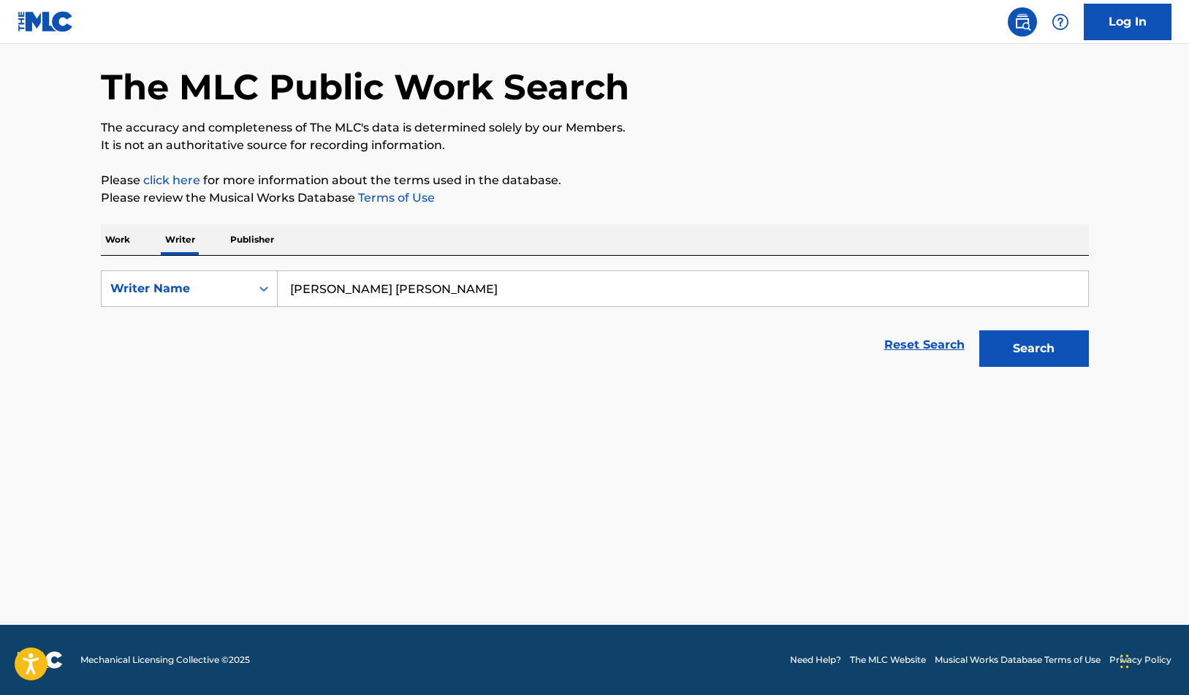
scroll to position [55, 0]
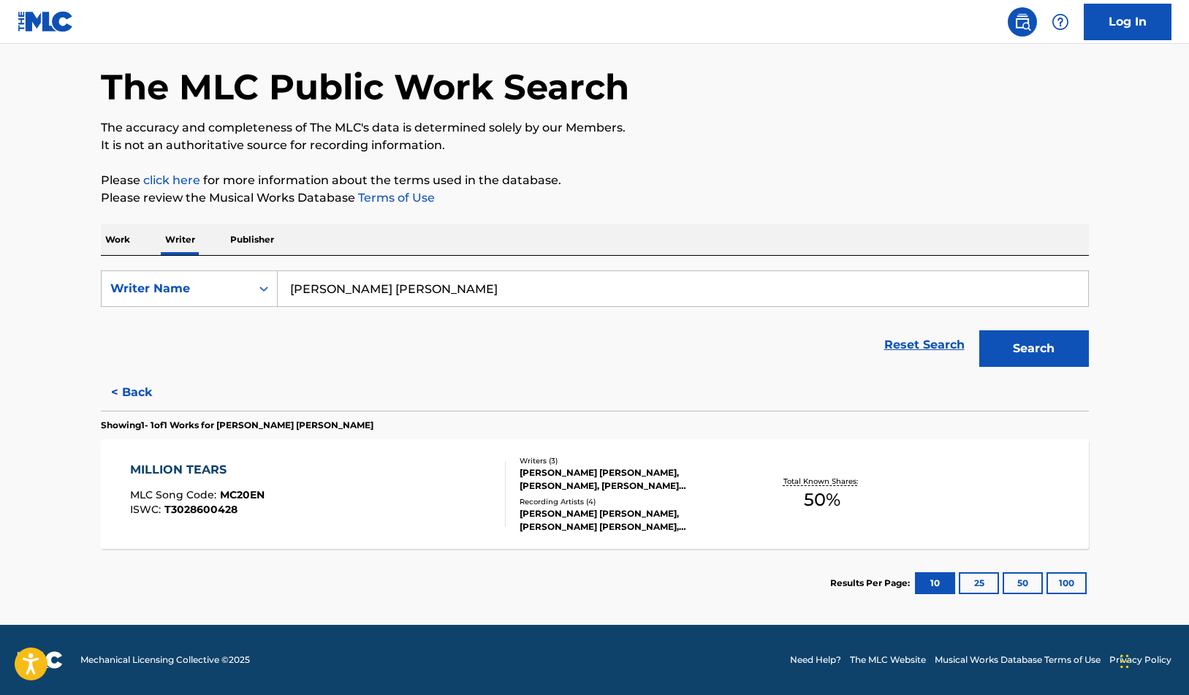
click at [181, 463] on div "MILLION TEARS" at bounding box center [197, 470] width 134 height 18
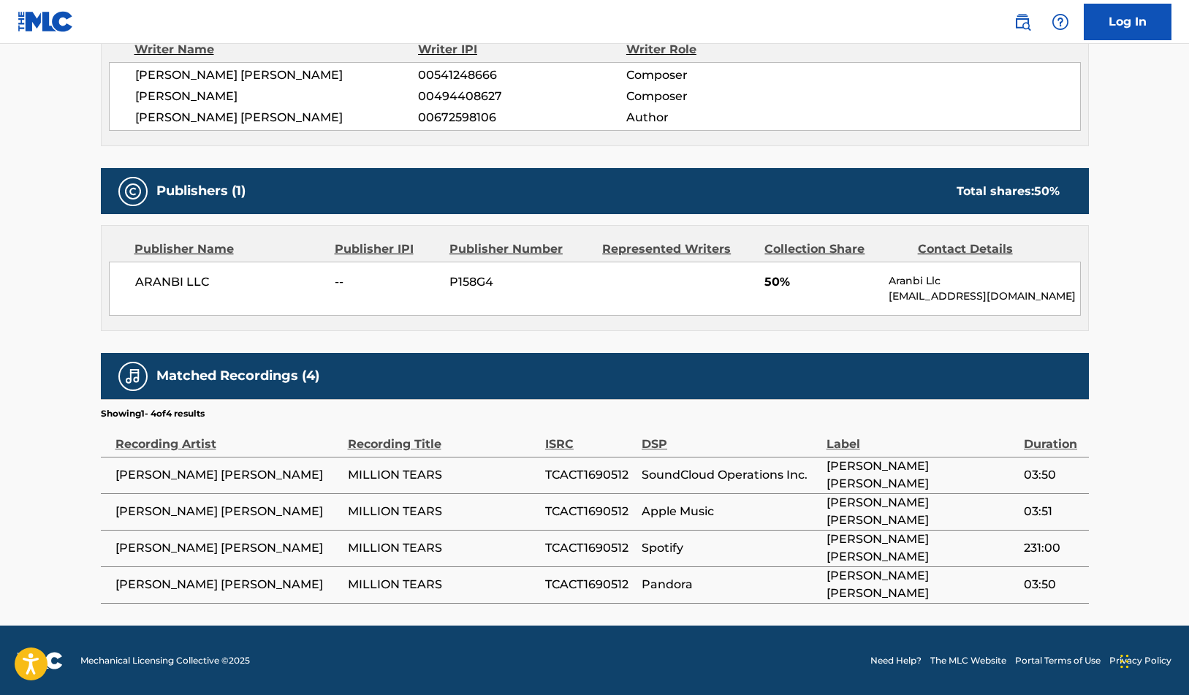
scroll to position [545, 0]
